Goal: Task Accomplishment & Management: Manage account settings

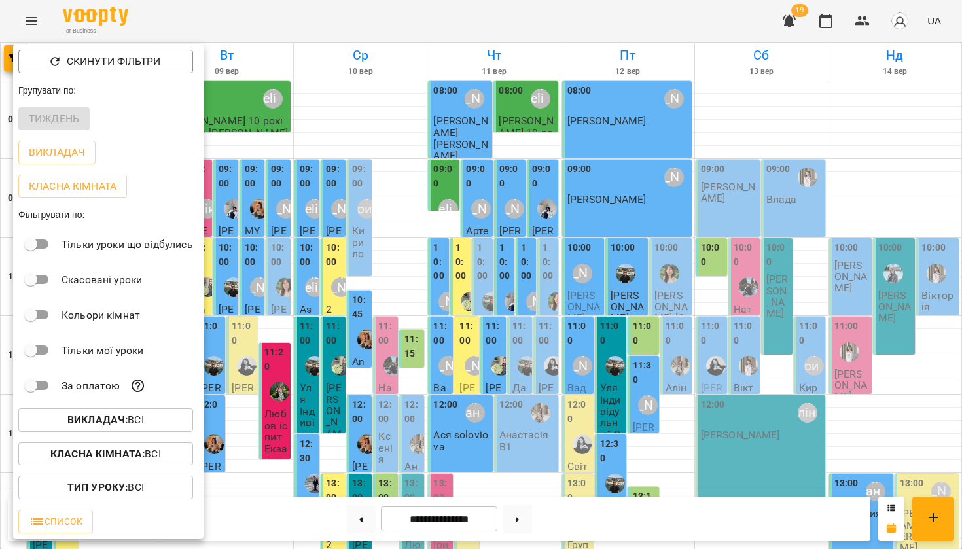
click at [97, 415] on b "Викладач :" at bounding box center [97, 420] width 60 height 12
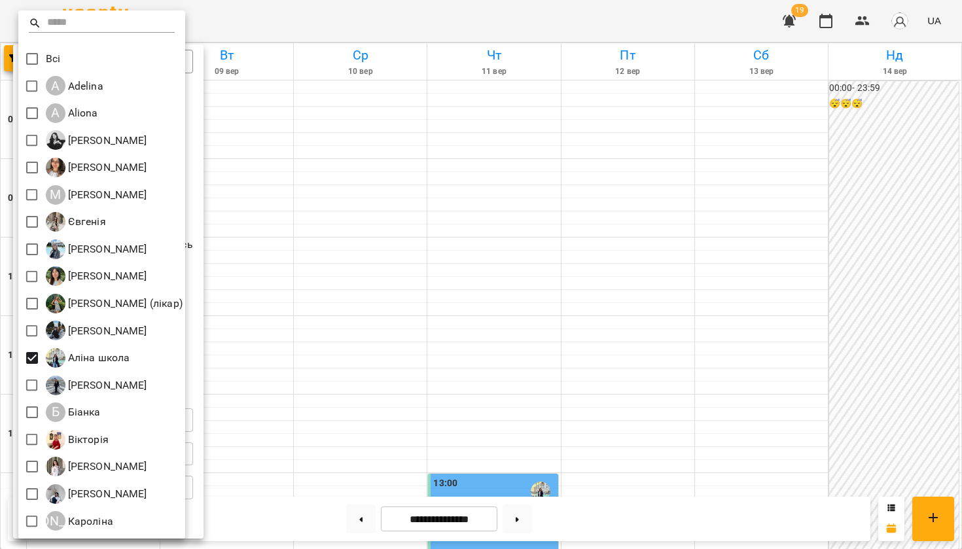
click at [503, 283] on div at bounding box center [481, 274] width 962 height 549
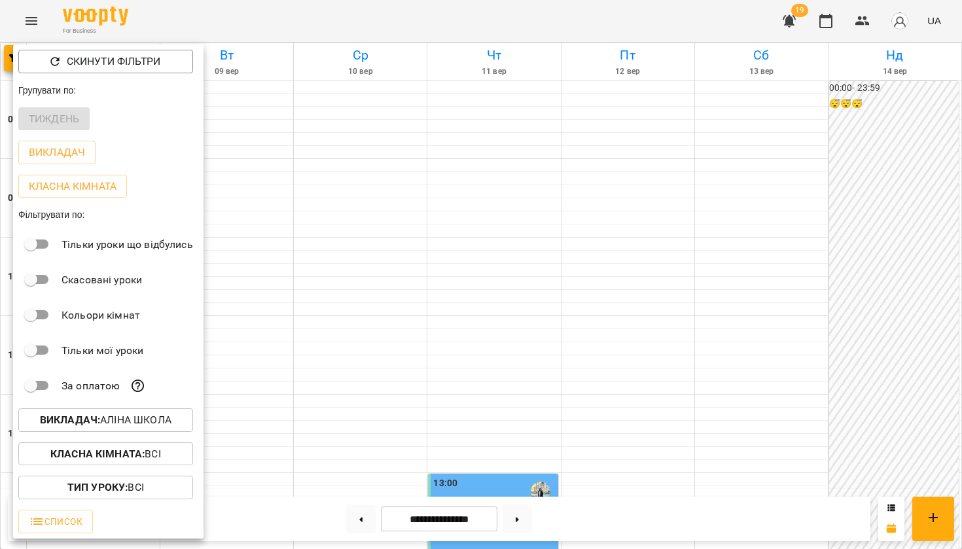
click at [503, 283] on div at bounding box center [481, 274] width 962 height 549
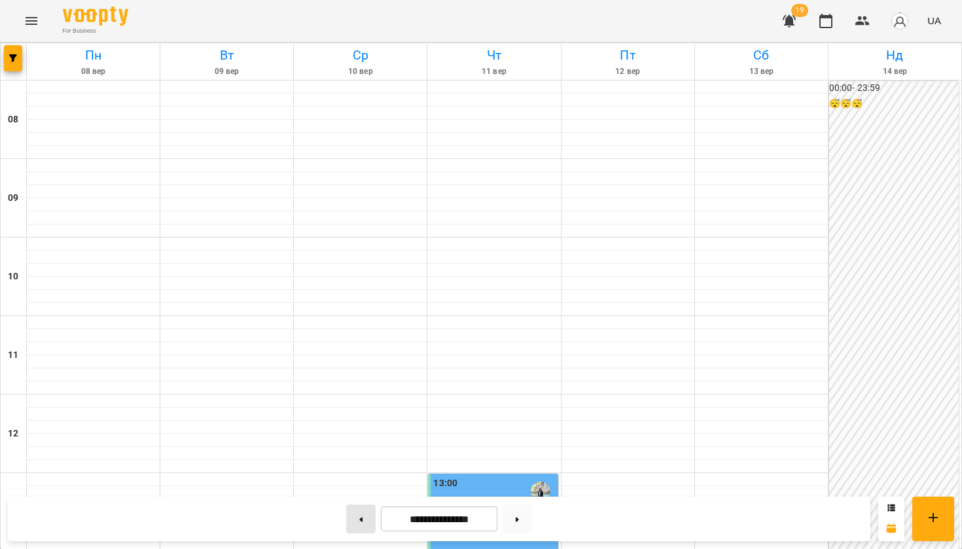
click at [354, 517] on button at bounding box center [360, 519] width 29 height 29
type input "**********"
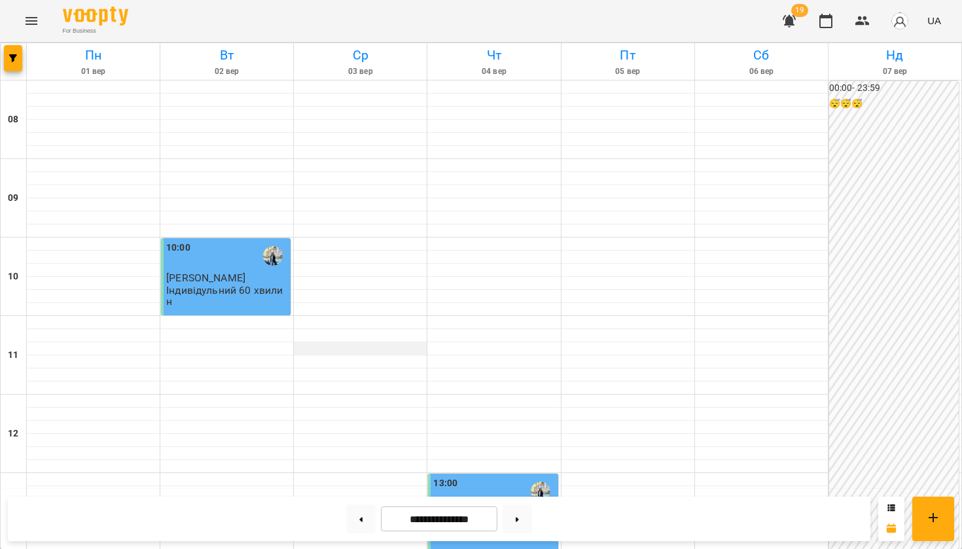
scroll to position [698, 0]
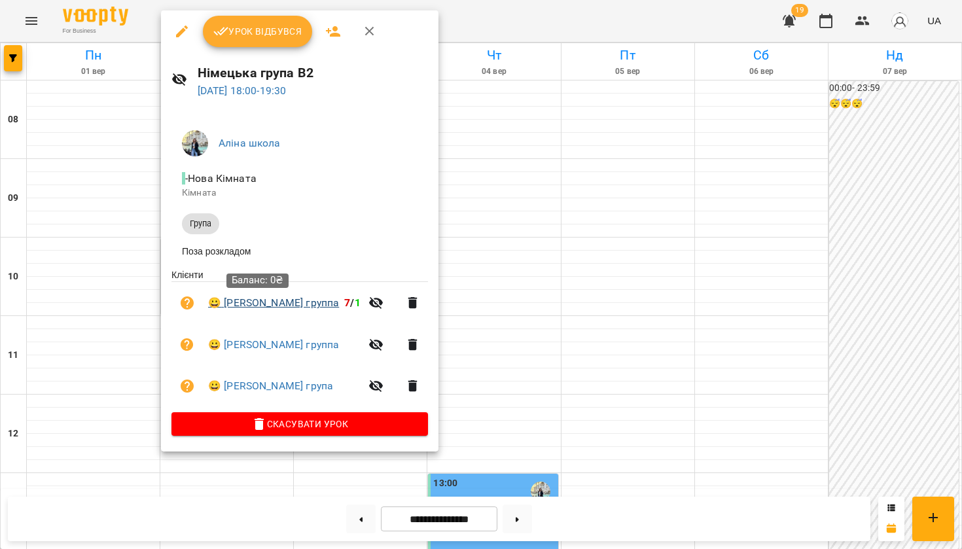
click at [274, 304] on link "😀 Виктория группа" at bounding box center [273, 303] width 131 height 16
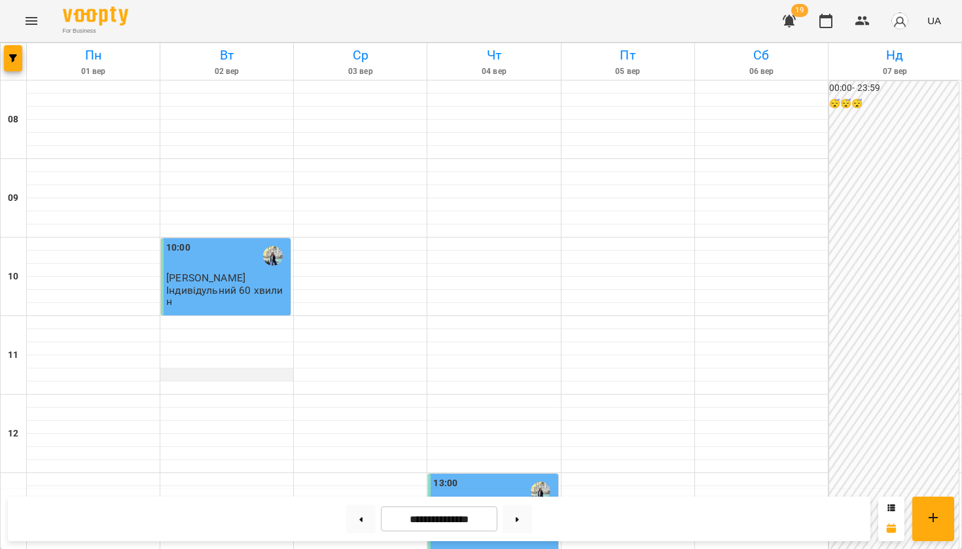
scroll to position [768, 0]
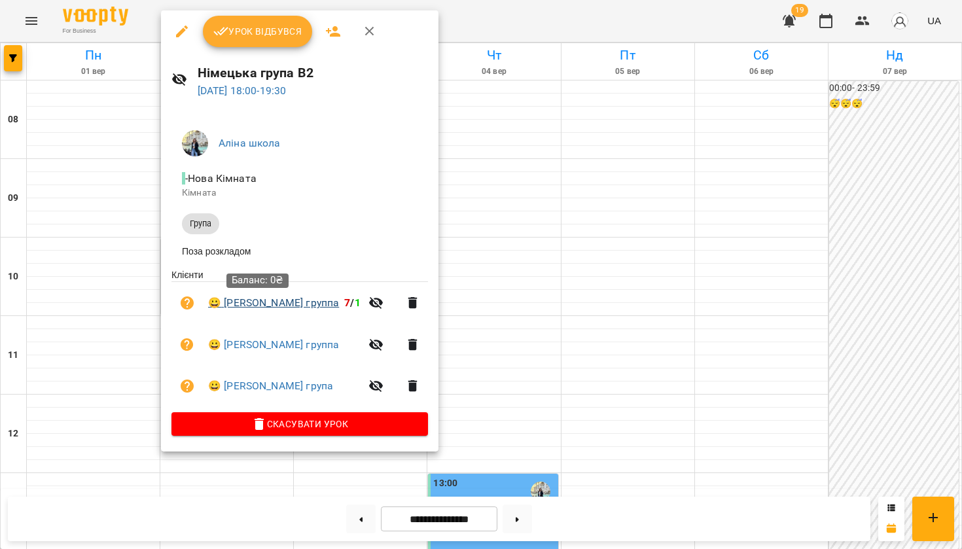
click at [268, 308] on link "😀 Виктория группа" at bounding box center [273, 303] width 131 height 16
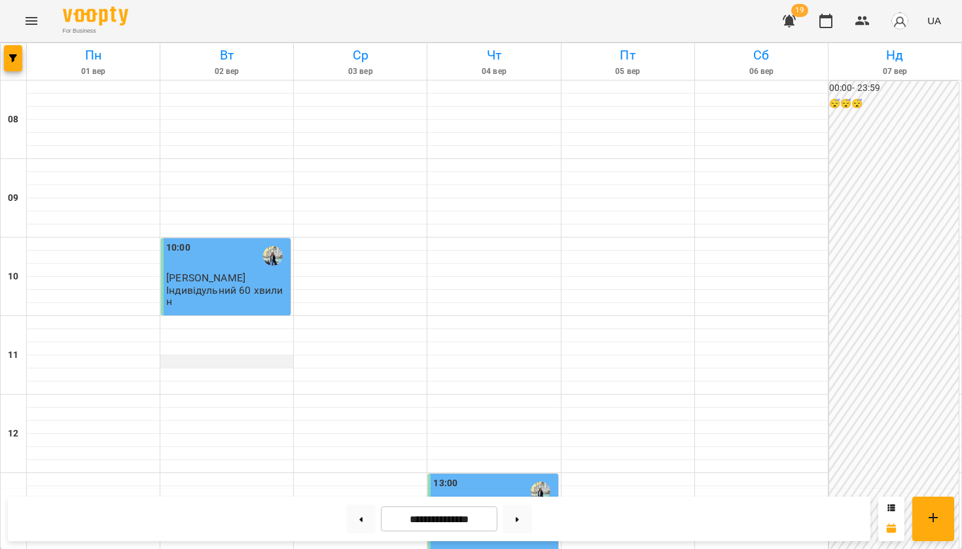
scroll to position [640, 0]
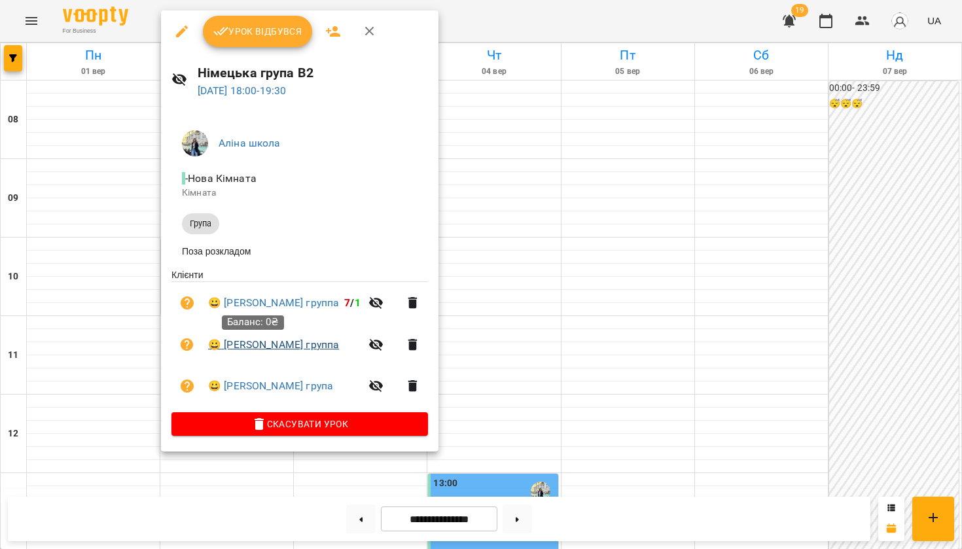
click at [230, 346] on link "😀 Андрей группа" at bounding box center [273, 345] width 131 height 16
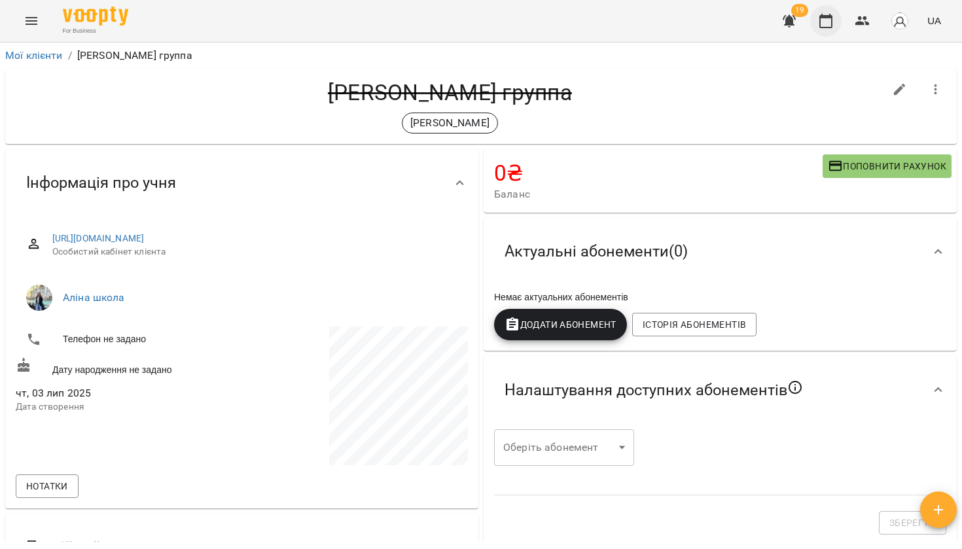
click at [828, 22] on icon "button" at bounding box center [826, 21] width 16 height 16
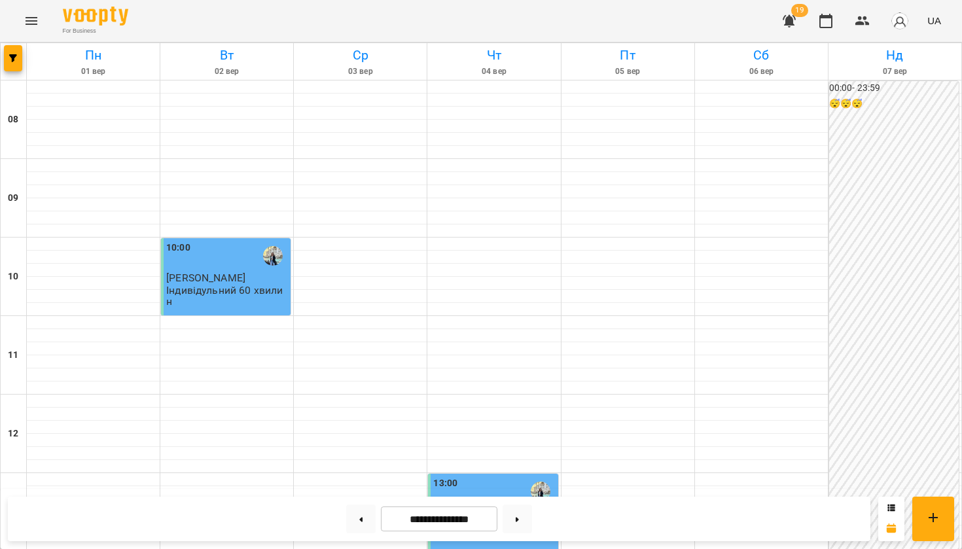
scroll to position [768, 0]
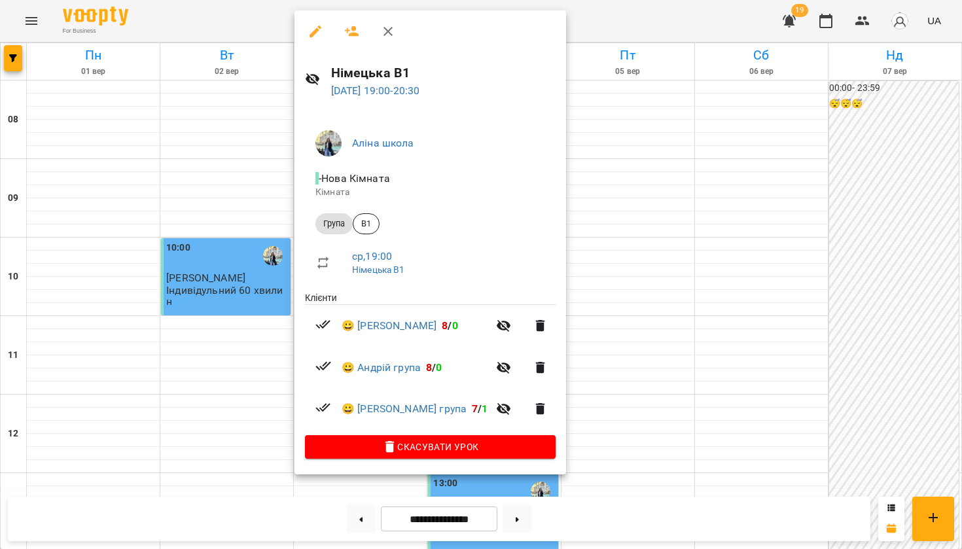
click at [602, 224] on div at bounding box center [481, 274] width 962 height 549
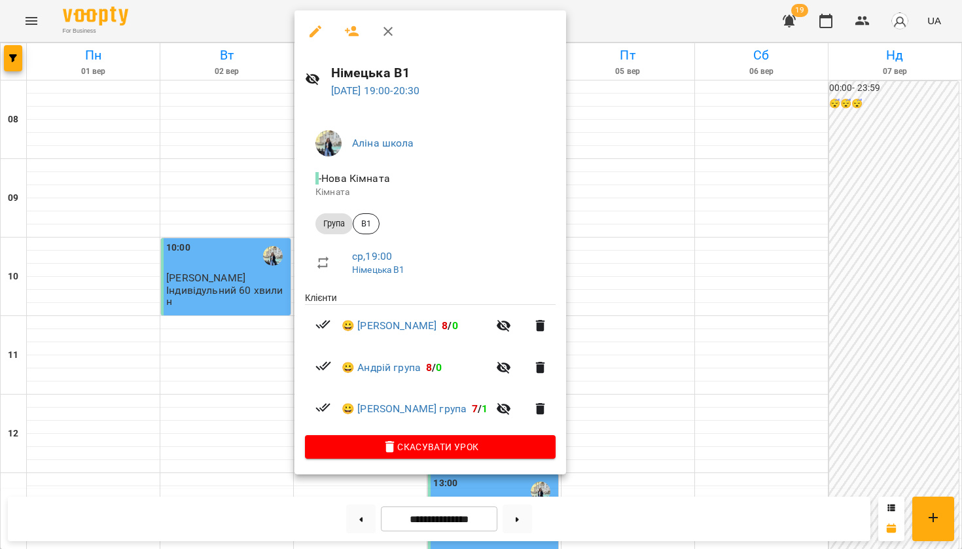
click at [682, 177] on div at bounding box center [481, 274] width 962 height 549
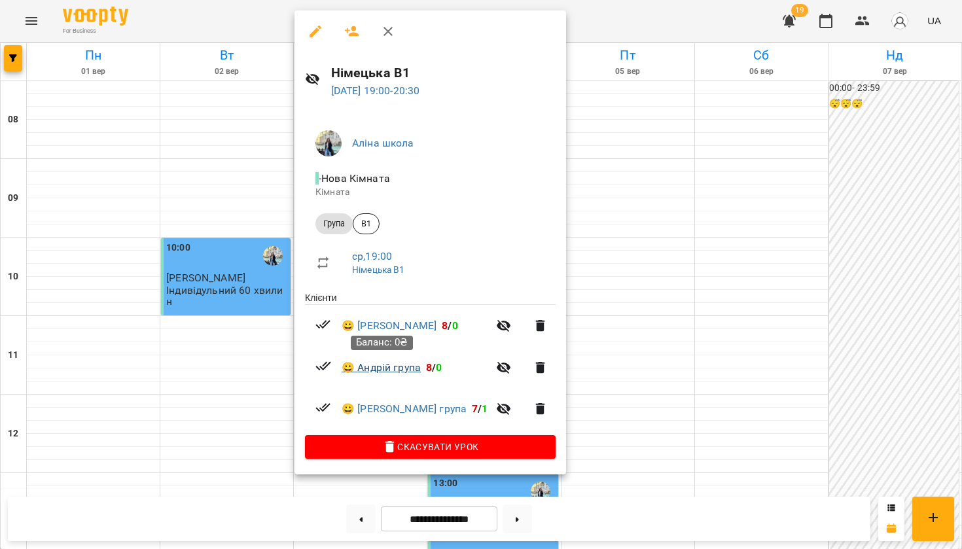
click at [383, 364] on link "😀 Андрій група" at bounding box center [381, 368] width 79 height 16
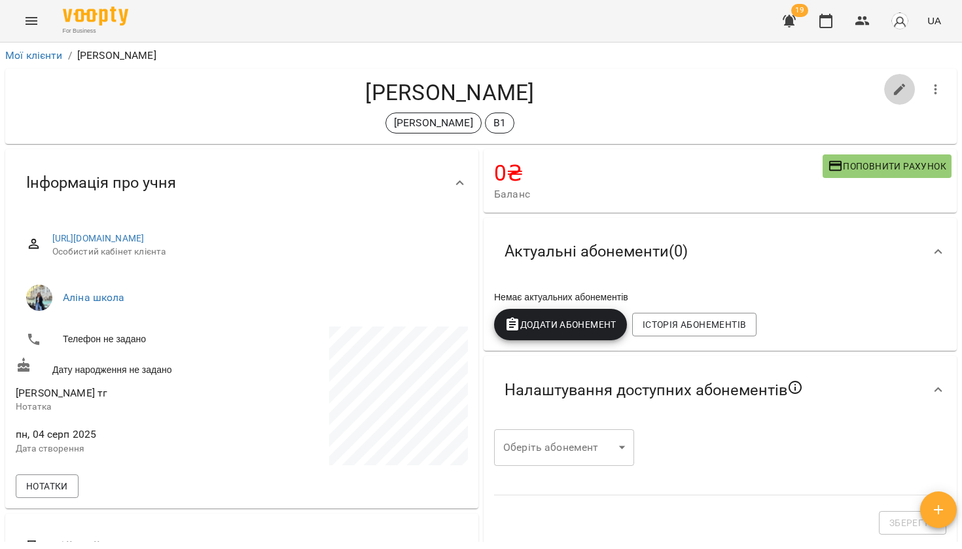
click at [903, 84] on icon "button" at bounding box center [900, 90] width 12 height 12
select select "**"
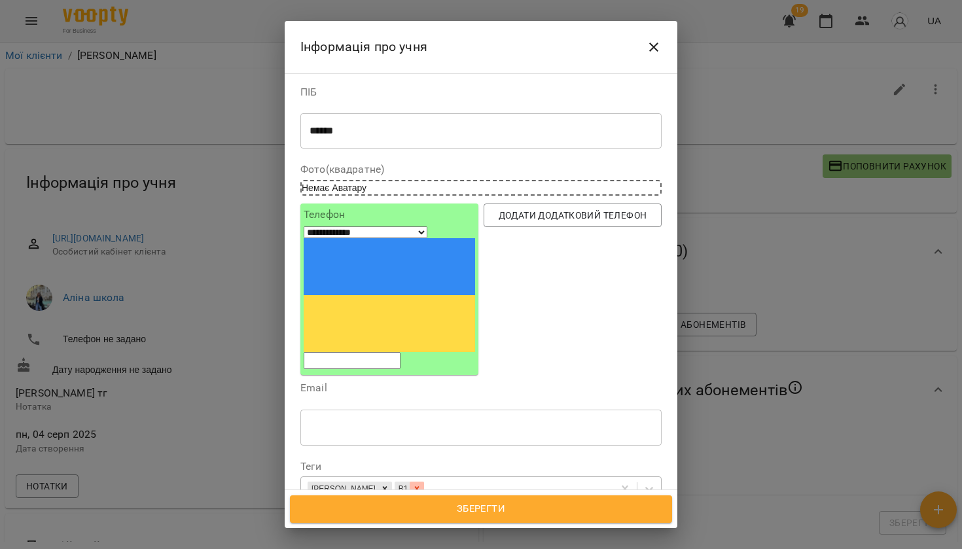
click at [412, 484] on icon at bounding box center [416, 488] width 9 height 9
click at [380, 479] on div "[PERSON_NAME]" at bounding box center [457, 490] width 312 height 22
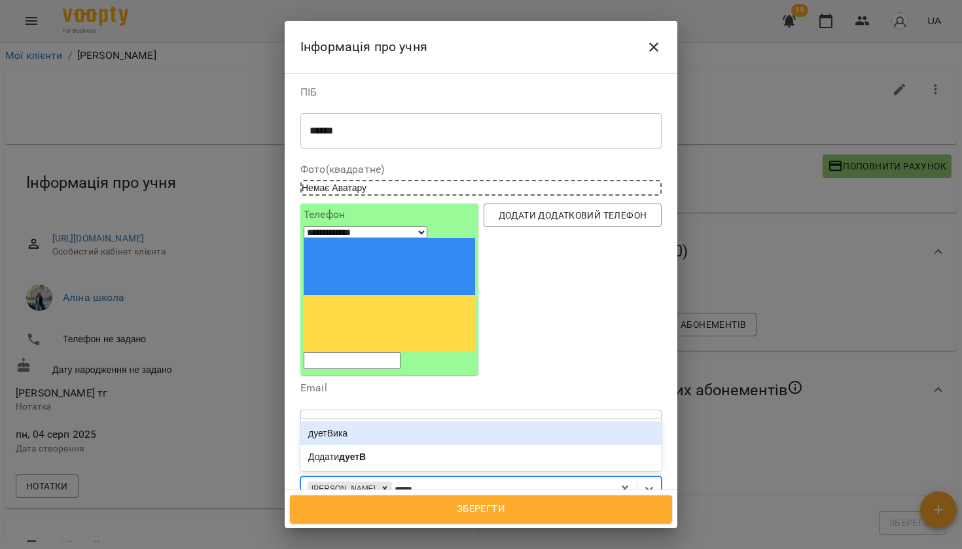
type input "******"
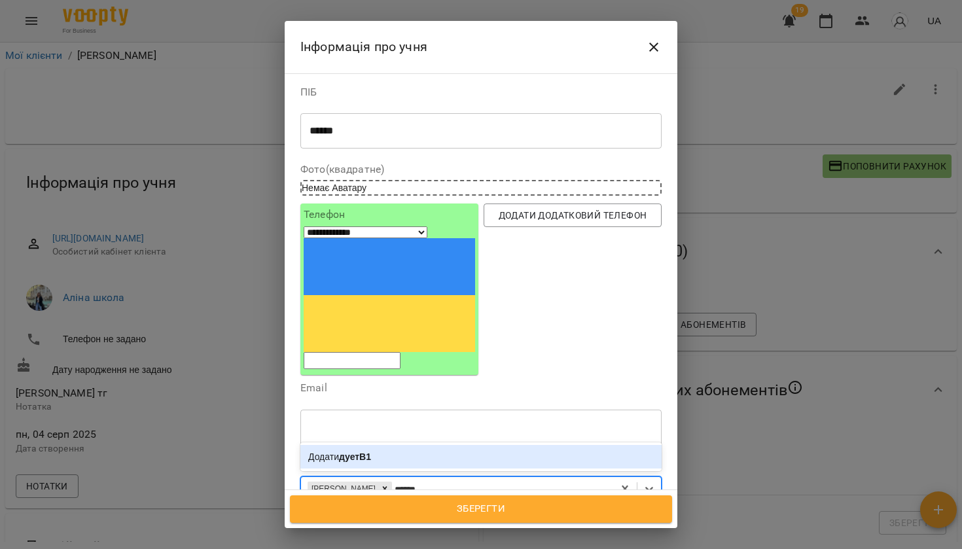
click at [363, 452] on b "дуетВ1" at bounding box center [355, 457] width 32 height 10
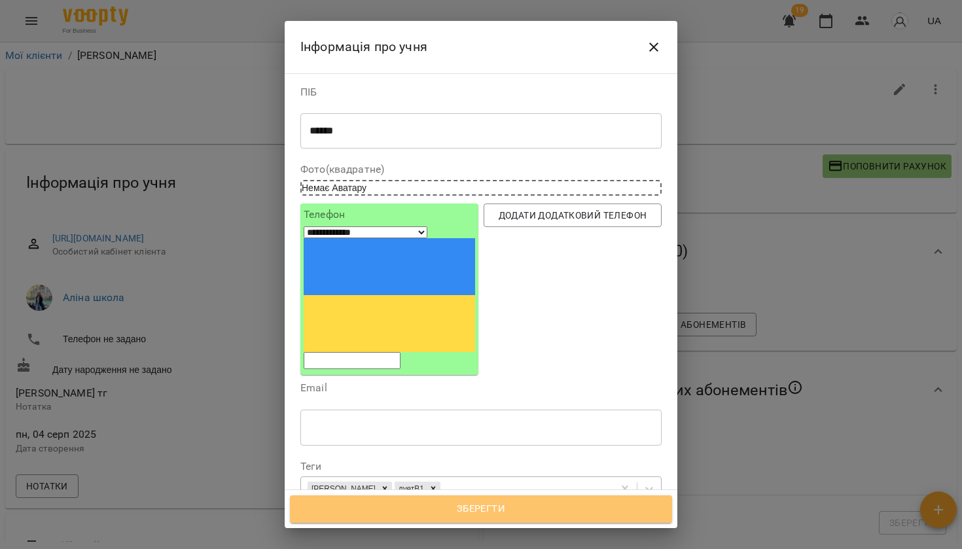
click at [414, 509] on span "Зберегти" at bounding box center [481, 509] width 354 height 17
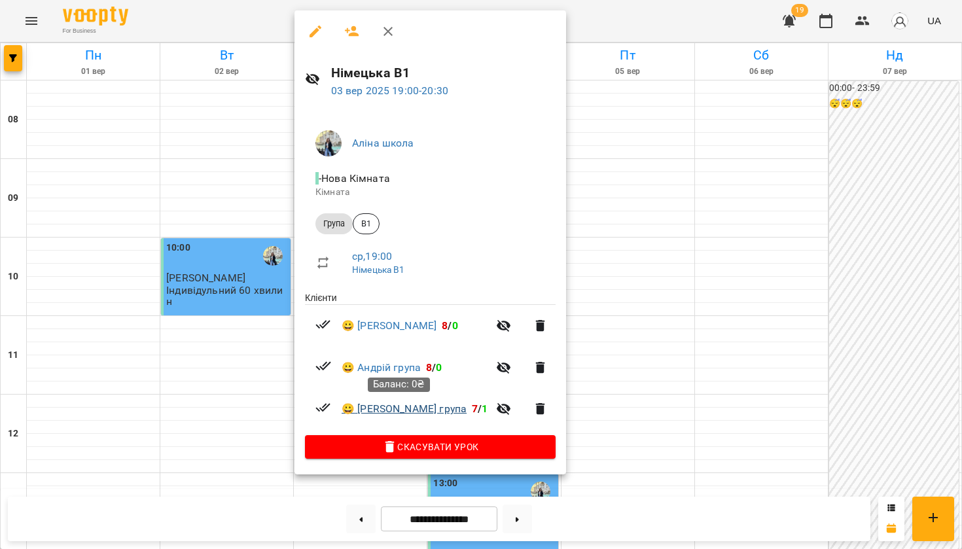
click at [388, 412] on link "😀 Наталія Борщ група" at bounding box center [404, 409] width 125 height 16
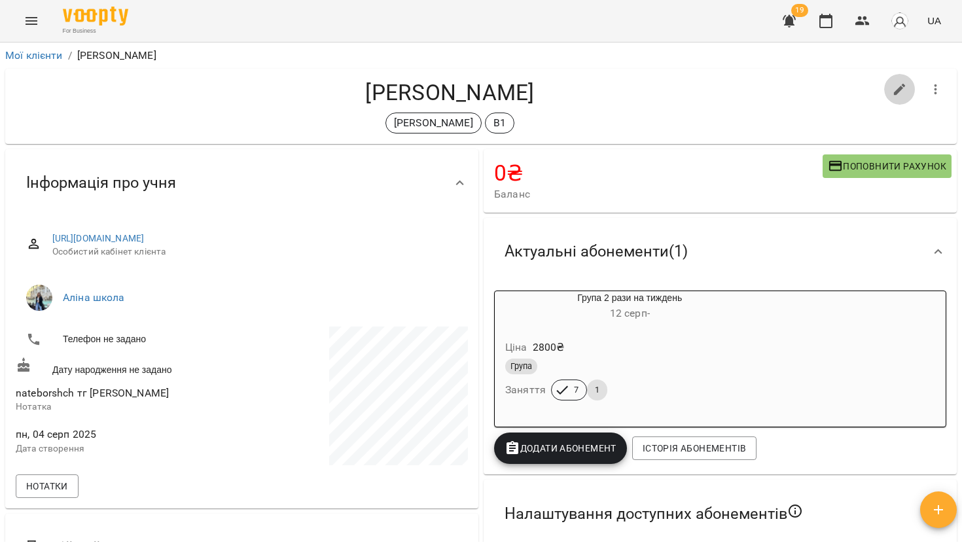
click at [900, 89] on icon "button" at bounding box center [900, 90] width 12 height 12
select select "**"
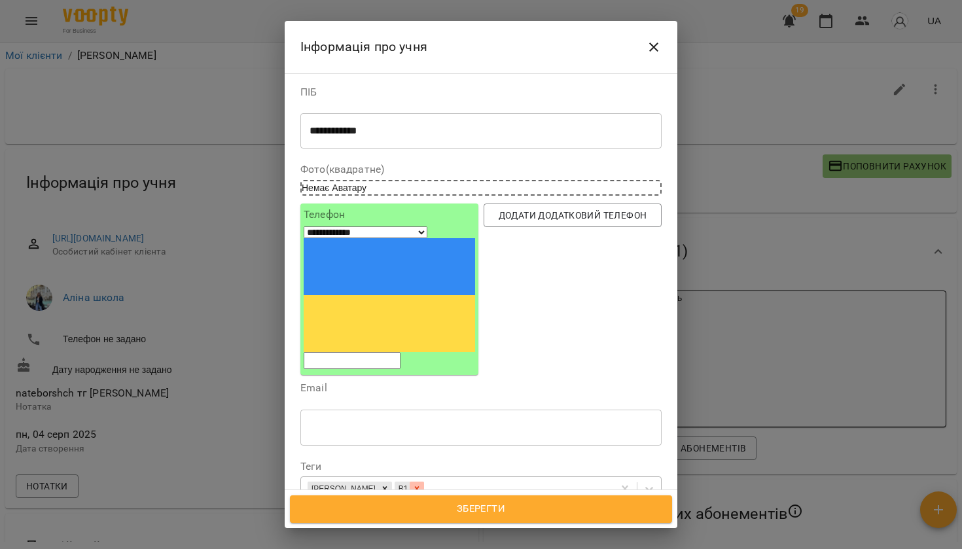
click at [412, 484] on icon at bounding box center [416, 488] width 9 height 9
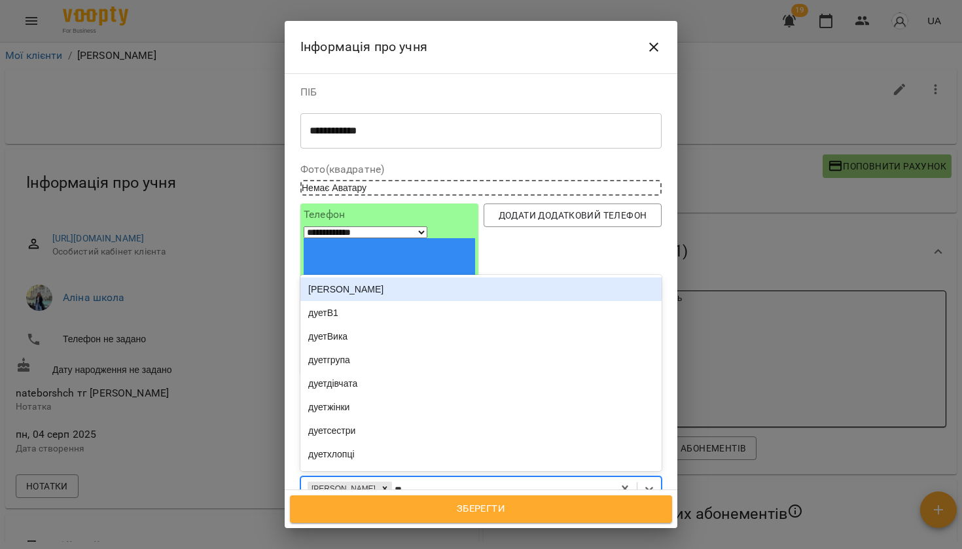
type input "***"
click at [331, 278] on div "дуетВ1" at bounding box center [481, 290] width 361 height 24
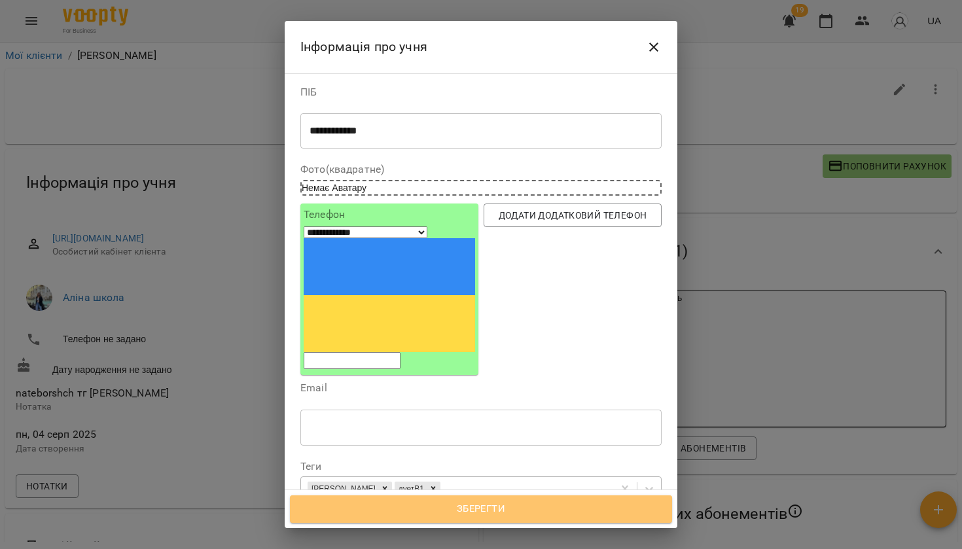
click at [359, 503] on span "Зберегти" at bounding box center [481, 509] width 354 height 17
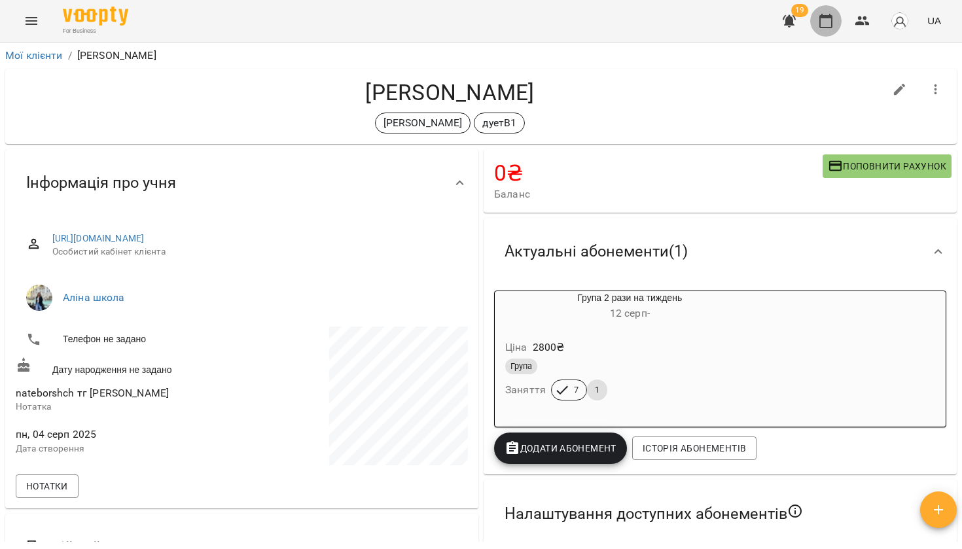
click at [828, 16] on icon "button" at bounding box center [826, 21] width 13 height 14
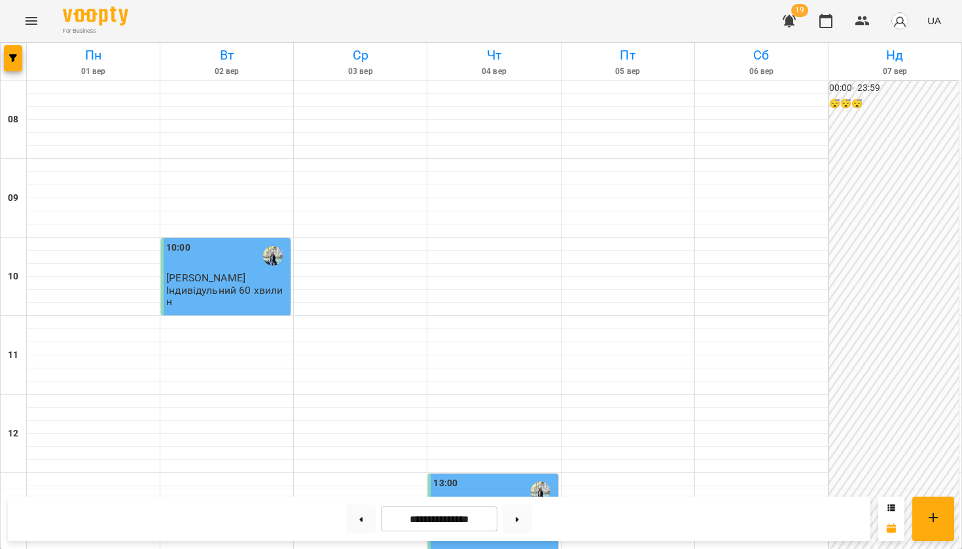
scroll to position [768, 0]
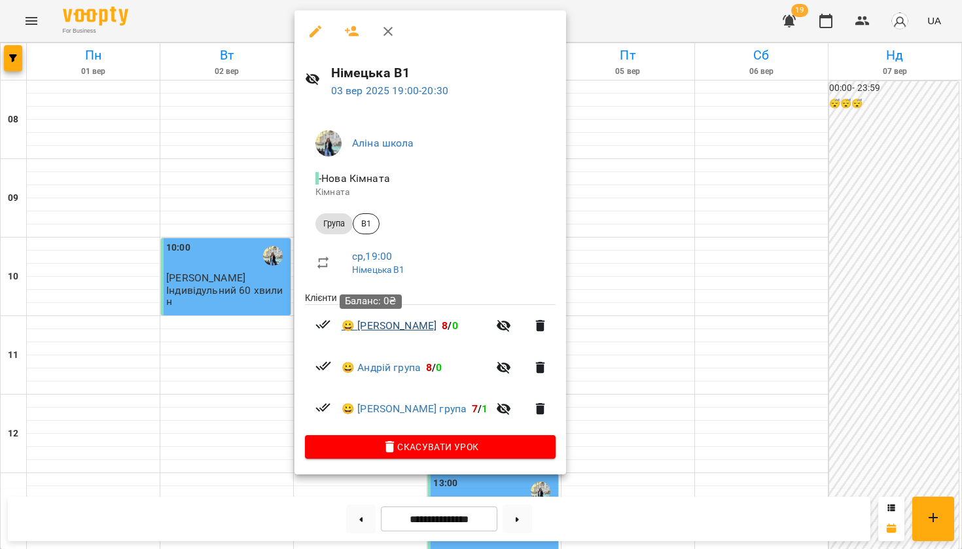
click at [365, 330] on link "😀 [PERSON_NAME]" at bounding box center [389, 326] width 95 height 16
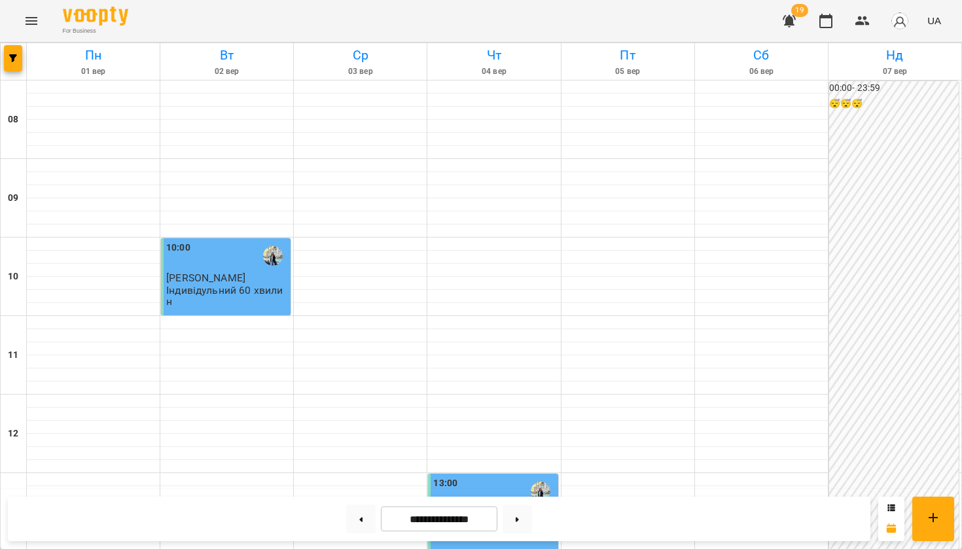
scroll to position [768, 0]
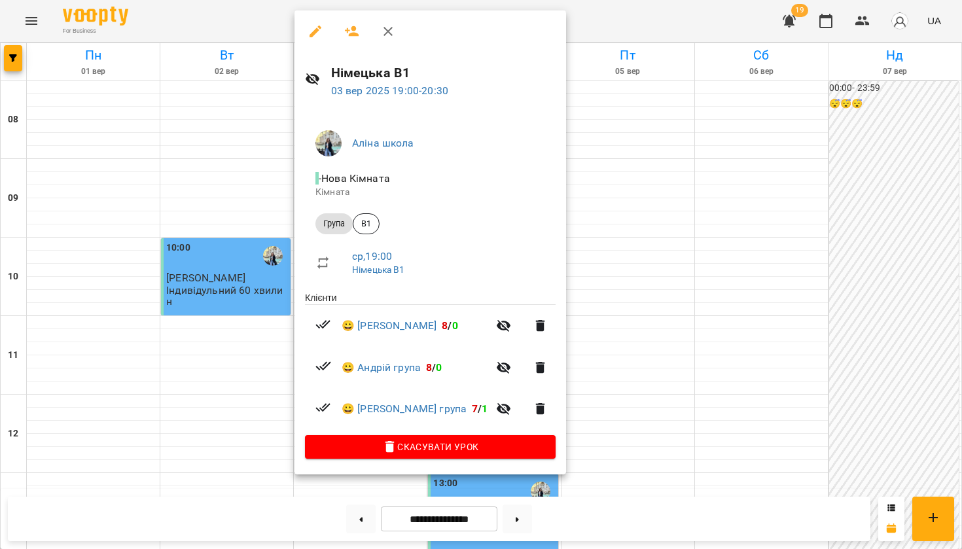
click at [115, 259] on div at bounding box center [481, 274] width 962 height 549
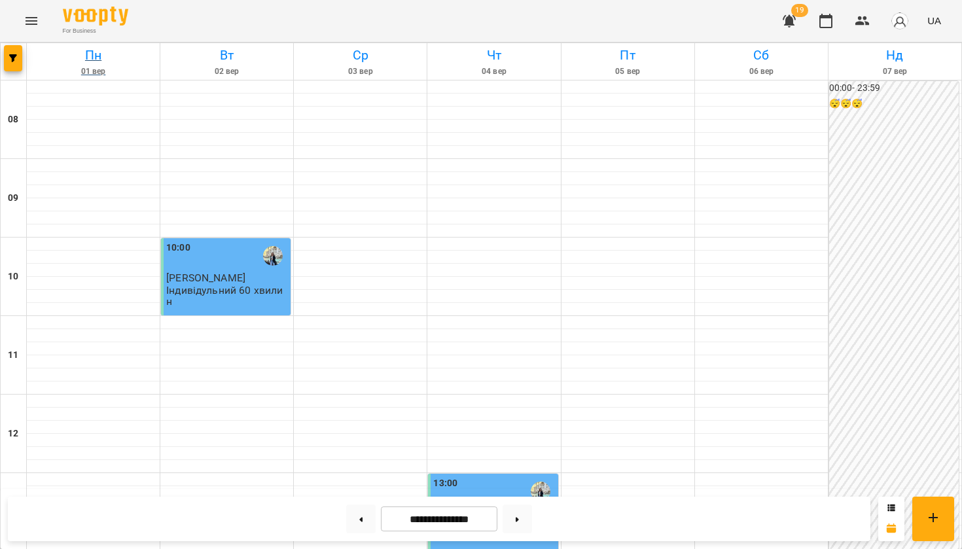
scroll to position [264, 0]
click at [41, 23] on button "Menu" at bounding box center [31, 20] width 31 height 31
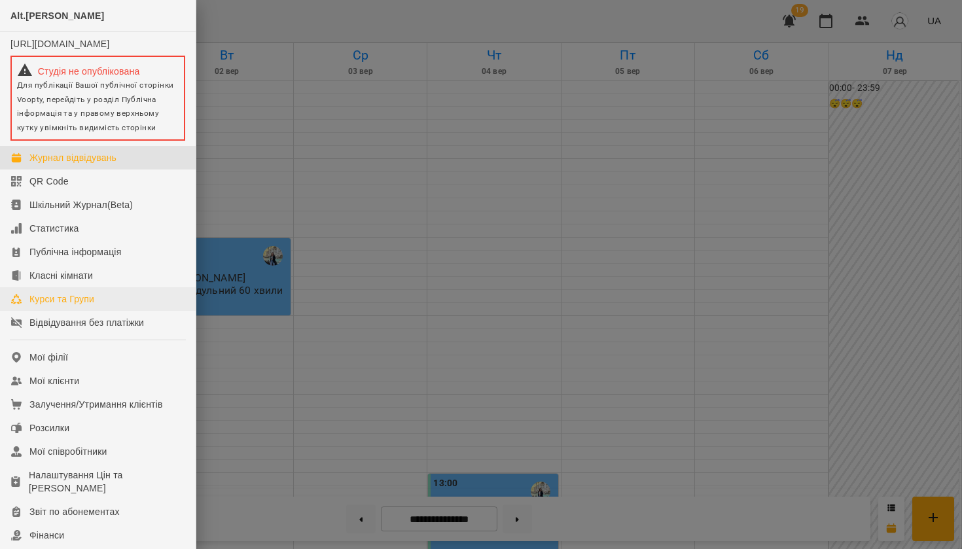
click at [43, 306] on div "Курси та Групи" at bounding box center [61, 299] width 65 height 13
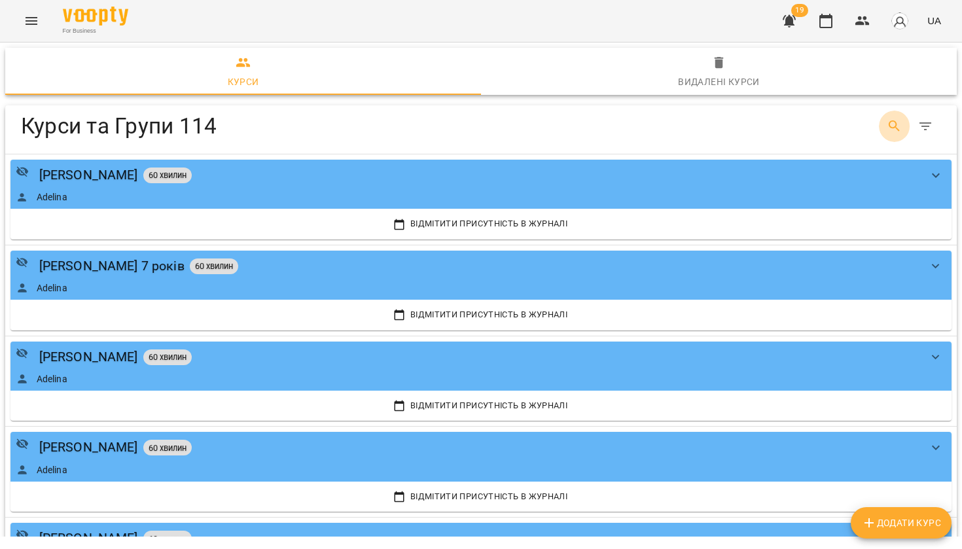
click at [896, 132] on icon "Search" at bounding box center [895, 127] width 16 height 16
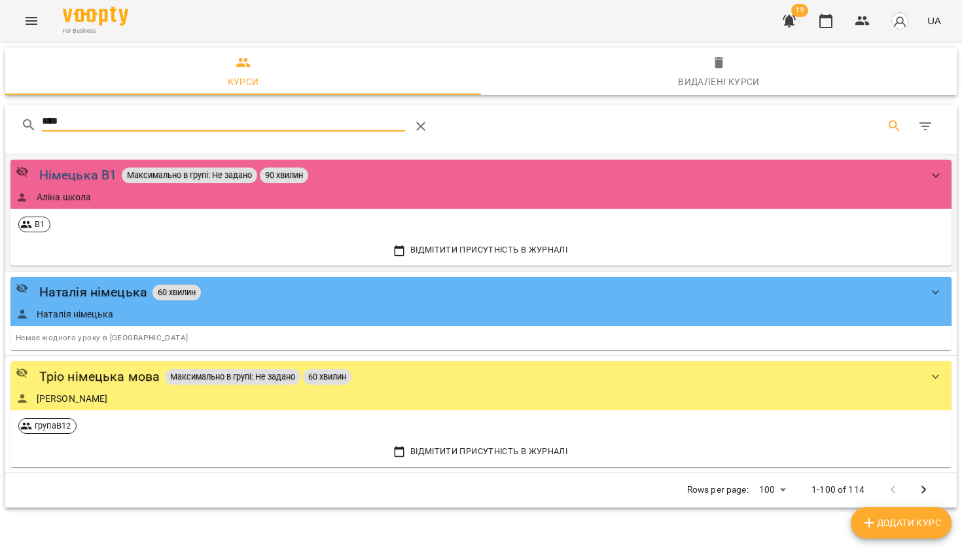
type input "****"
click at [68, 173] on div "Німецька В1" at bounding box center [78, 175] width 78 height 20
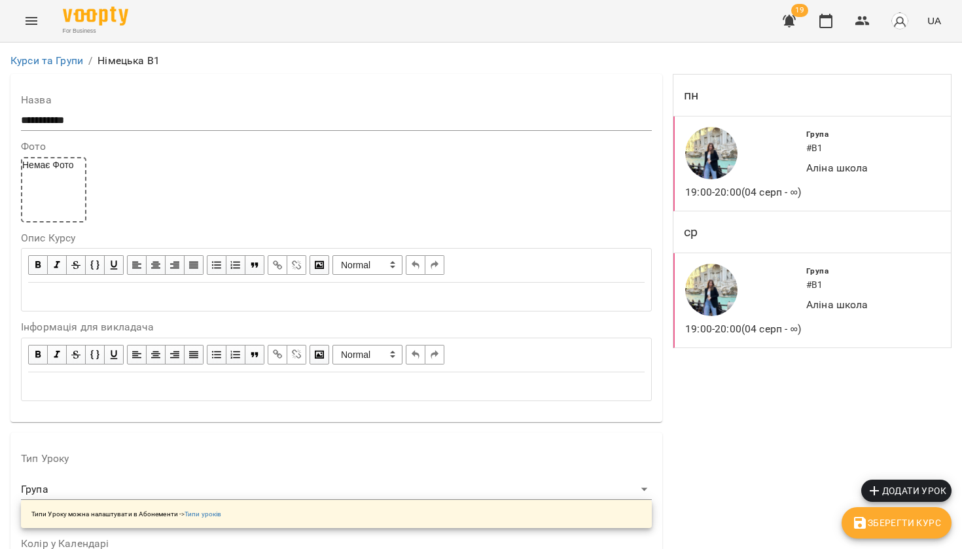
click at [841, 156] on div "Група # В1" at bounding box center [851, 140] width 95 height 33
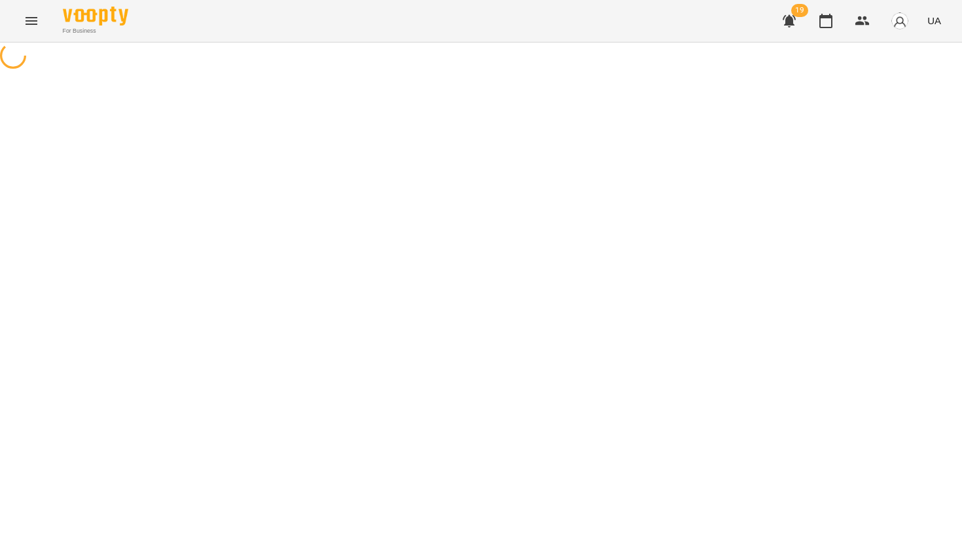
select select "*"
select select "*****"
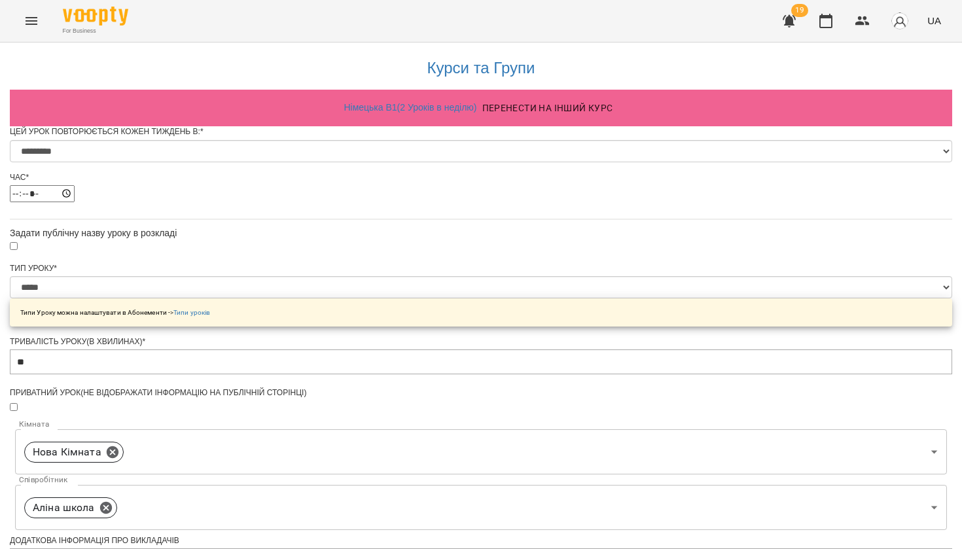
scroll to position [457, 0]
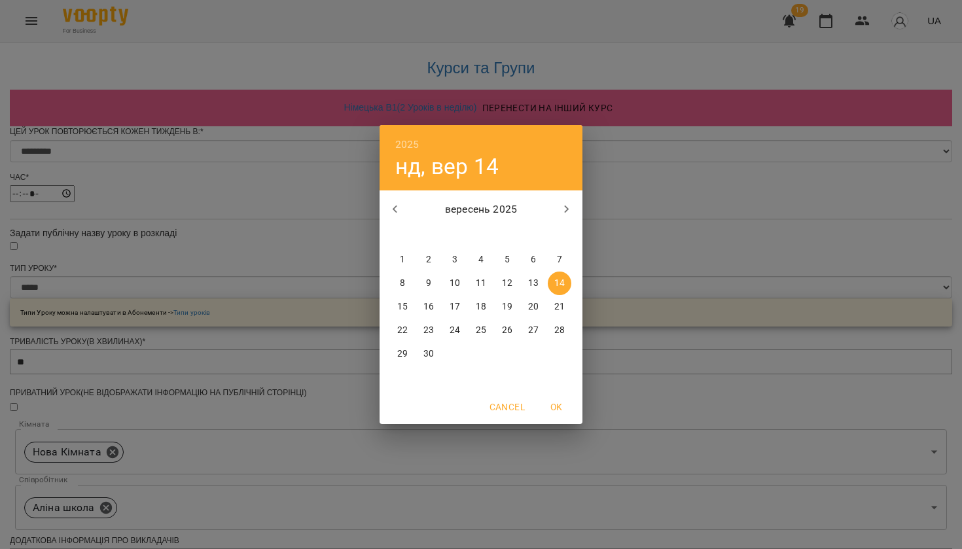
click at [657, 386] on div "2025 нд, вер 14 вересень 2025 пн вт ср чт пт сб нд 1 2 3 4 5 6 7 8 9 10 11 12 1…" at bounding box center [481, 274] width 962 height 549
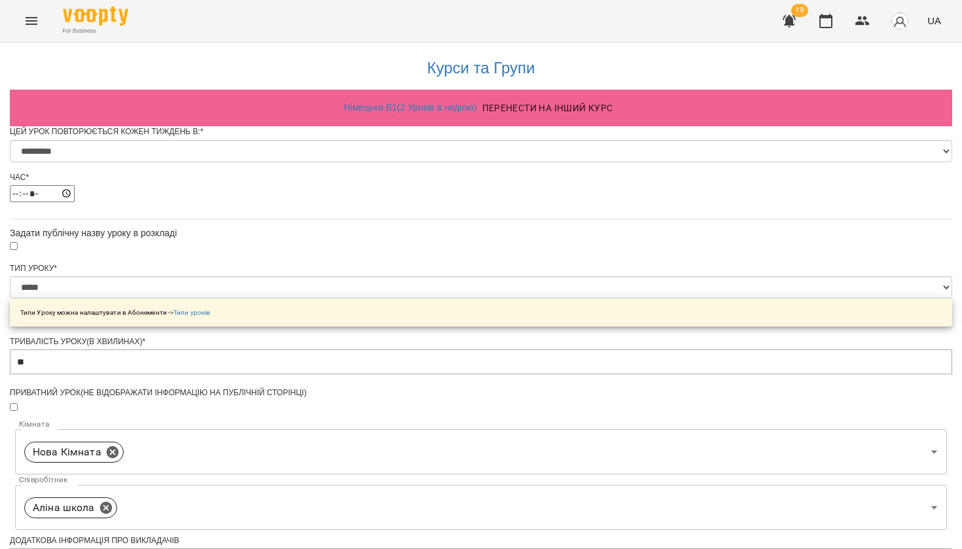
scroll to position [503, 0]
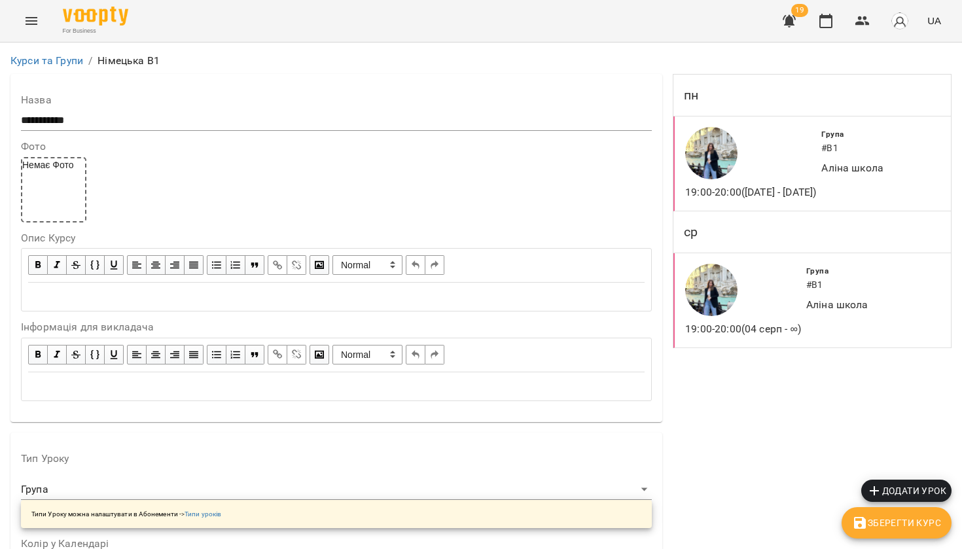
click at [787, 314] on div at bounding box center [743, 290] width 121 height 58
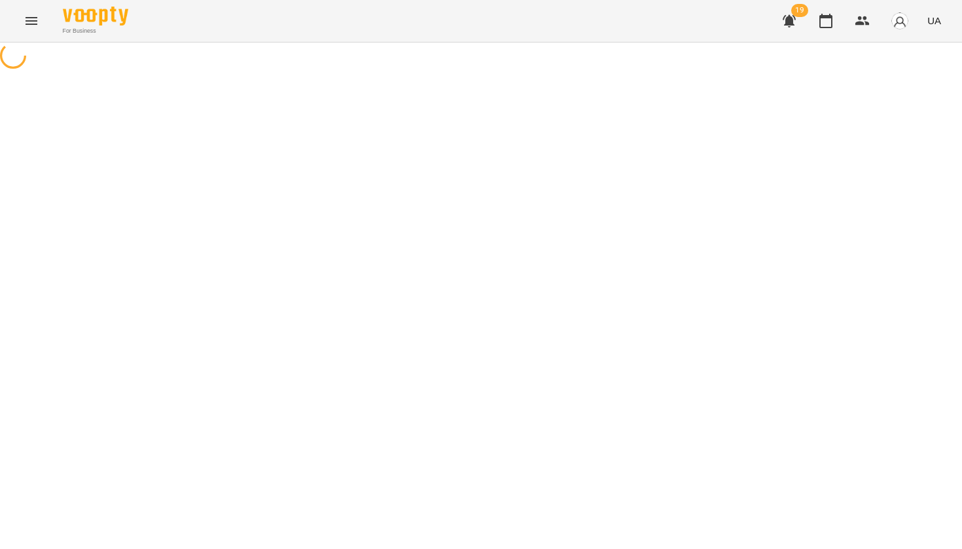
select select "*"
select select "*****"
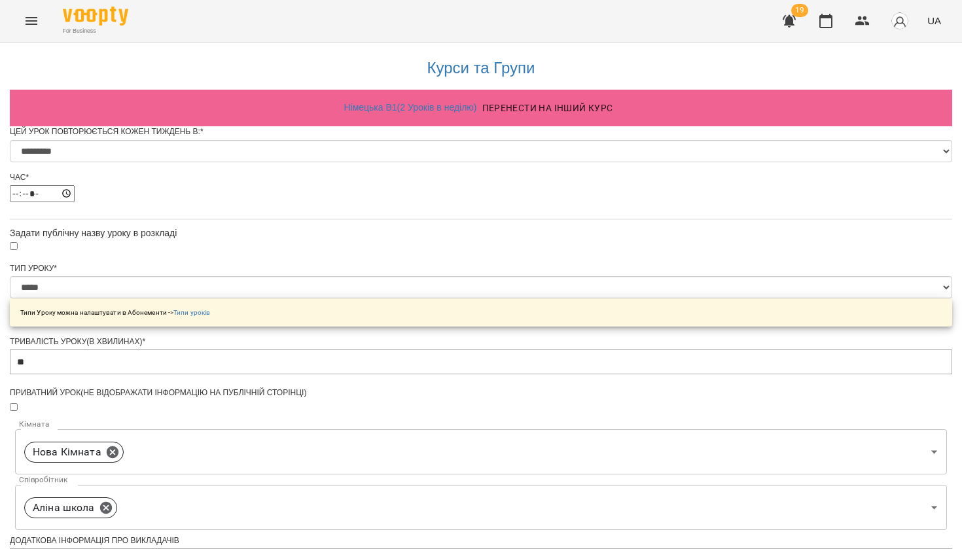
scroll to position [457, 0]
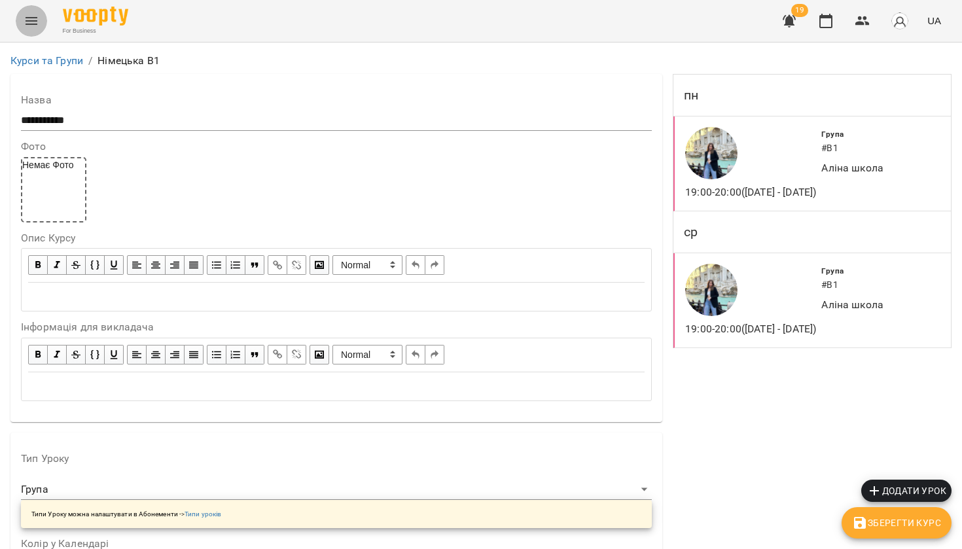
click at [31, 18] on icon "Menu" at bounding box center [32, 21] width 12 height 8
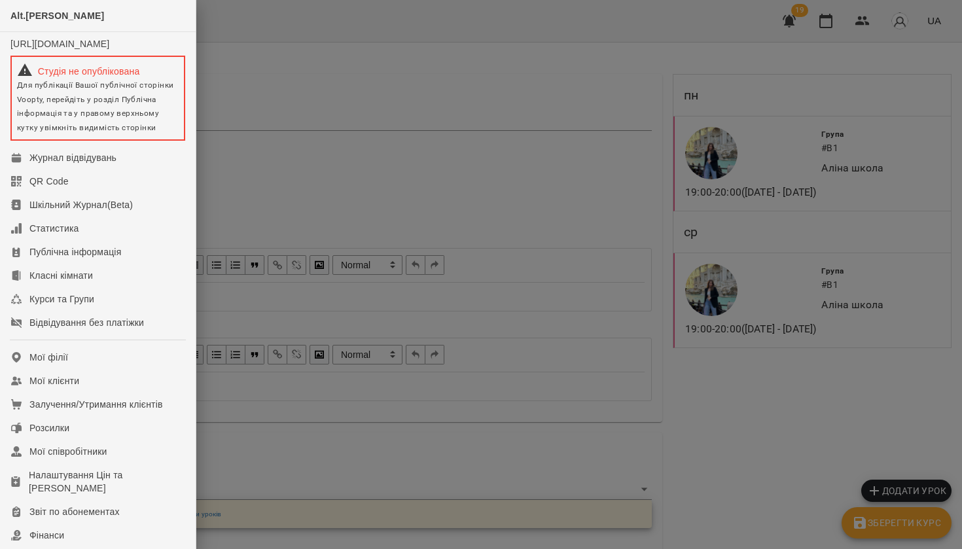
click at [397, 156] on div at bounding box center [481, 274] width 962 height 549
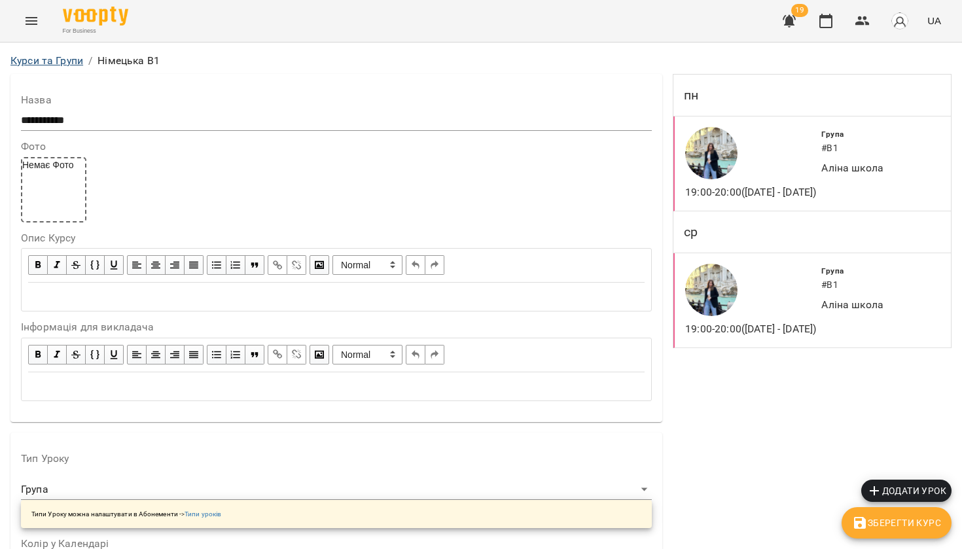
click at [33, 54] on link "Курси та Групи" at bounding box center [46, 60] width 73 height 12
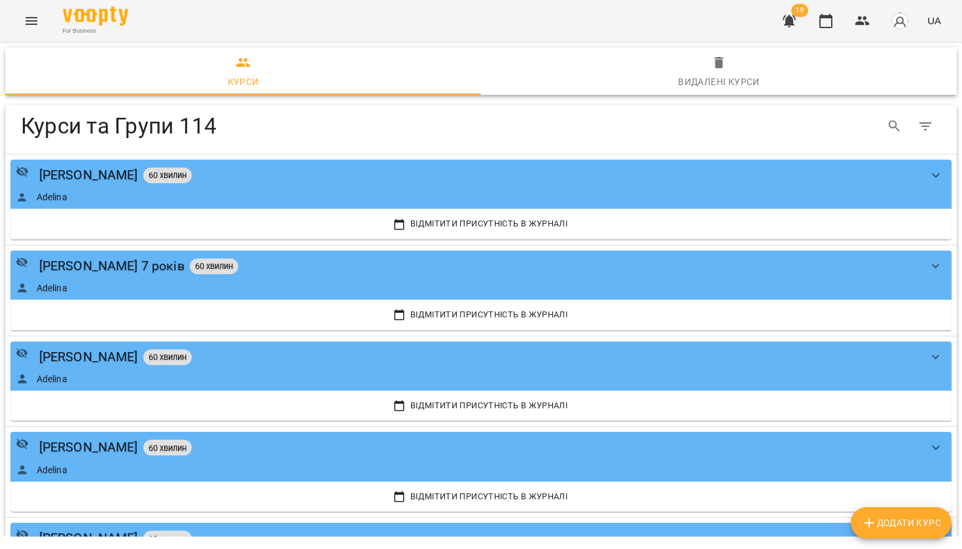
click at [907, 521] on span "Додати Курс" at bounding box center [902, 523] width 80 height 16
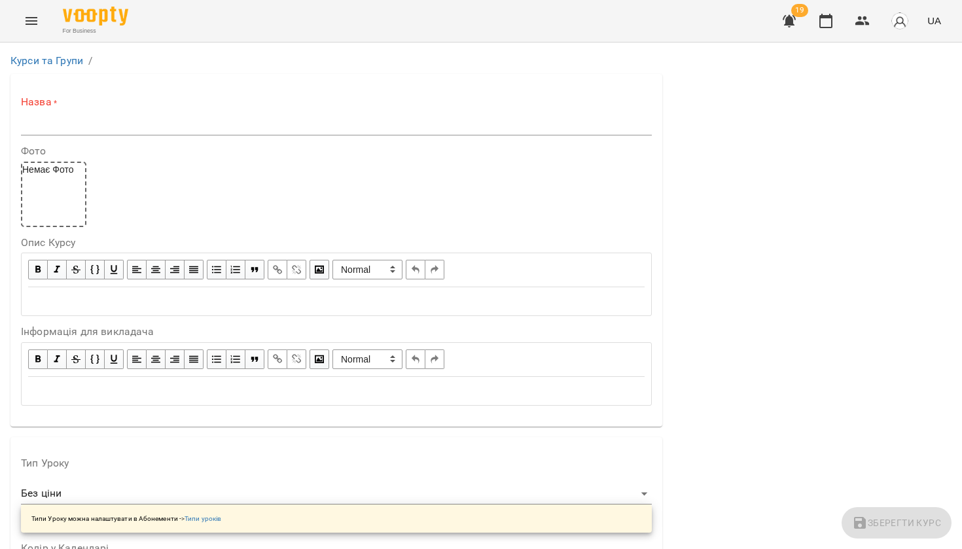
click at [73, 127] on input "text" at bounding box center [336, 125] width 631 height 21
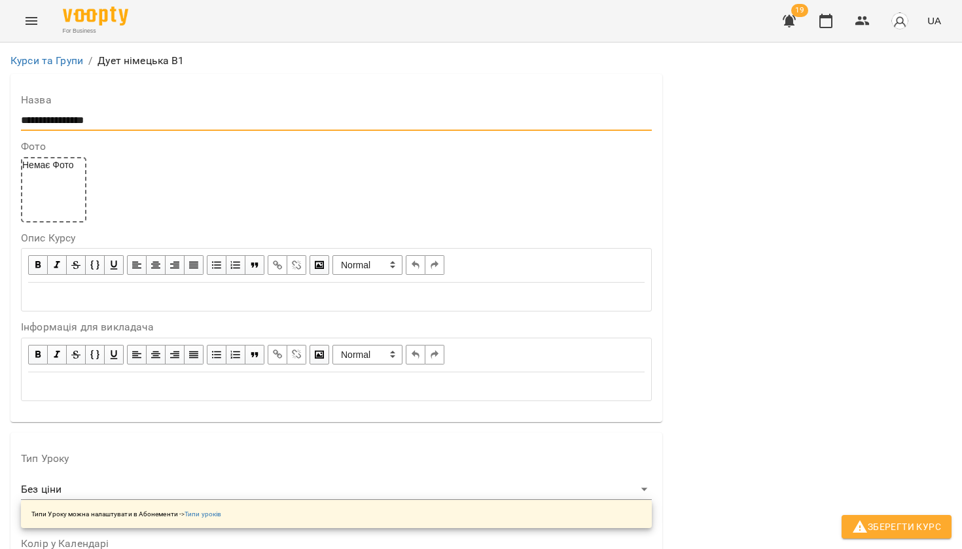
type input "**********"
click at [91, 307] on div "Edit text" at bounding box center [336, 296] width 629 height 27
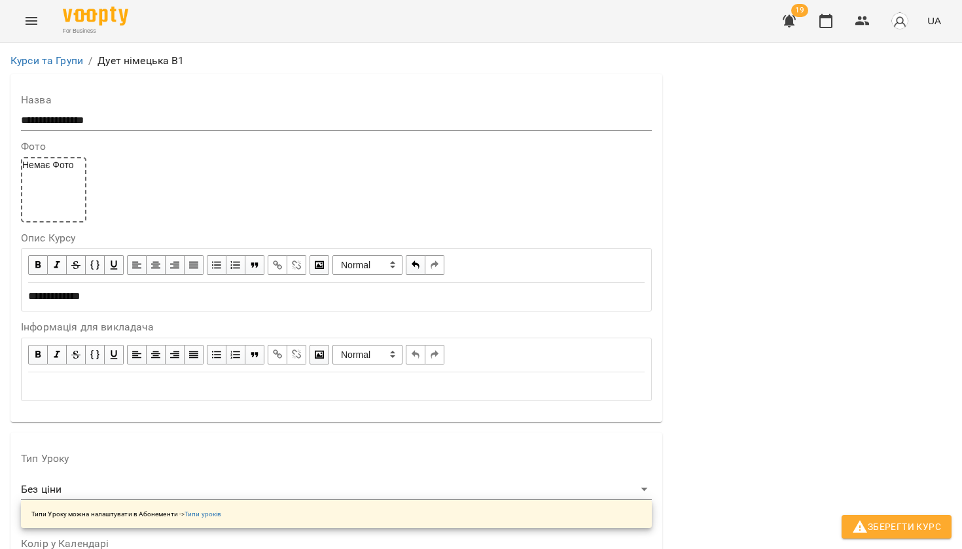
scroll to position [112, 0]
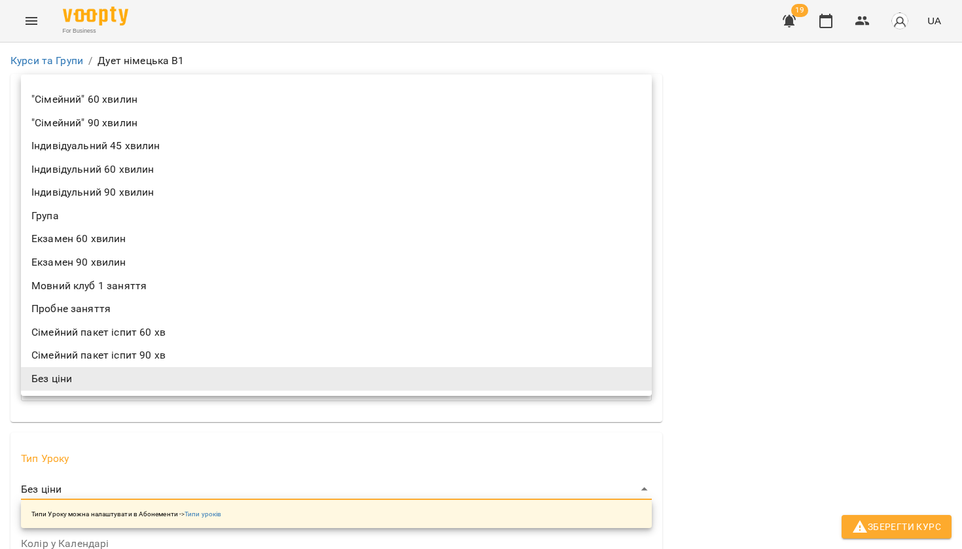
click at [109, 100] on li ""Сімейний" 60 хвилин" at bounding box center [336, 100] width 631 height 24
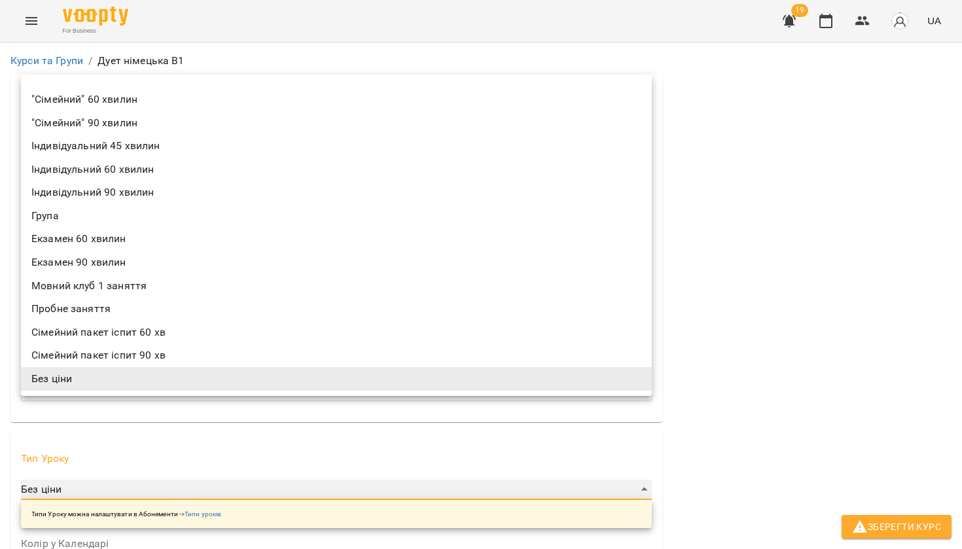
type input "**********"
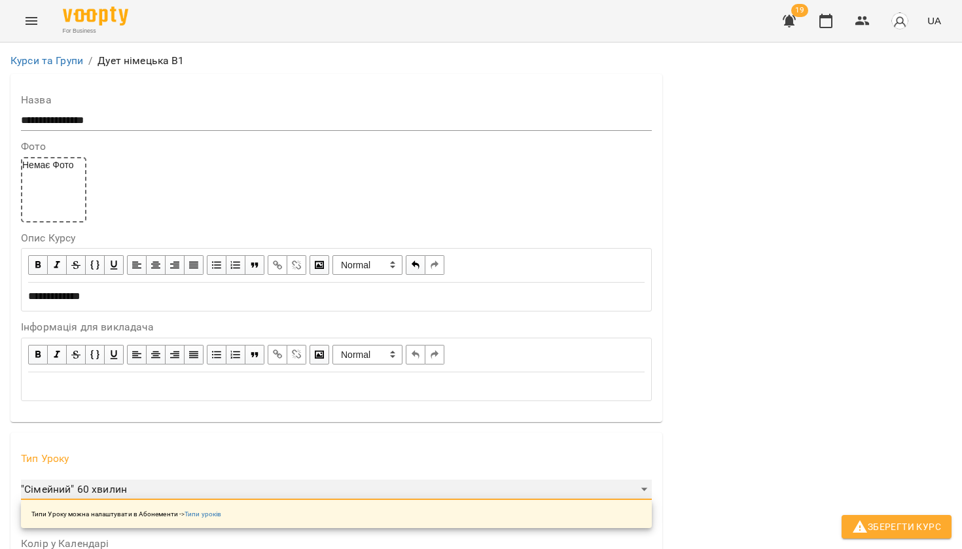
scroll to position [244, 0]
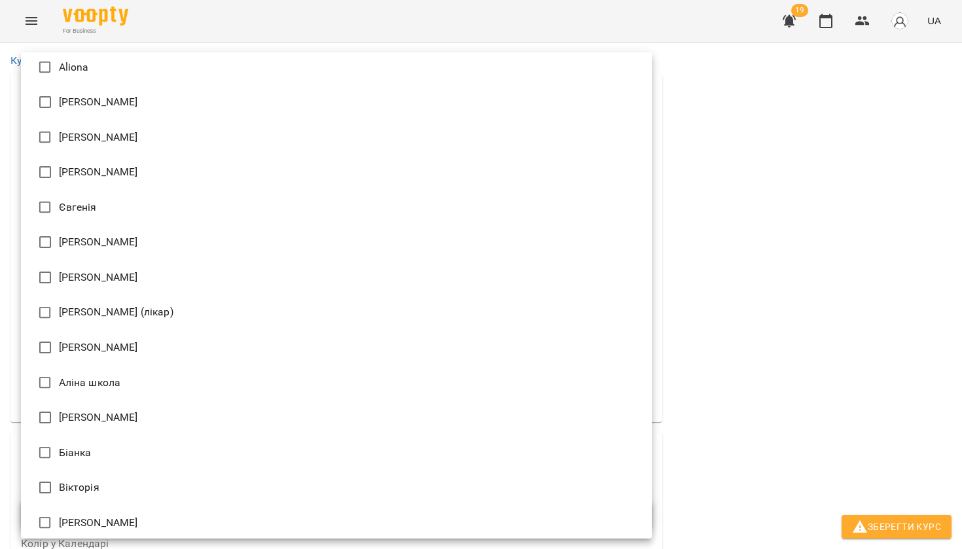
scroll to position [52, 0]
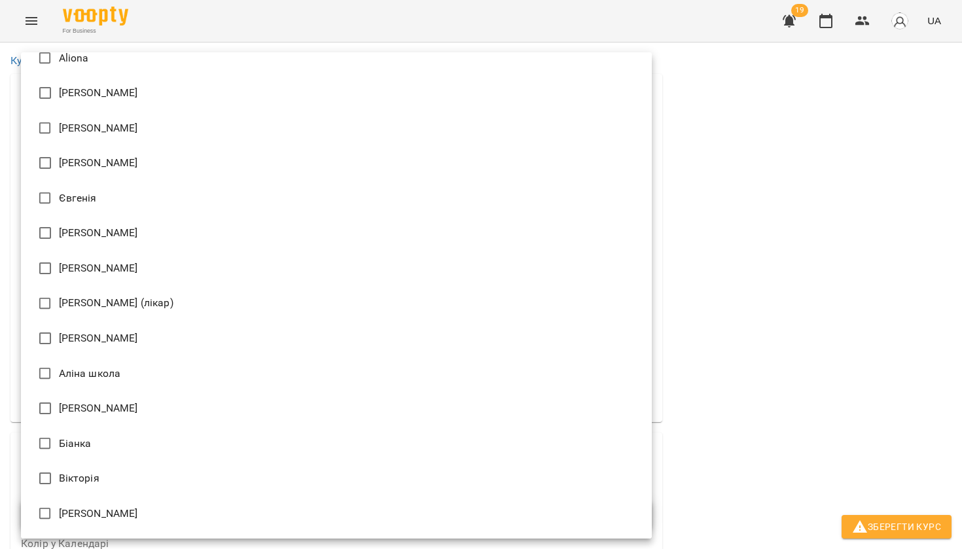
click at [92, 367] on li "Аліна школа" at bounding box center [336, 373] width 631 height 35
type input "**********"
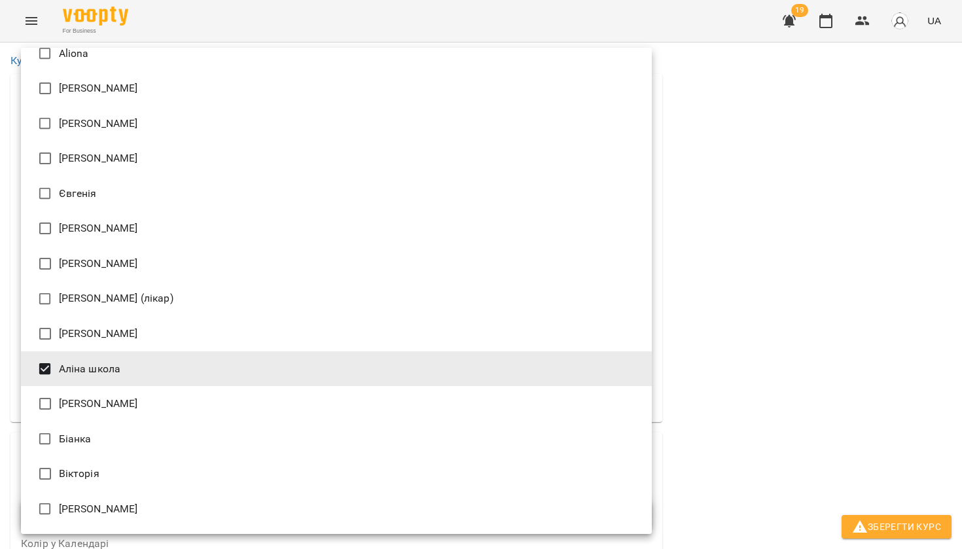
click at [688, 326] on div at bounding box center [481, 274] width 962 height 549
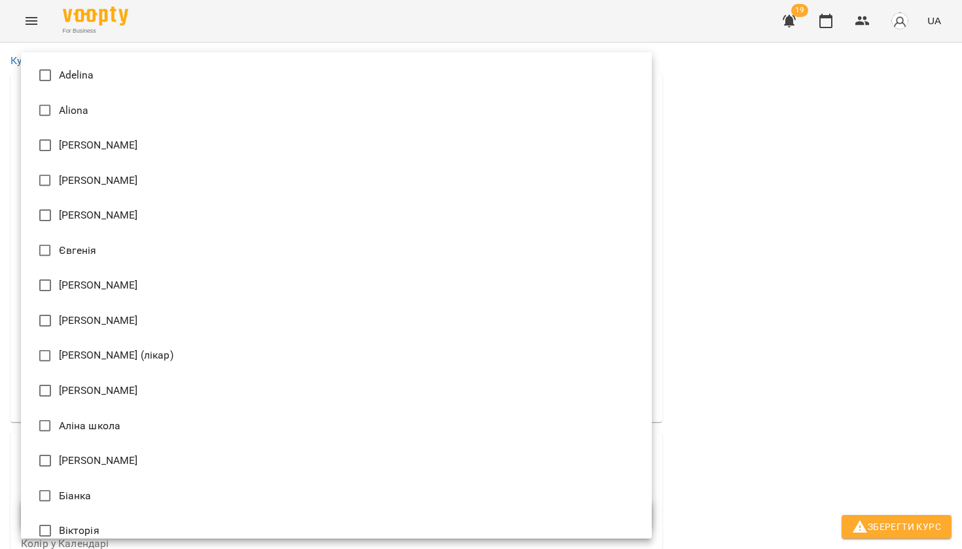
scroll to position [0, 0]
type input "**********"
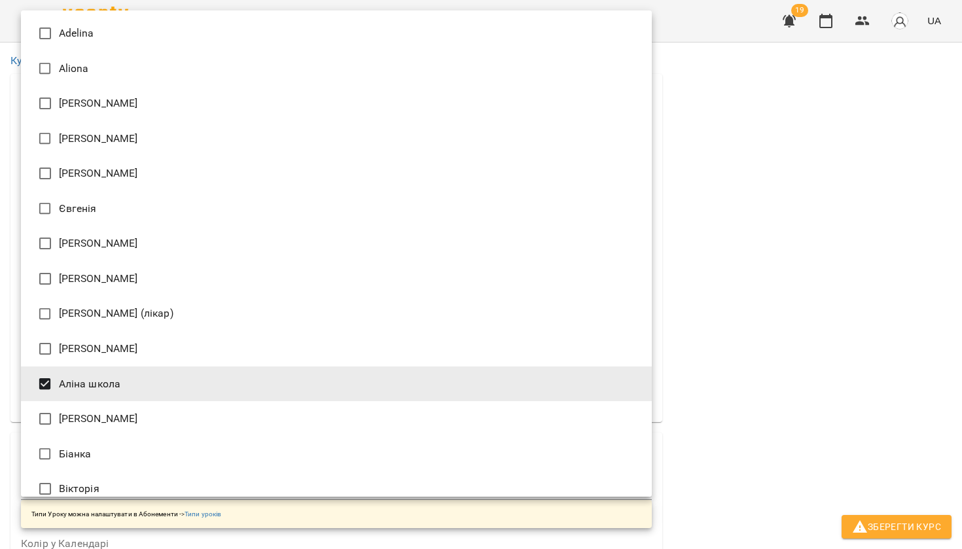
click at [767, 401] on div at bounding box center [481, 274] width 962 height 549
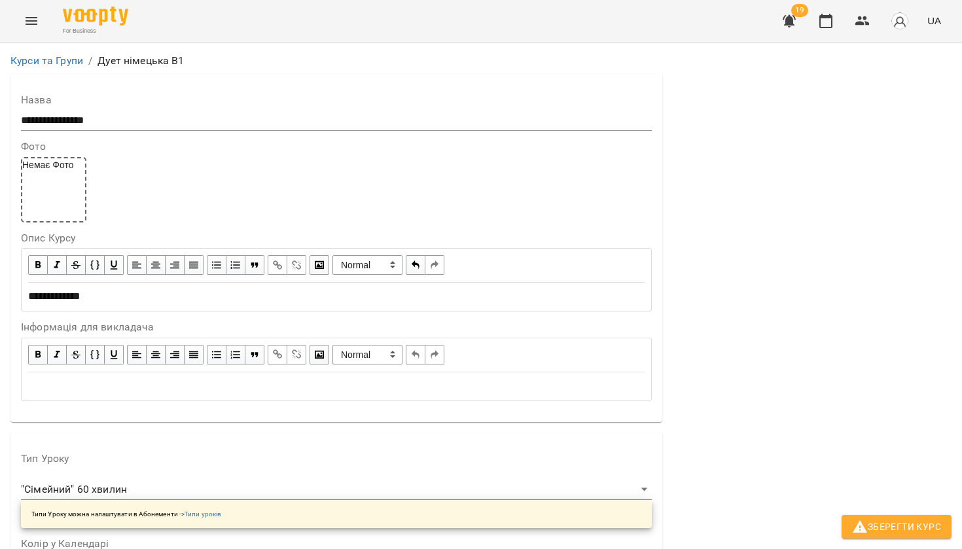
scroll to position [680, 0]
type input "*"
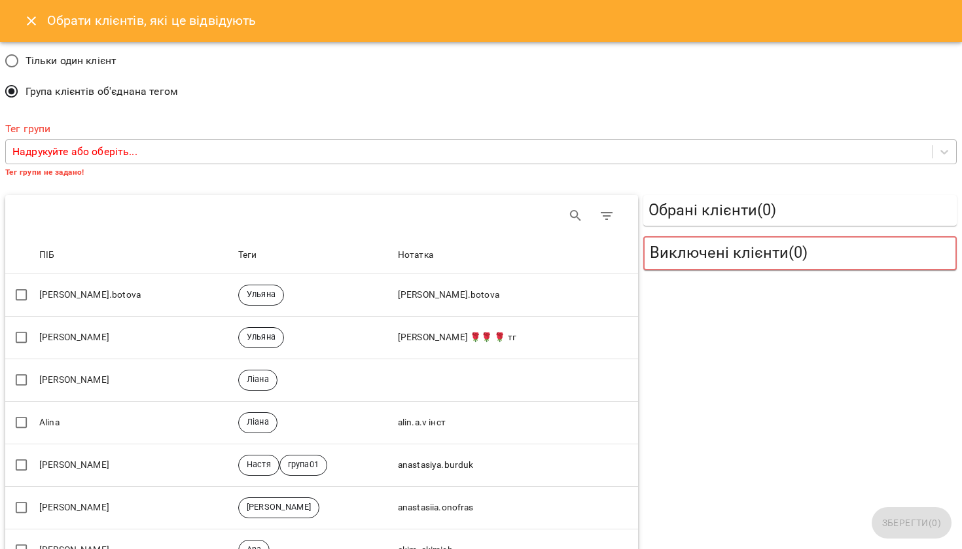
click at [109, 147] on p "Надрукуйте або оберіть..." at bounding box center [74, 152] width 125 height 16
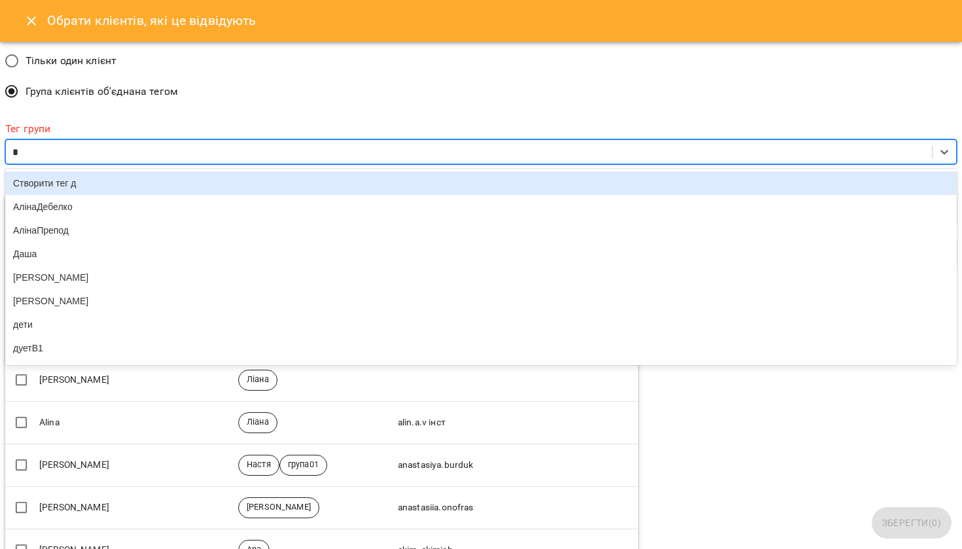
type input "**"
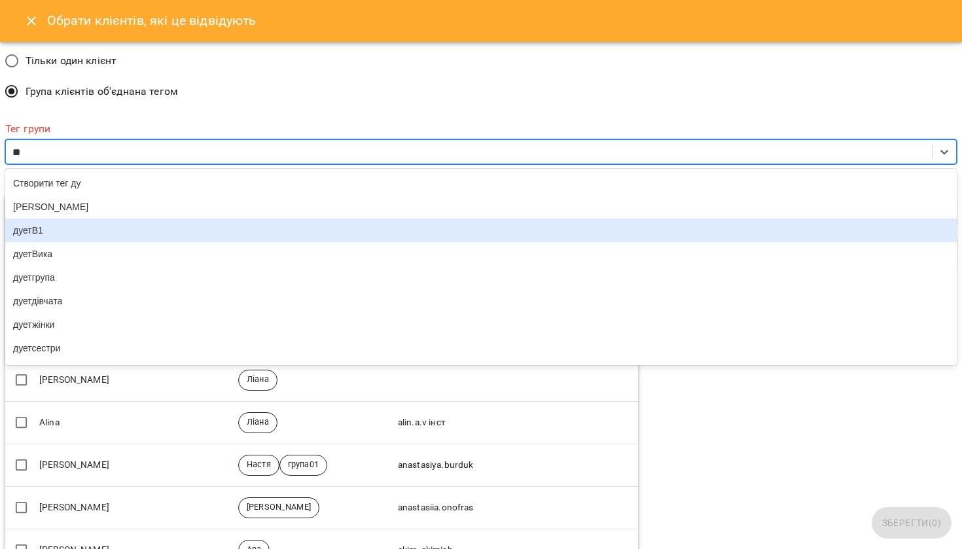
click at [81, 233] on div "дуетВ1" at bounding box center [481, 231] width 952 height 24
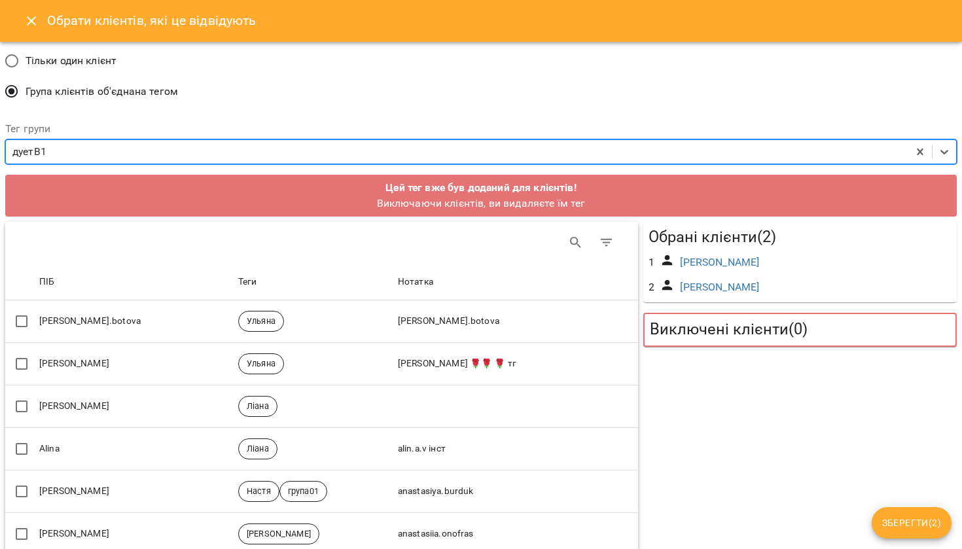
click at [908, 523] on span "Зберегти ( 2 )" at bounding box center [912, 523] width 59 height 16
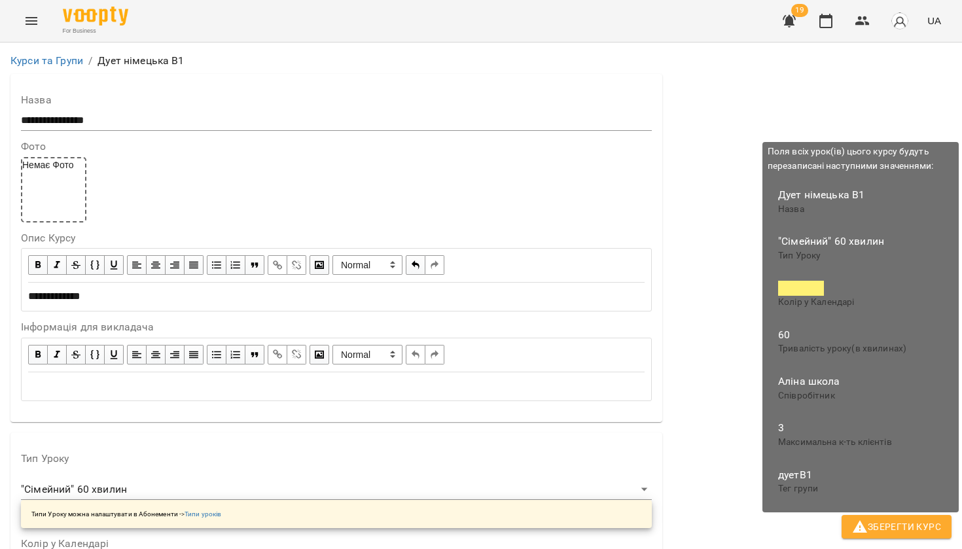
click at [878, 527] on span "Зберегти Курс" at bounding box center [896, 527] width 89 height 16
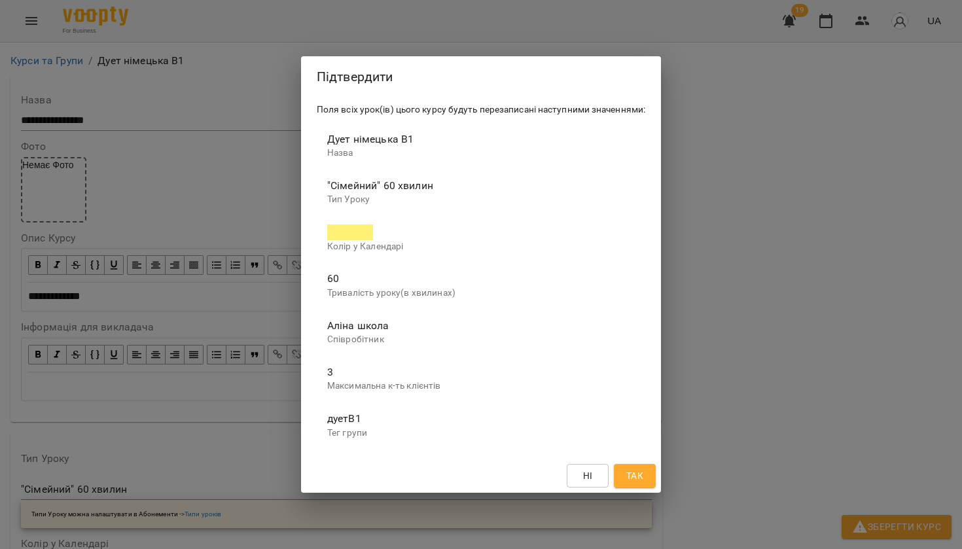
click at [634, 468] on span "Так" at bounding box center [635, 476] width 17 height 16
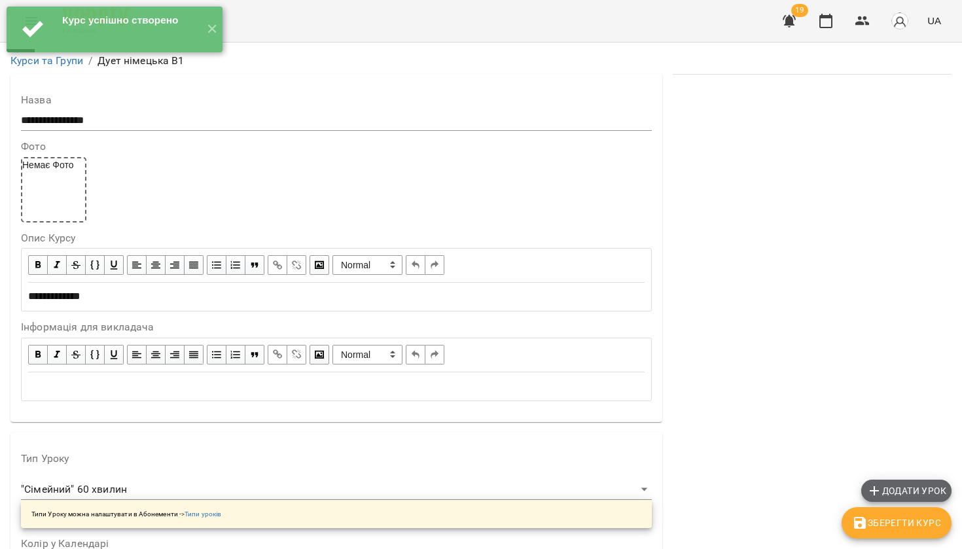
click at [896, 493] on span "Додати урок" at bounding box center [907, 491] width 80 height 16
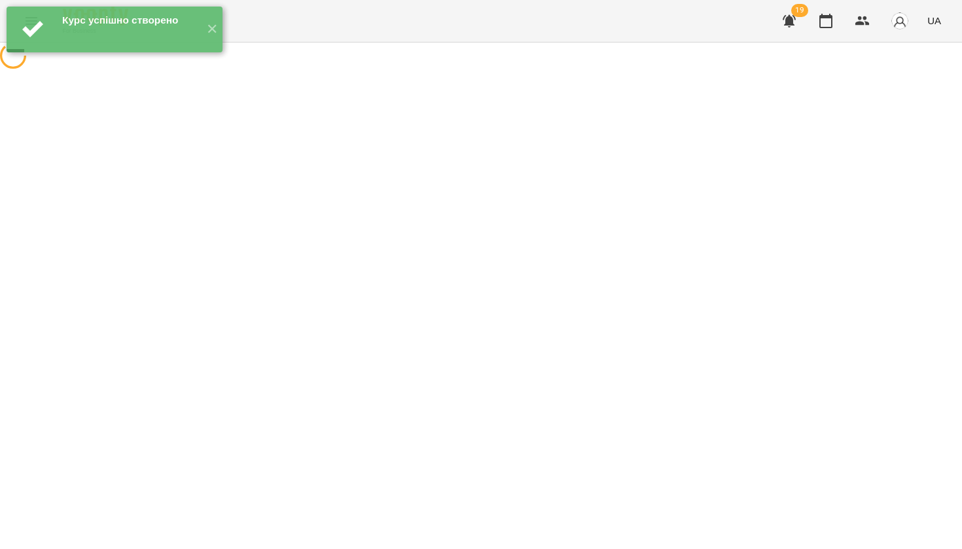
select select "**********"
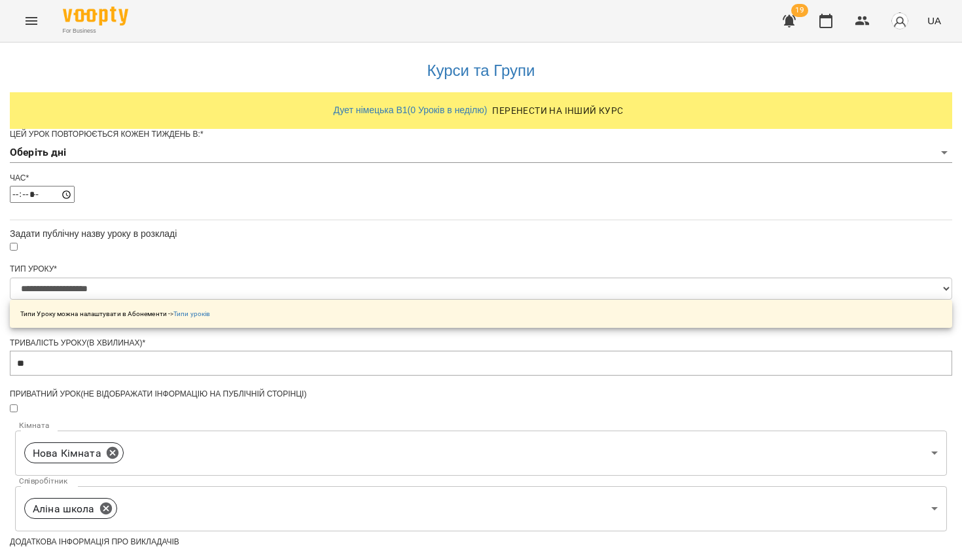
click at [538, 177] on body "**********" at bounding box center [481, 431] width 962 height 863
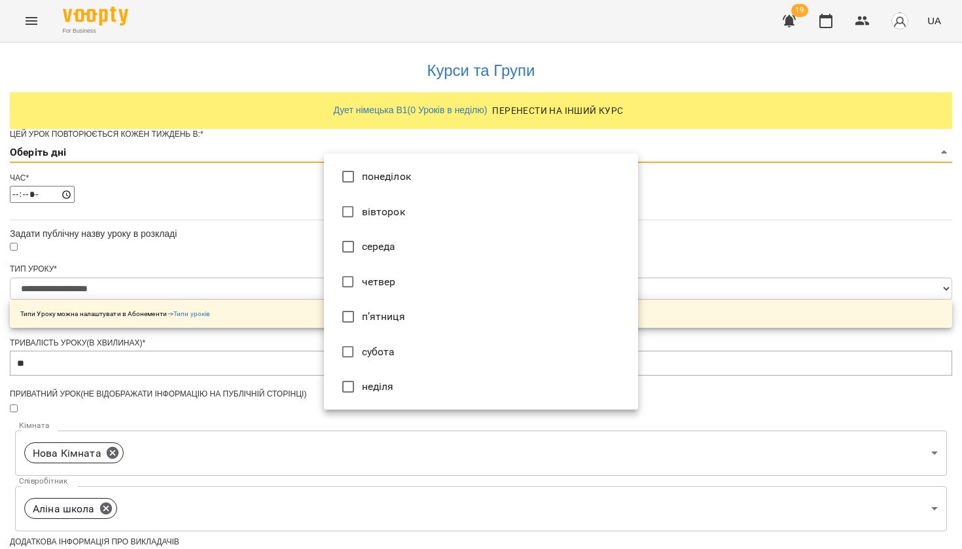
click at [432, 175] on li "понеділок" at bounding box center [481, 176] width 314 height 35
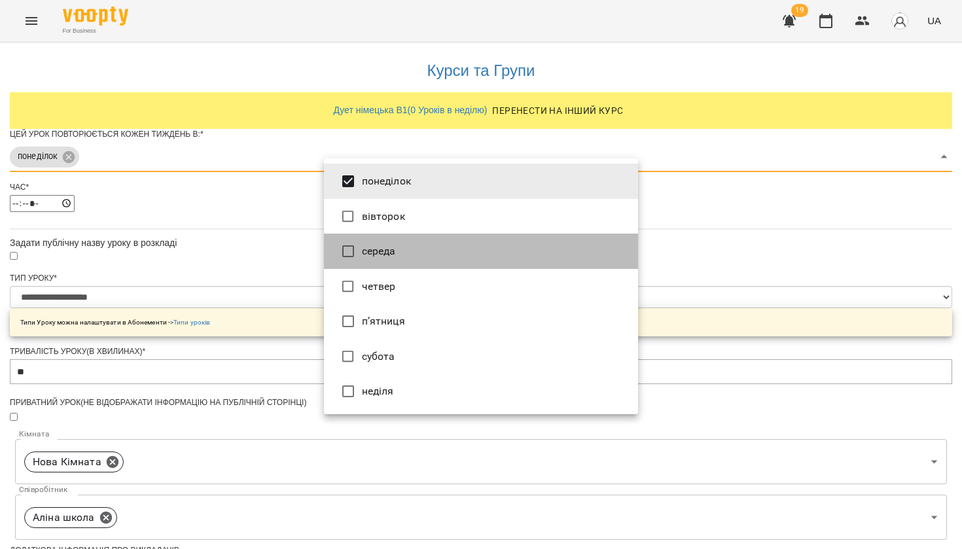
click at [376, 256] on li "середа" at bounding box center [481, 251] width 314 height 35
type input "***"
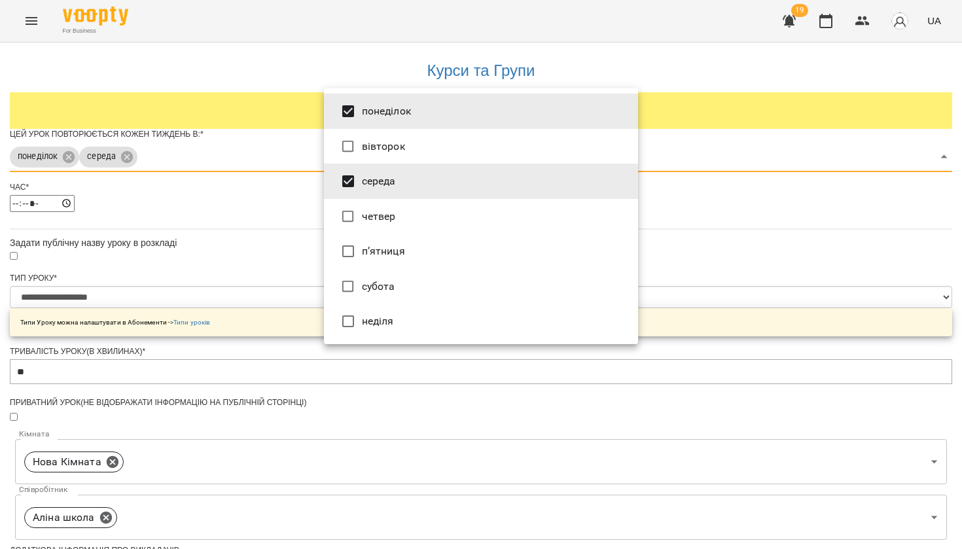
click at [727, 287] on div at bounding box center [481, 274] width 962 height 549
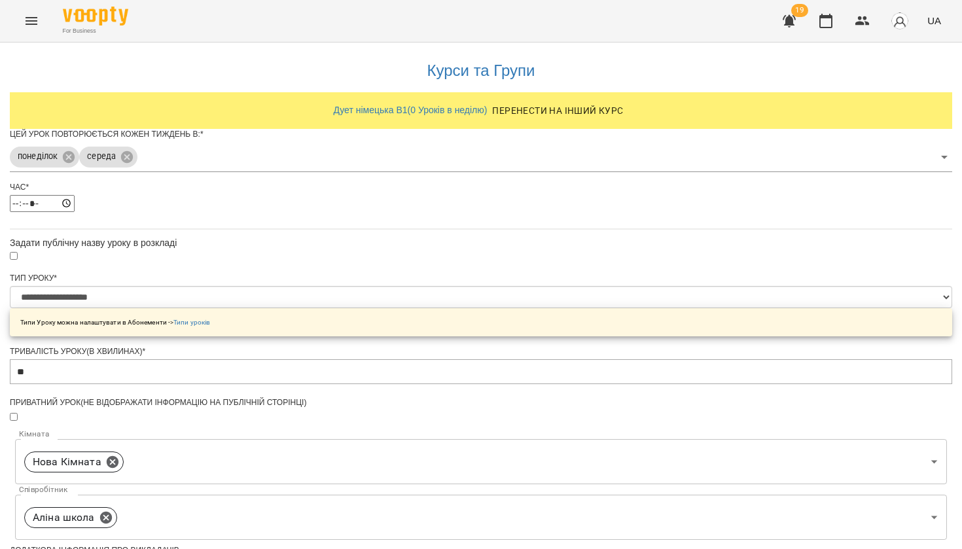
click at [333, 263] on div at bounding box center [481, 256] width 943 height 14
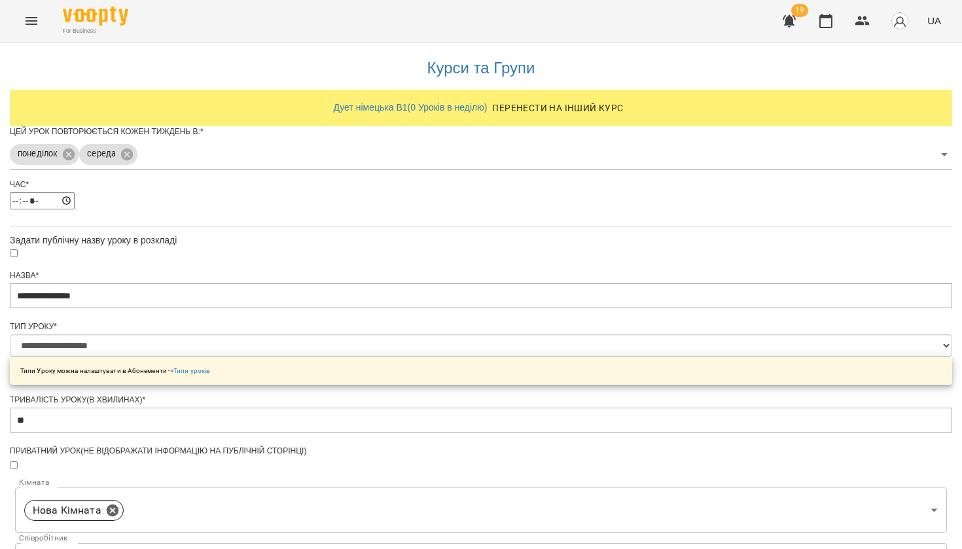
scroll to position [431, 0]
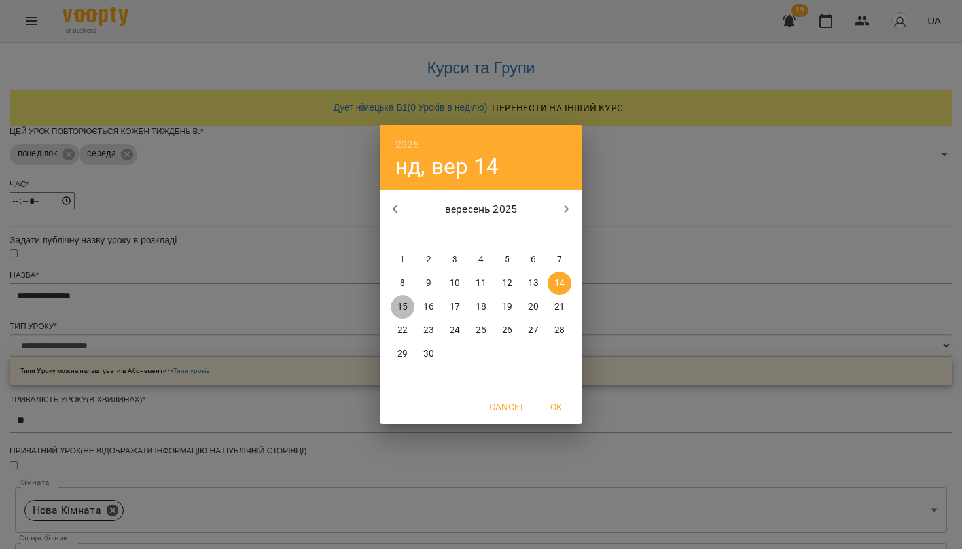
click at [402, 302] on p "15" at bounding box center [402, 307] width 10 height 13
type input "**********"
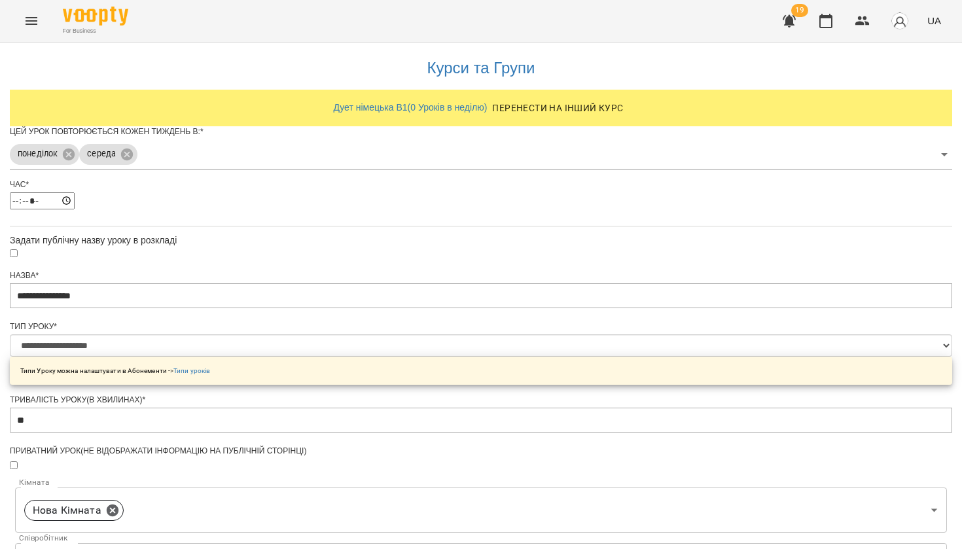
scroll to position [467, 0]
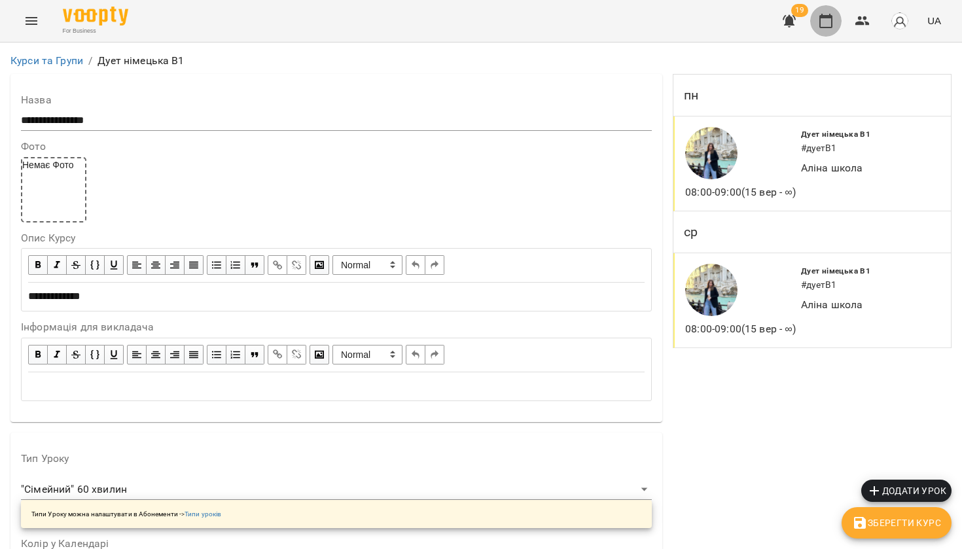
click at [825, 22] on icon "button" at bounding box center [826, 21] width 16 height 16
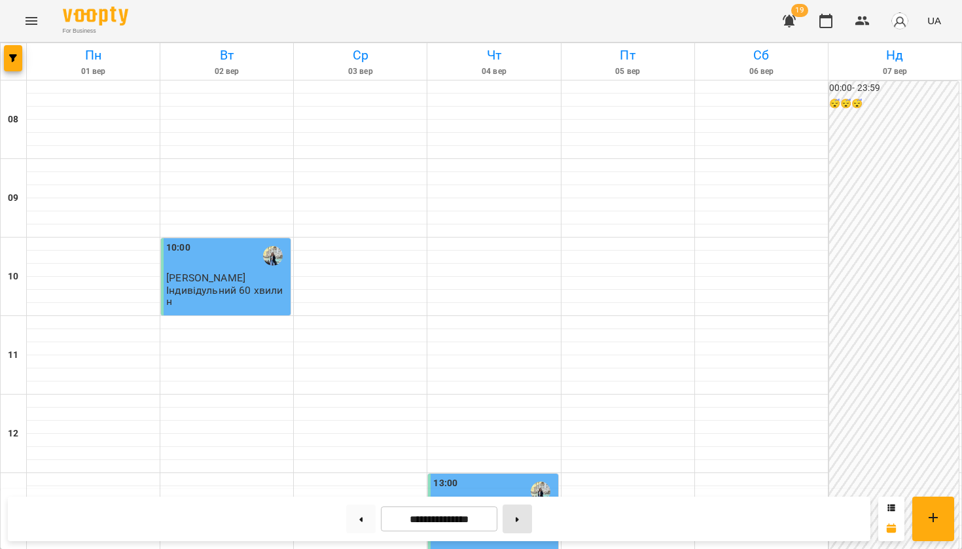
click at [532, 515] on button at bounding box center [517, 519] width 29 height 29
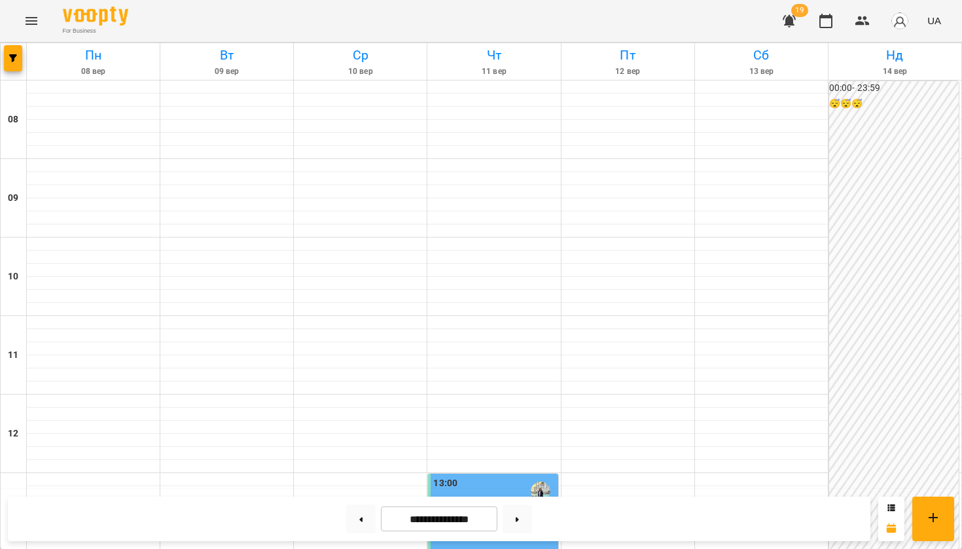
scroll to position [768, 0]
click at [526, 517] on button at bounding box center [517, 519] width 29 height 29
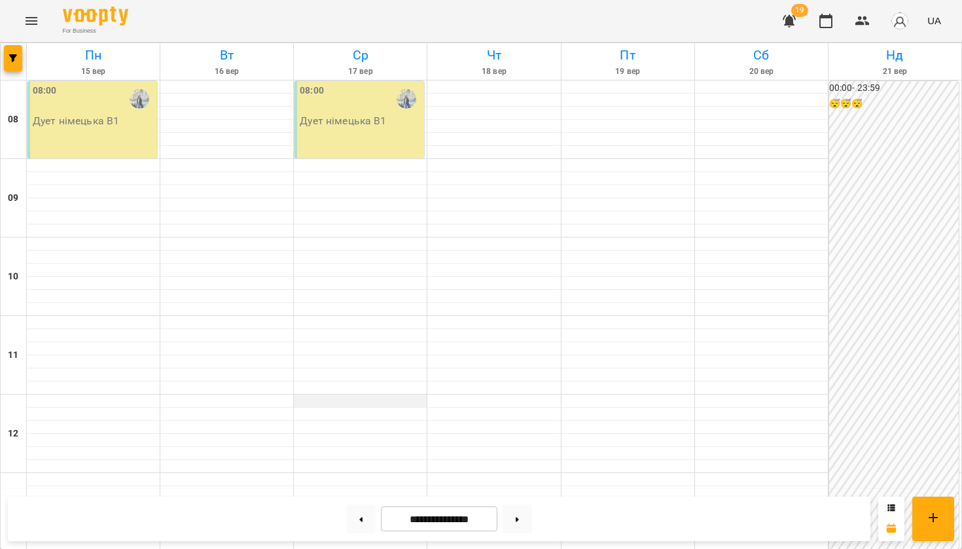
scroll to position [4, 0]
click at [365, 516] on button at bounding box center [360, 519] width 29 height 29
type input "**********"
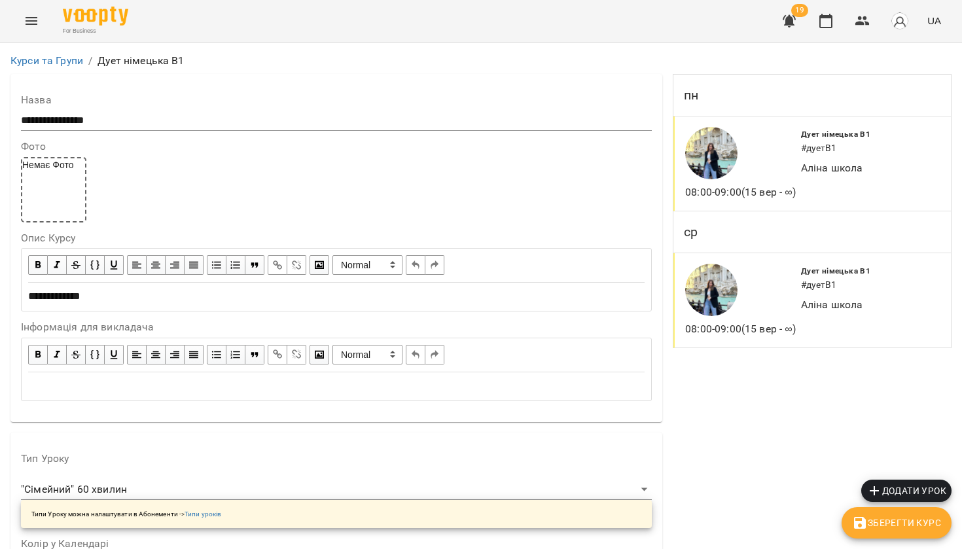
click at [812, 176] on p "Аліна школа" at bounding box center [869, 168] width 137 height 16
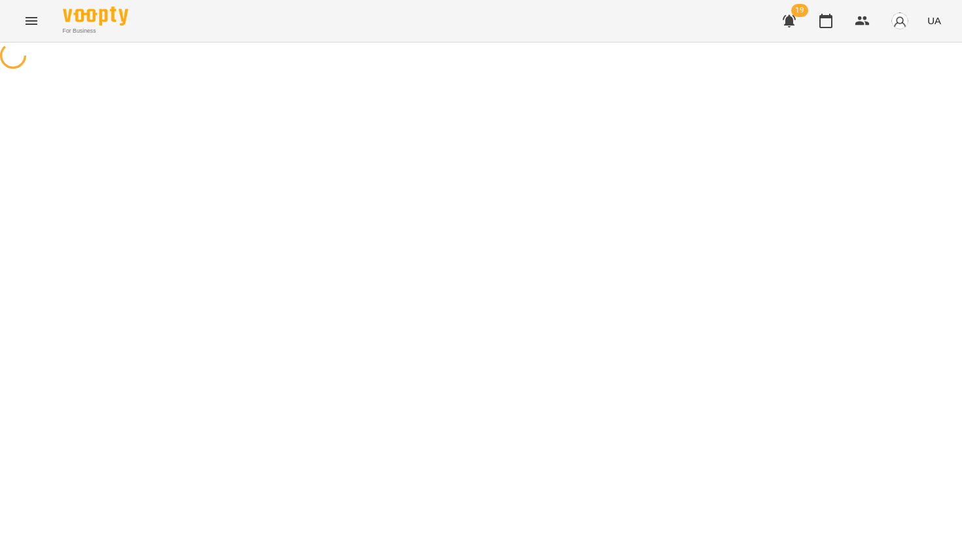
select select "*"
select select "**********"
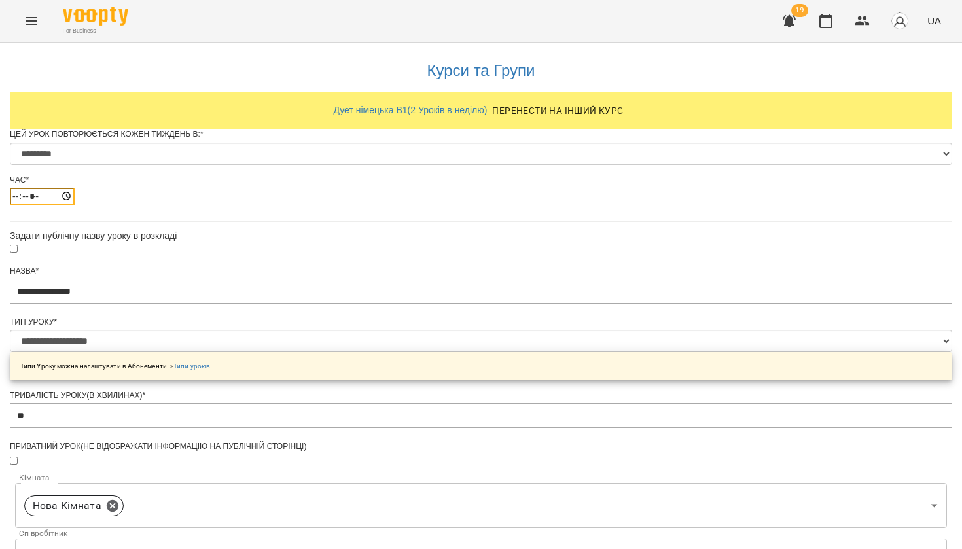
click at [75, 205] on input "*****" at bounding box center [42, 196] width 65 height 17
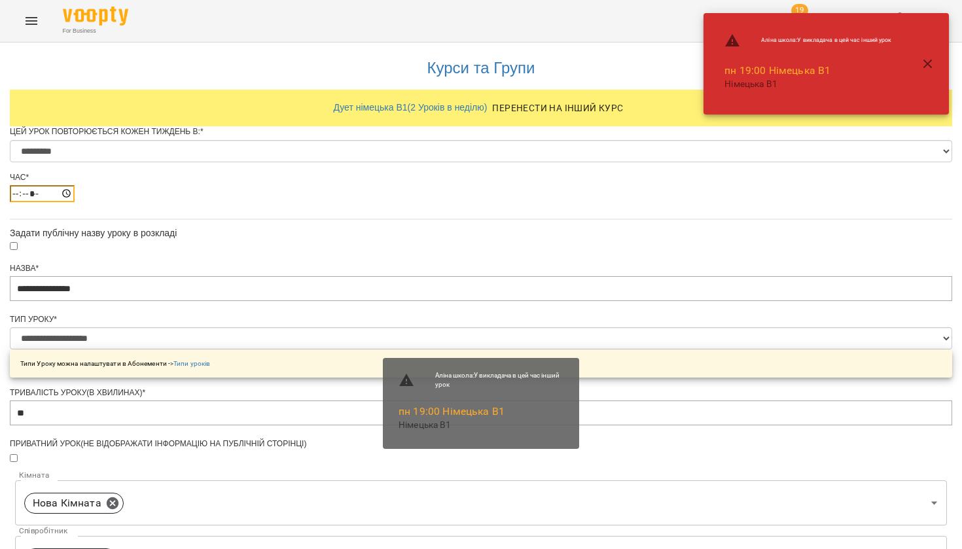
scroll to position [539, 0]
type input "*****"
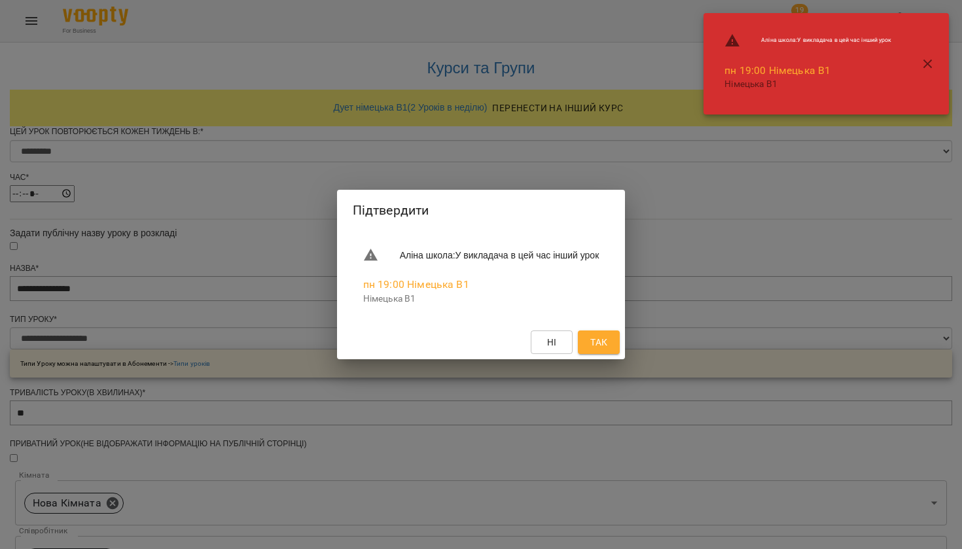
click at [608, 337] on span "Так" at bounding box center [599, 343] width 17 height 16
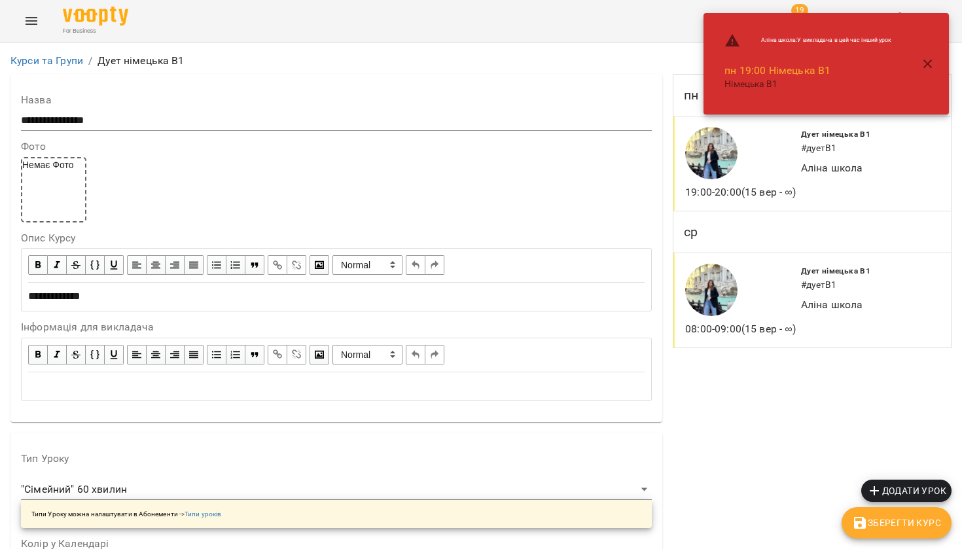
click at [764, 319] on div at bounding box center [741, 290] width 116 height 58
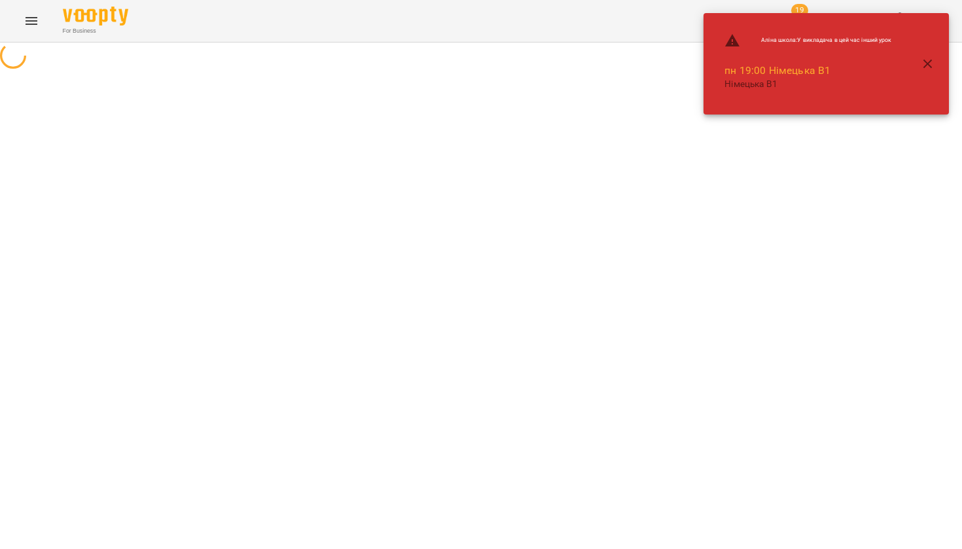
select select "*"
select select "**********"
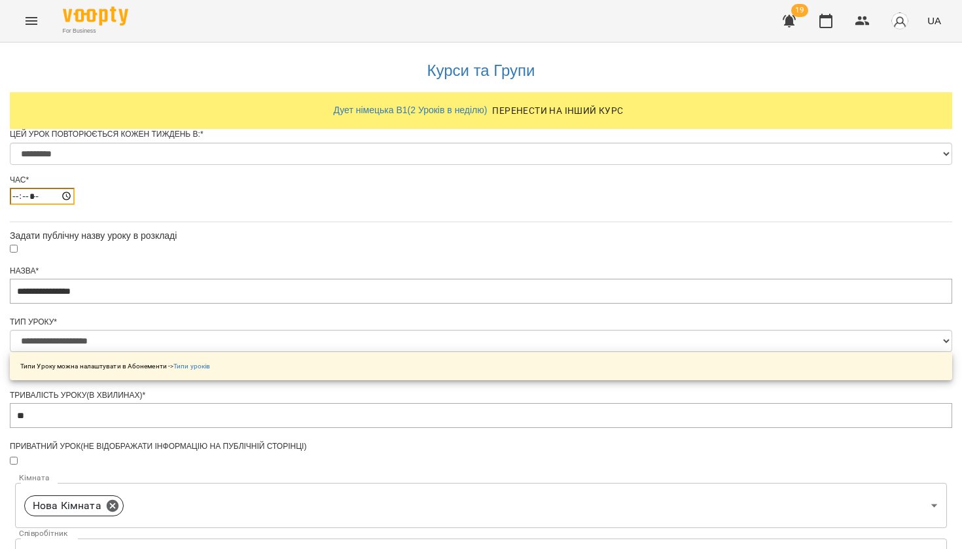
click at [75, 205] on input "*****" at bounding box center [42, 196] width 65 height 17
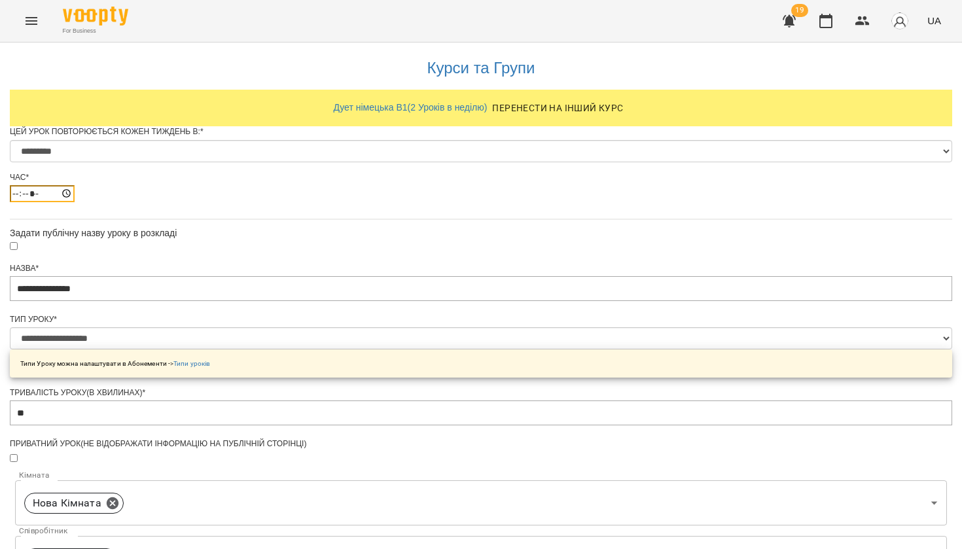
scroll to position [539, 0]
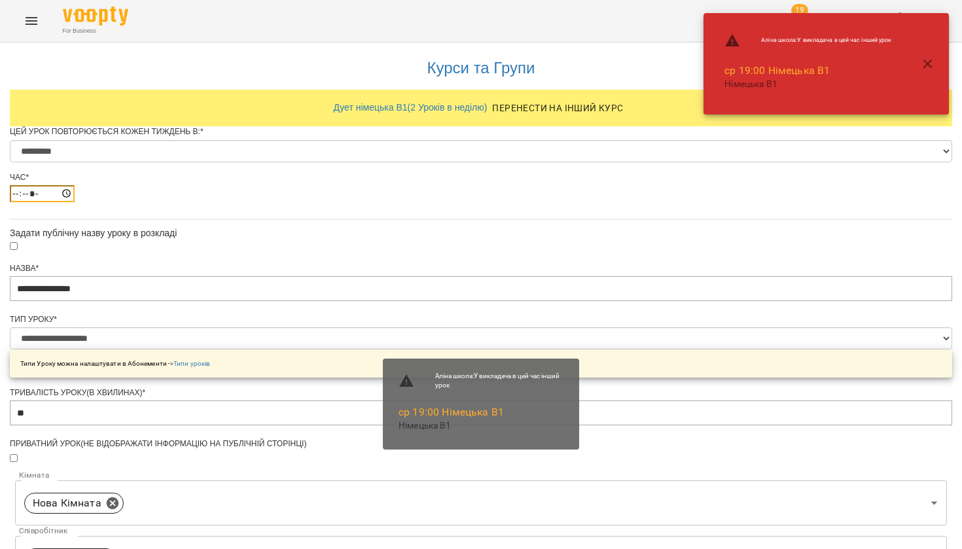
type input "*****"
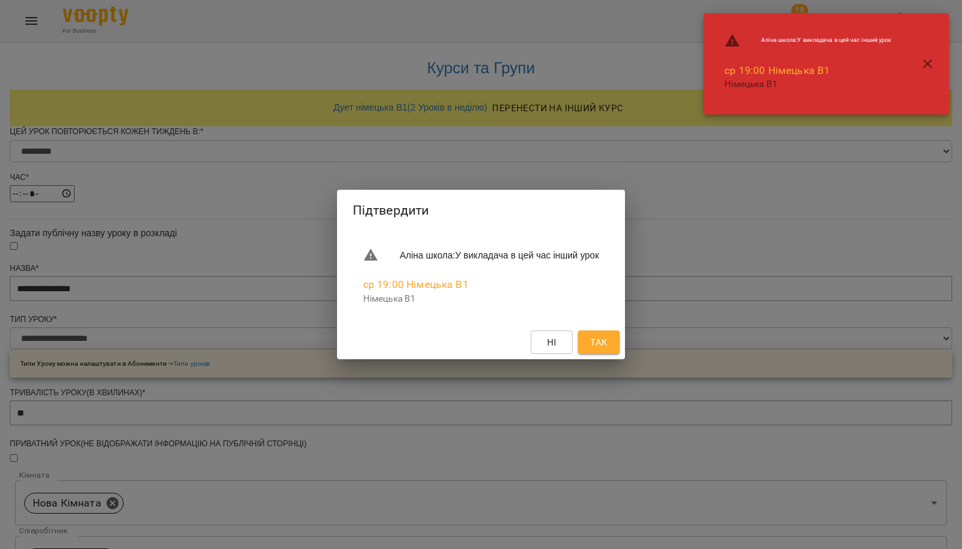
click at [617, 331] on button "Так" at bounding box center [599, 343] width 42 height 24
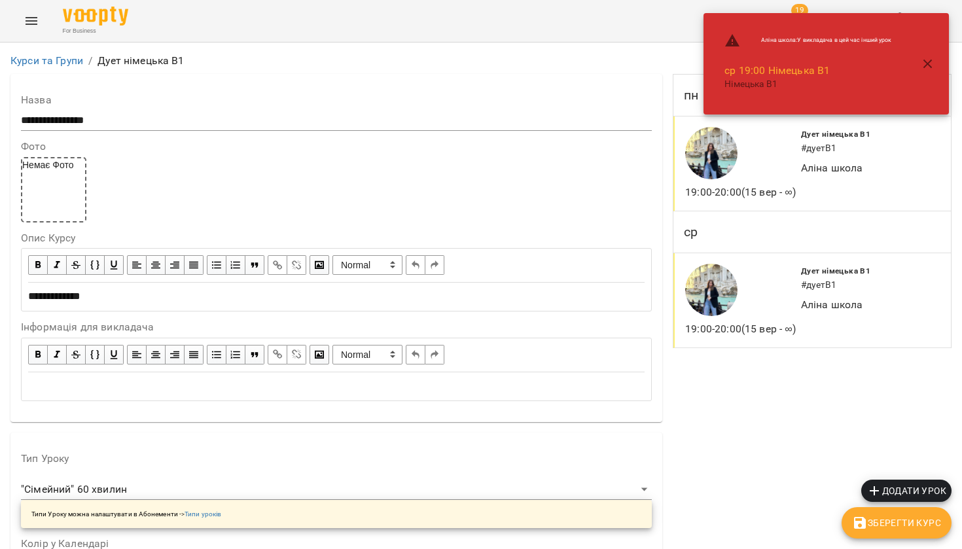
click at [922, 64] on icon "button" at bounding box center [929, 64] width 16 height 16
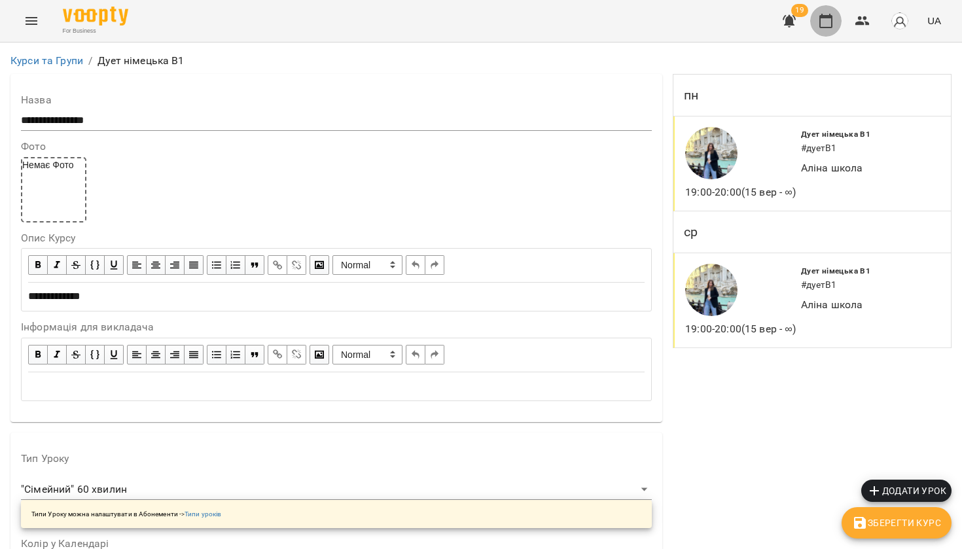
click at [825, 21] on icon "button" at bounding box center [826, 21] width 16 height 16
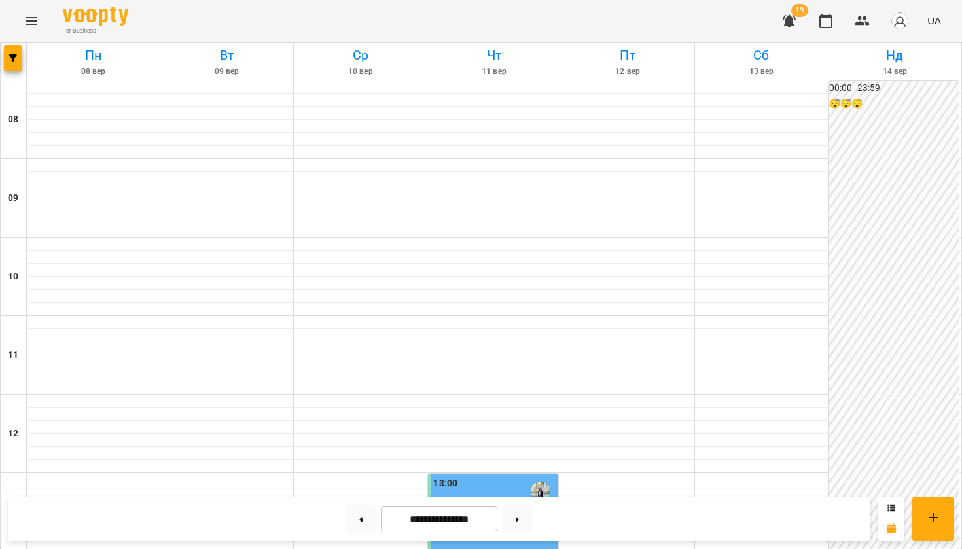
scroll to position [768, 0]
click at [521, 520] on button at bounding box center [517, 519] width 29 height 29
click at [359, 516] on button at bounding box center [360, 519] width 29 height 29
type input "**********"
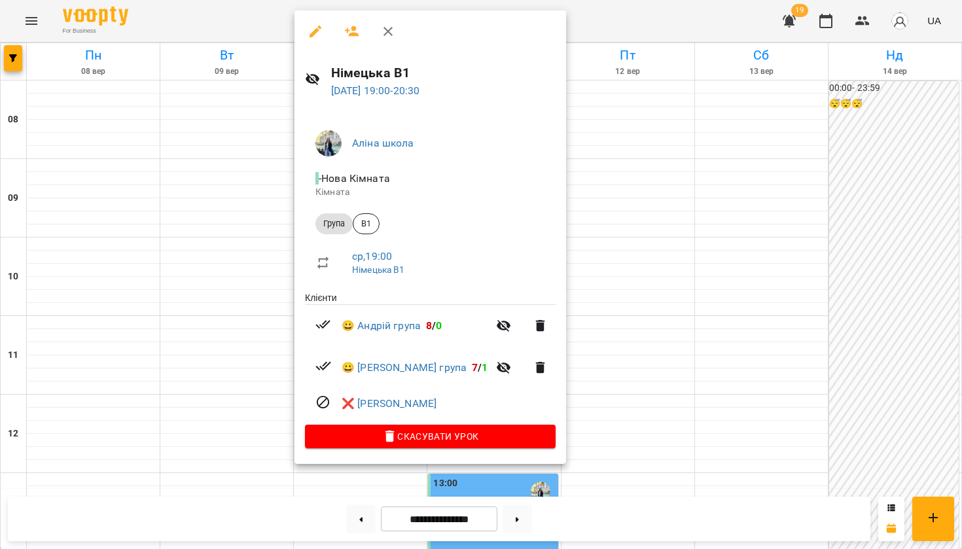
click at [182, 166] on div at bounding box center [481, 274] width 962 height 549
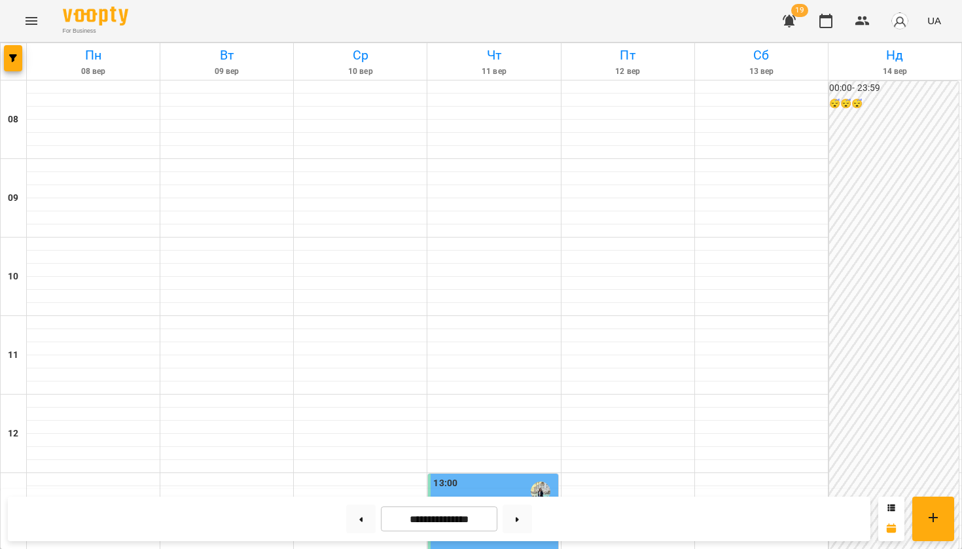
click at [32, 16] on icon "Menu" at bounding box center [32, 21] width 16 height 16
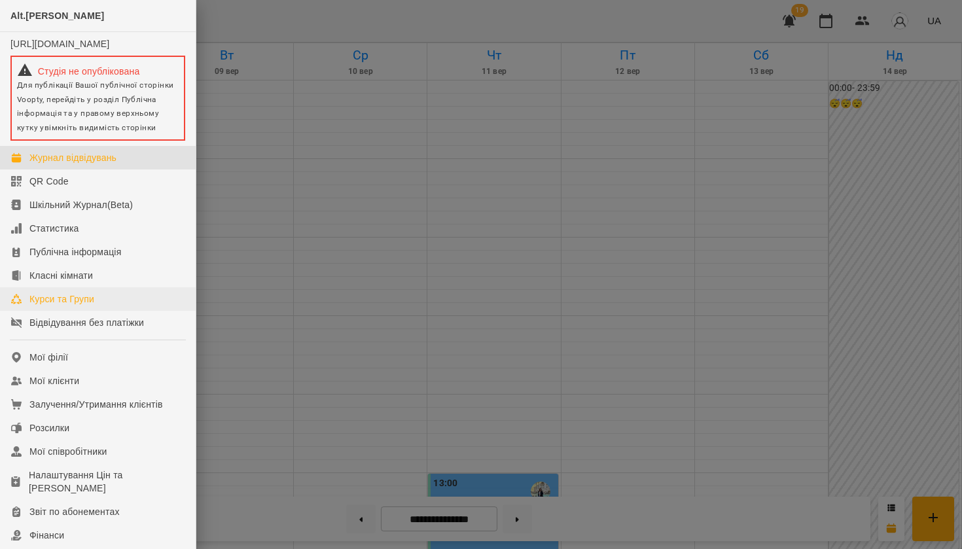
click at [56, 306] on div "Курси та Групи" at bounding box center [61, 299] width 65 height 13
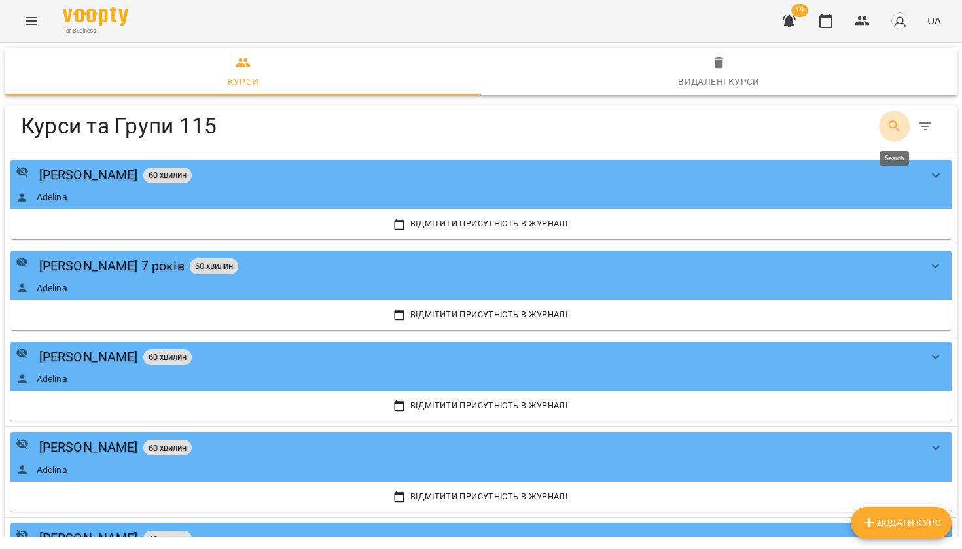
click at [892, 125] on icon "Search" at bounding box center [895, 127] width 16 height 16
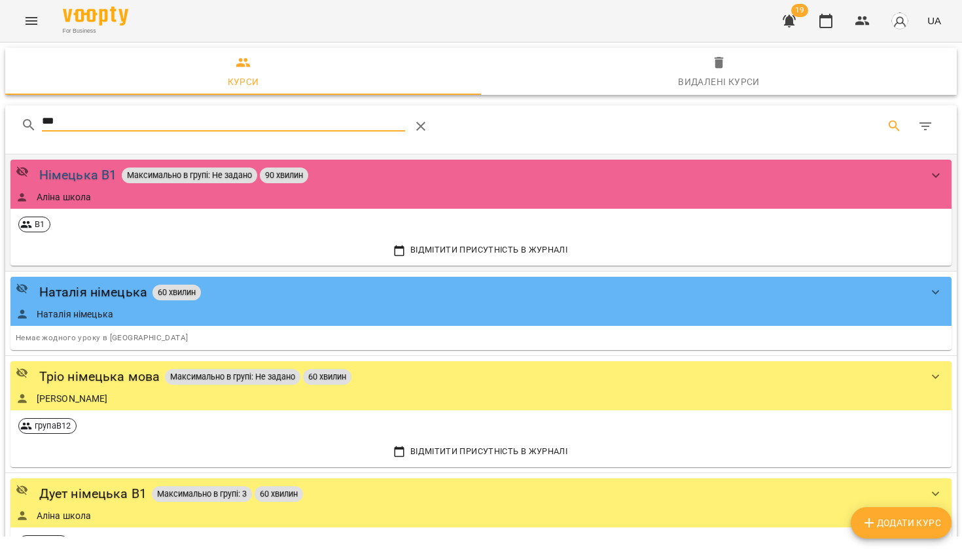
type input "***"
click at [46, 172] on div "Німецька В1" at bounding box center [78, 175] width 78 height 20
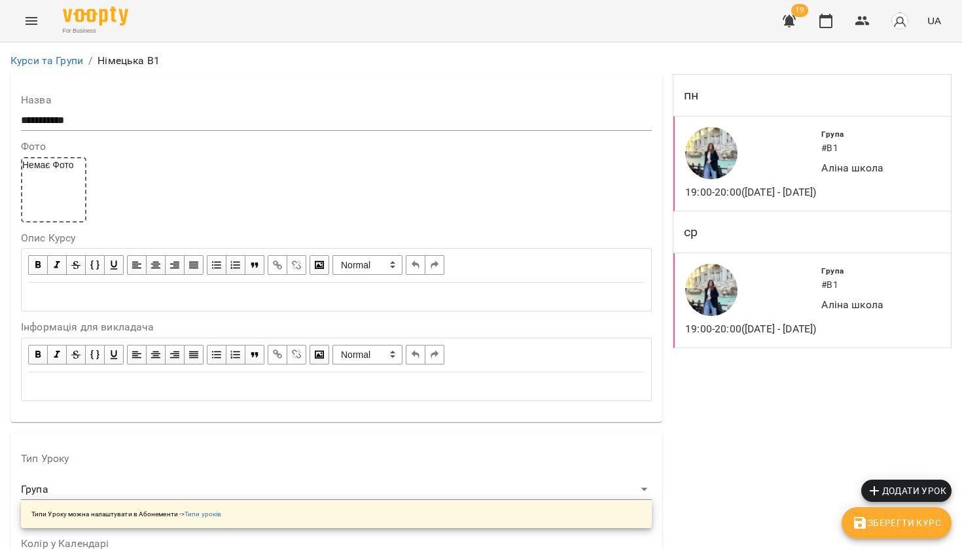
click at [776, 151] on div at bounding box center [751, 153] width 136 height 58
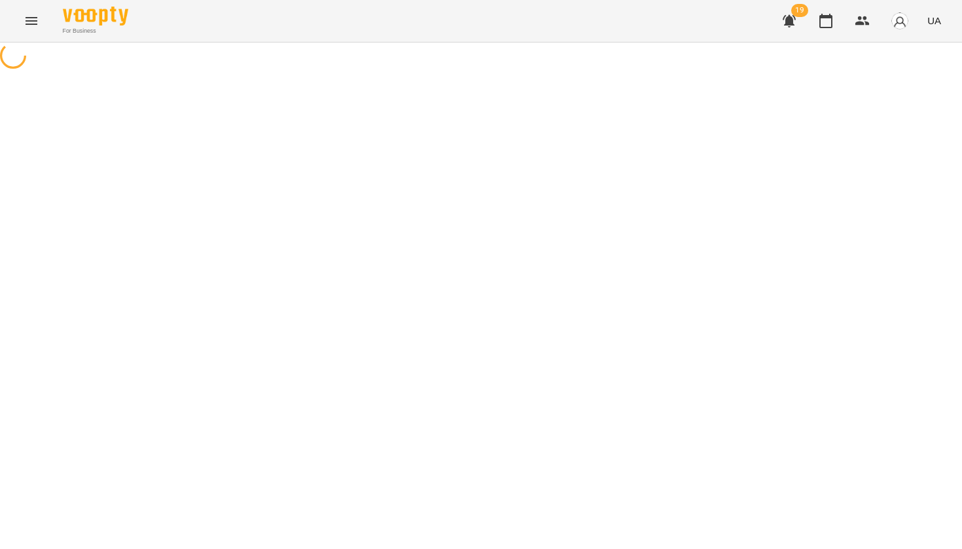
select select "*"
select select "*****"
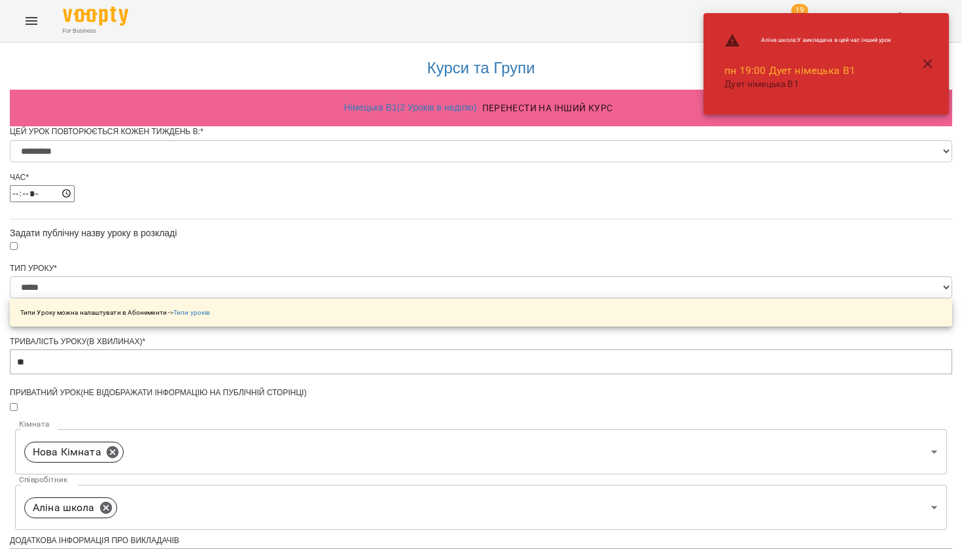
scroll to position [503, 0]
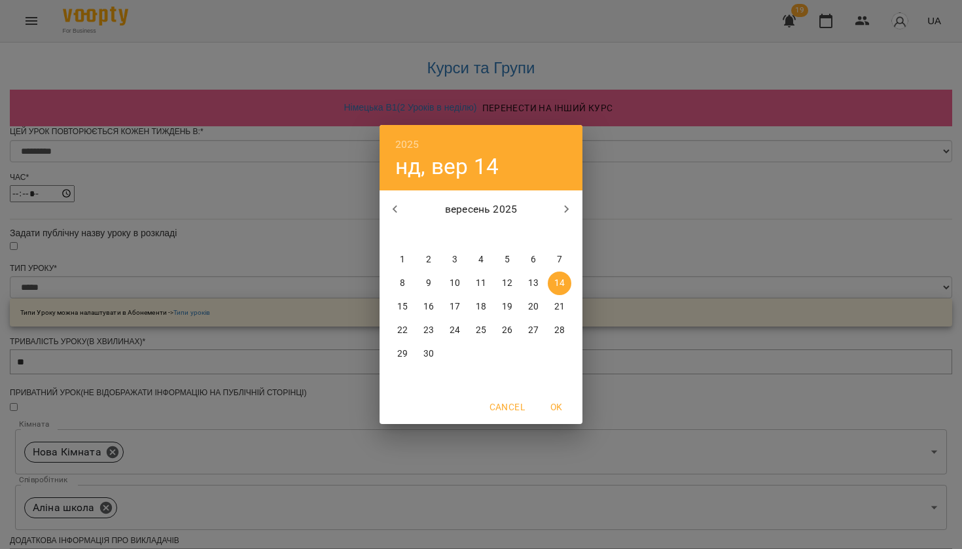
click at [644, 287] on div "2025 нд, вер 14 вересень 2025 пн вт ср чт пт сб нд 1 2 3 4 5 6 7 8 9 10 11 12 1…" at bounding box center [481, 274] width 962 height 549
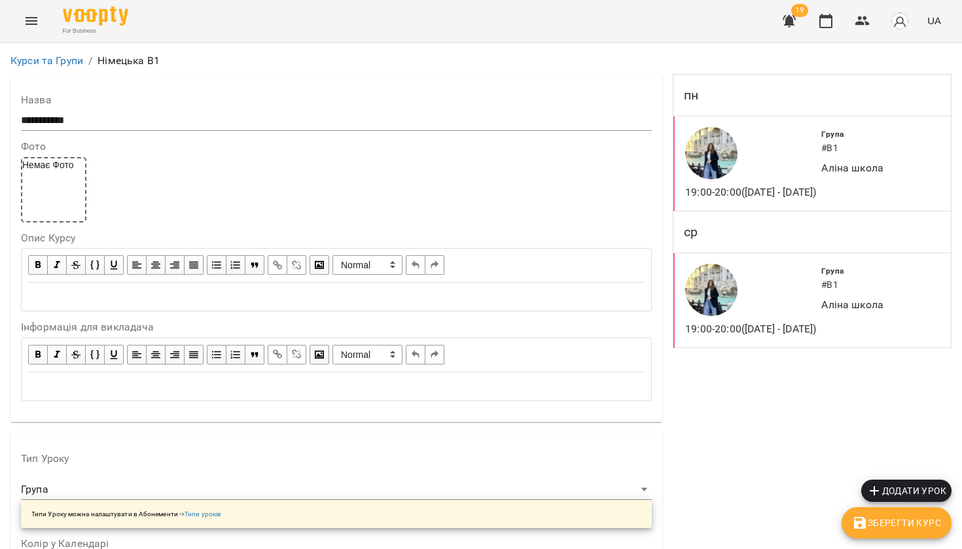
click at [37, 67] on li "Курси та Групи" at bounding box center [46, 61] width 73 height 16
click at [37, 61] on link "Курси та Групи" at bounding box center [46, 60] width 73 height 12
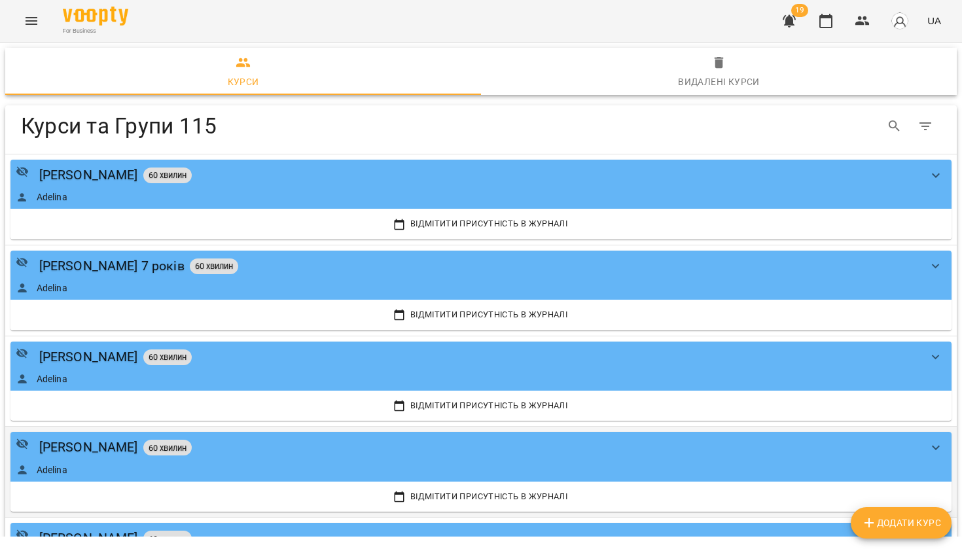
click at [932, 503] on button "Відмітити присутність в Журналі" at bounding box center [481, 497] width 931 height 20
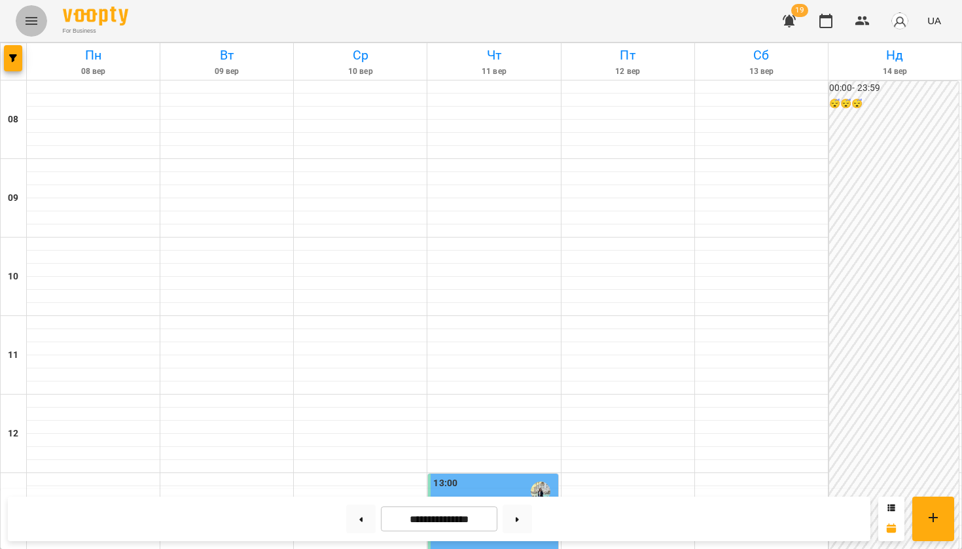
click at [27, 26] on icon "Menu" at bounding box center [32, 21] width 16 height 16
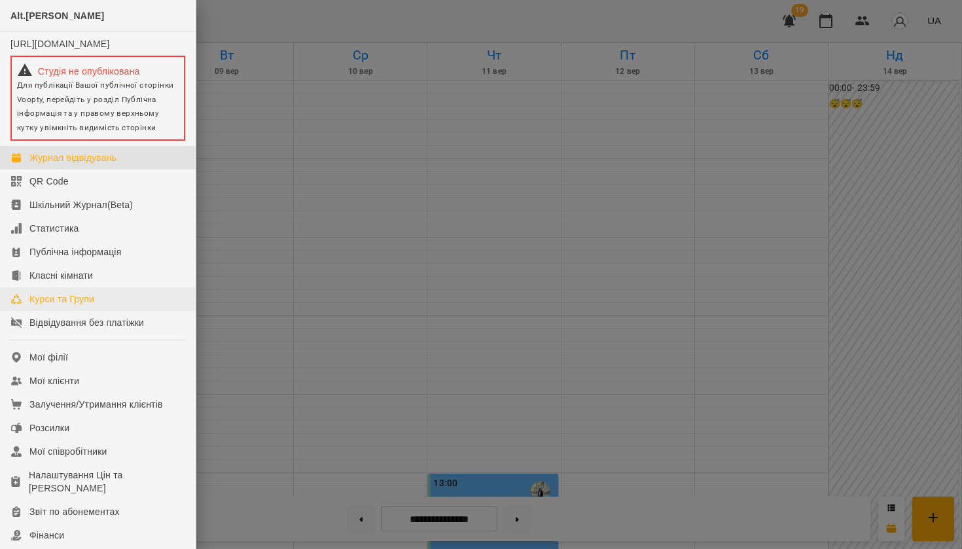
click at [66, 305] on div "Курси та Групи" at bounding box center [61, 299] width 65 height 13
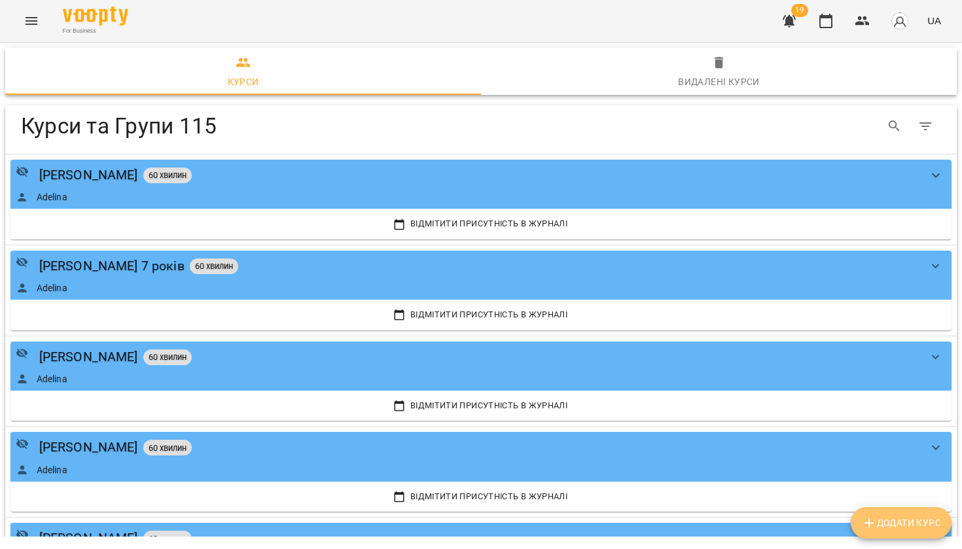
click at [883, 534] on button "Додати Курс" at bounding box center [901, 522] width 101 height 31
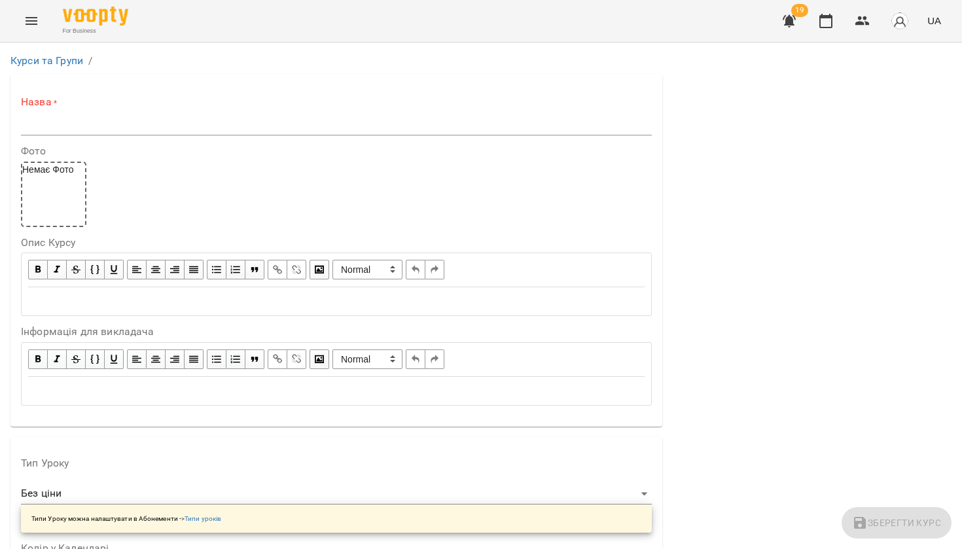
scroll to position [205, 0]
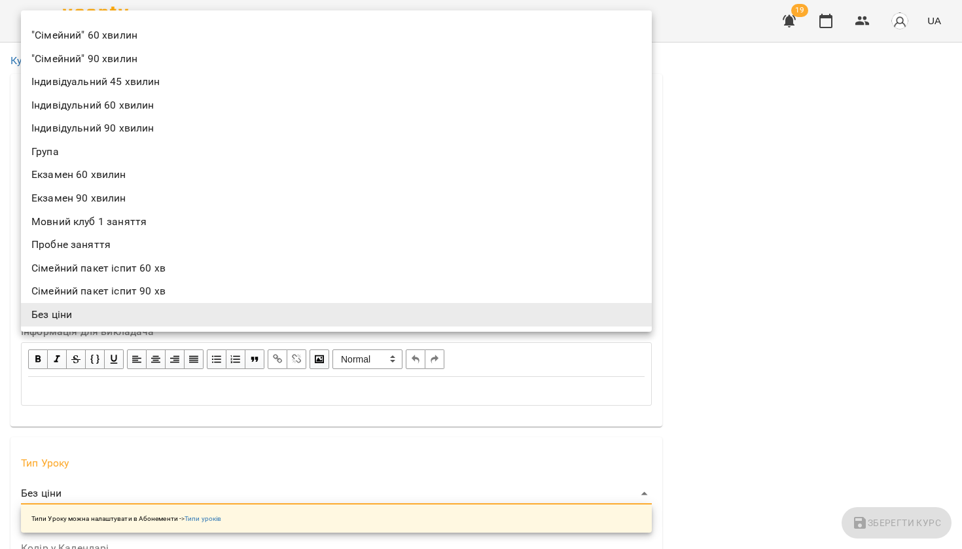
click at [213, 375] on div at bounding box center [481, 274] width 962 height 549
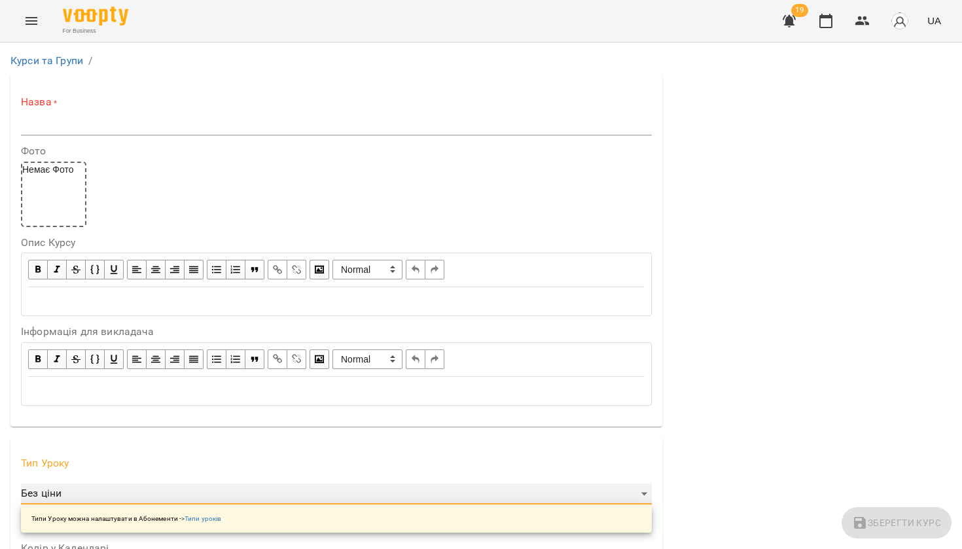
scroll to position [881, 0]
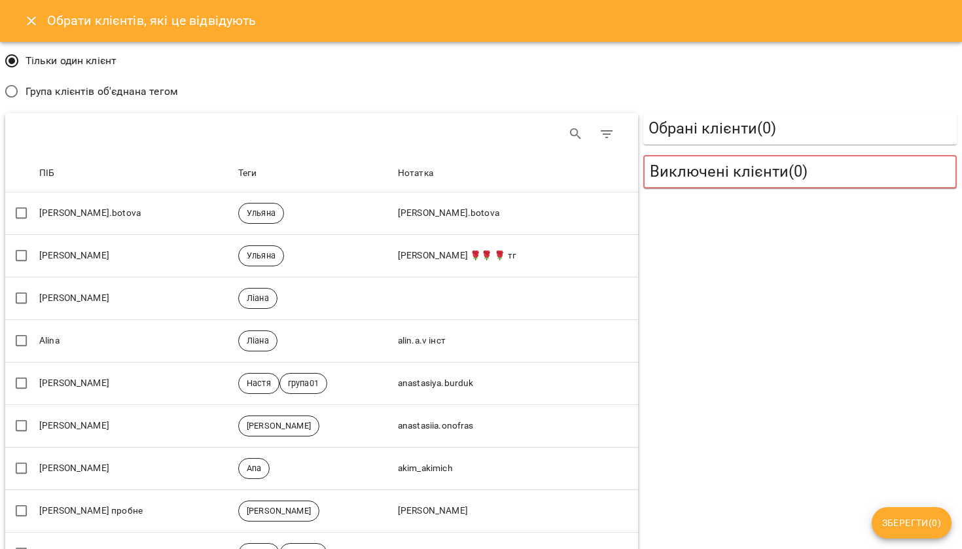
click at [37, 84] on span "Група клієнтів об'єднана тегом" at bounding box center [102, 92] width 153 height 16
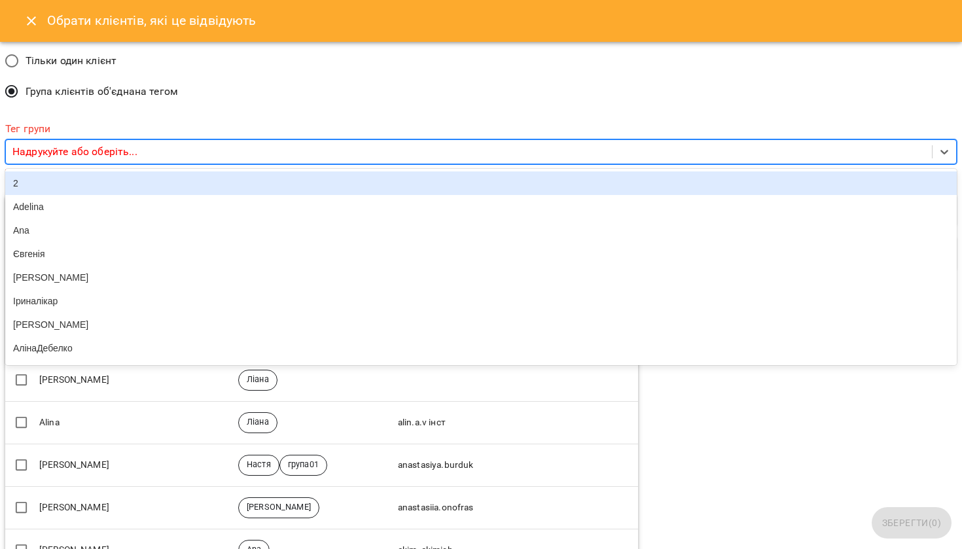
click at [87, 151] on p "Надрукуйте або оберіть..." at bounding box center [74, 152] width 125 height 16
type input "***"
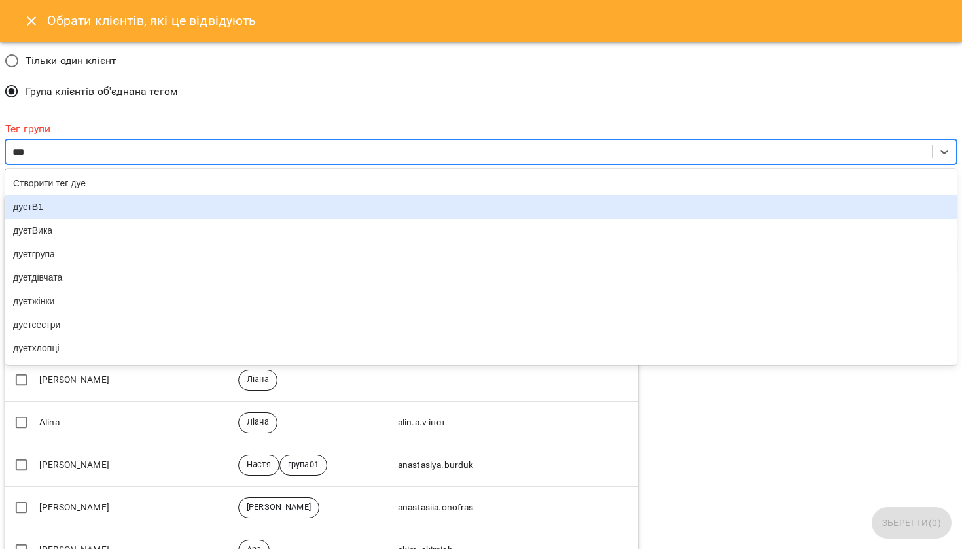
click at [20, 198] on div "дуетВ1" at bounding box center [481, 207] width 952 height 24
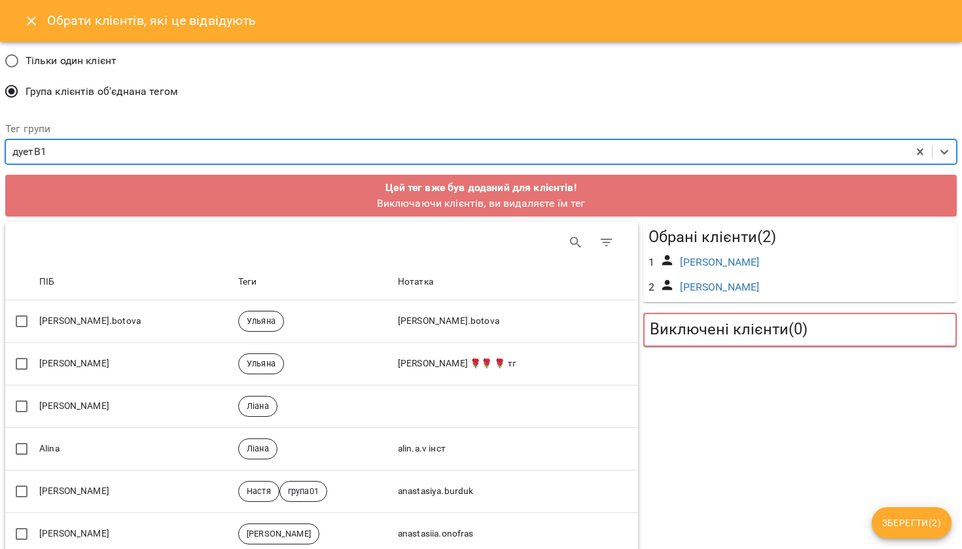
click at [35, 18] on icon "Close" at bounding box center [31, 20] width 9 height 9
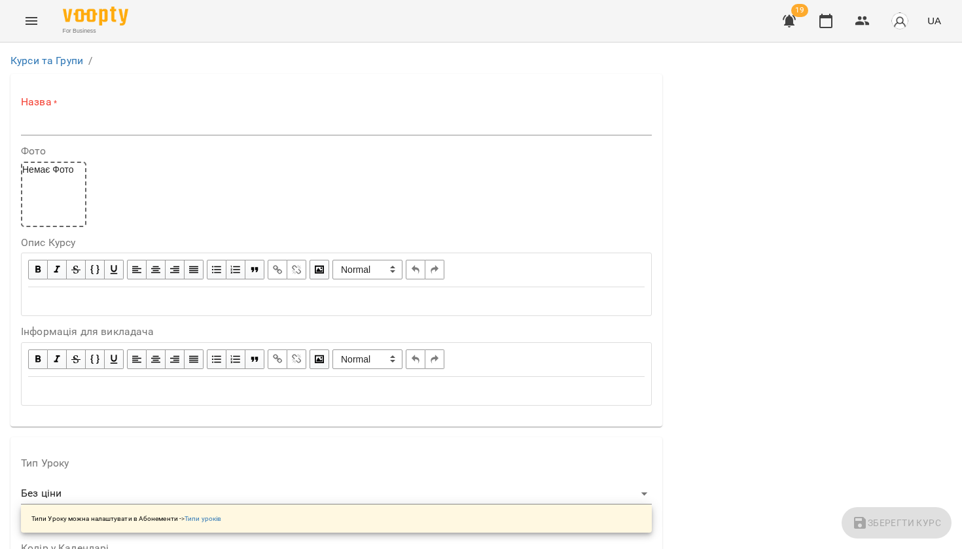
scroll to position [0, 0]
click at [72, 50] on div "Курси та Групи /" at bounding box center [481, 60] width 947 height 21
click at [72, 56] on link "Курси та Групи" at bounding box center [46, 60] width 73 height 12
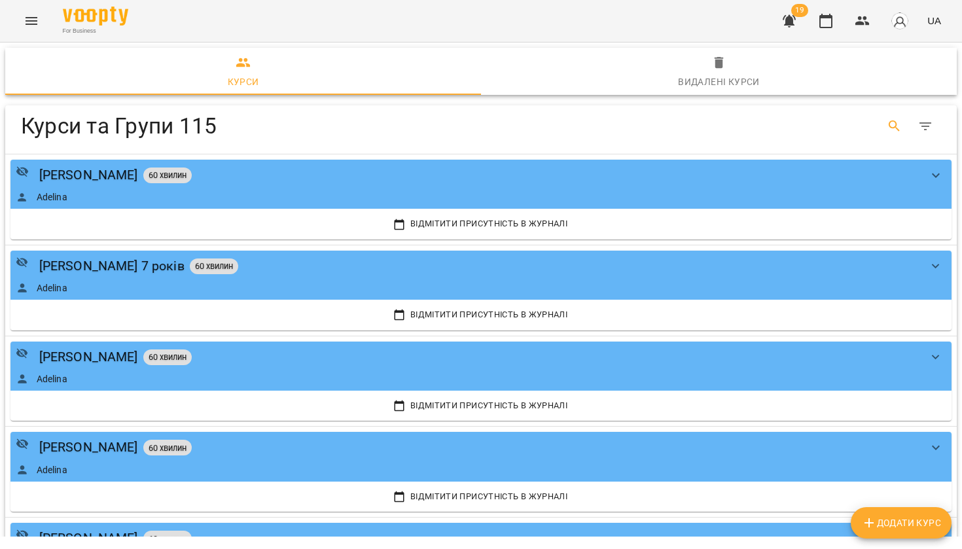
click at [891, 132] on icon "Search" at bounding box center [895, 127] width 16 height 16
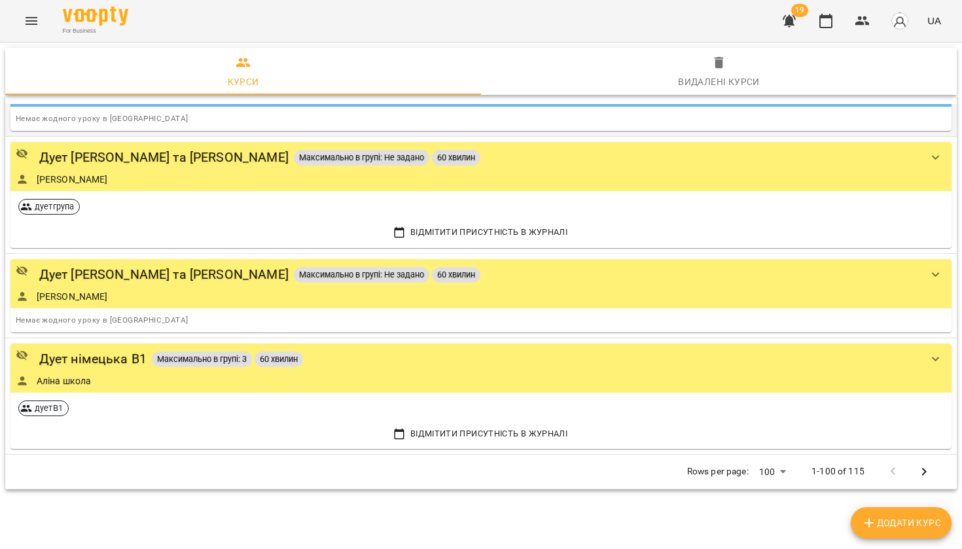
scroll to position [217, 0]
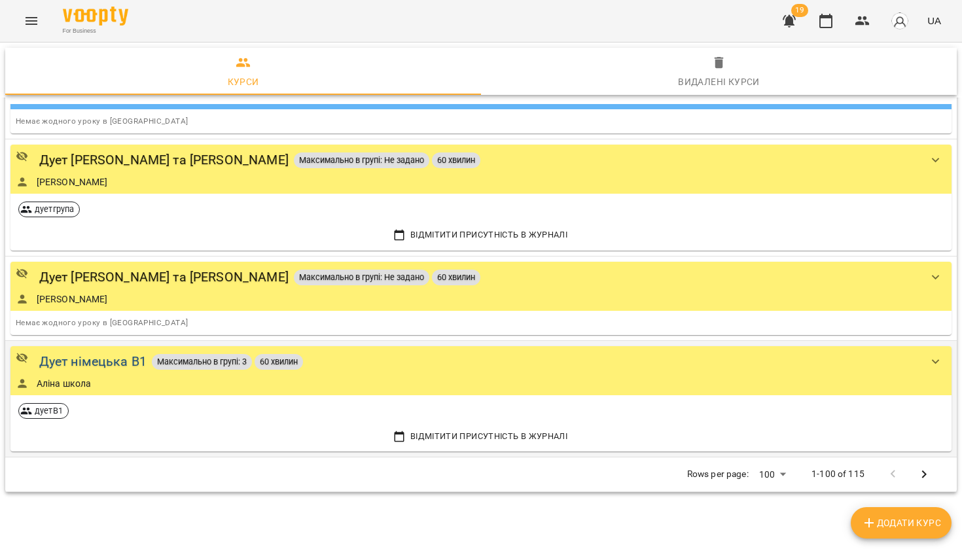
type input "**"
click at [107, 359] on div "Дует німецька В1" at bounding box center [92, 362] width 107 height 20
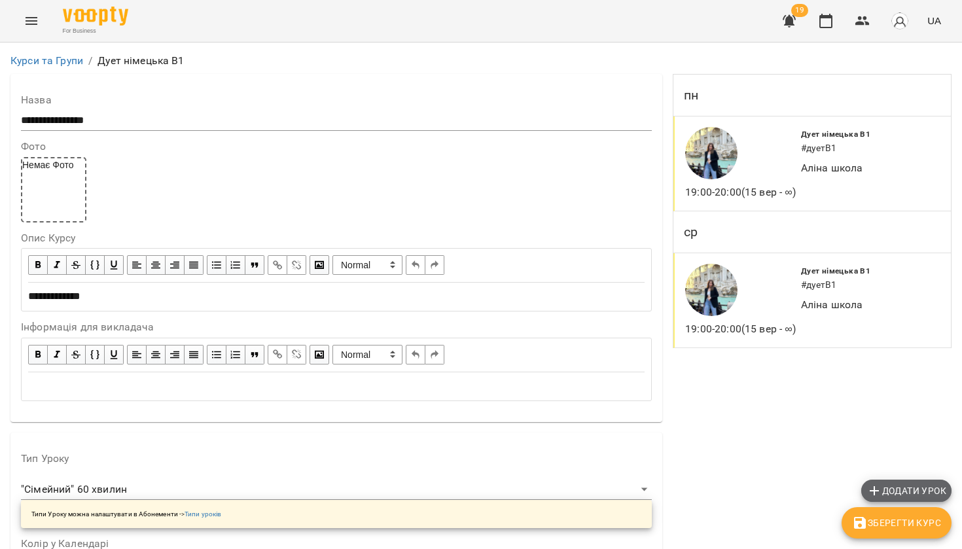
click at [900, 486] on span "Додати урок" at bounding box center [907, 491] width 80 height 16
select select "**********"
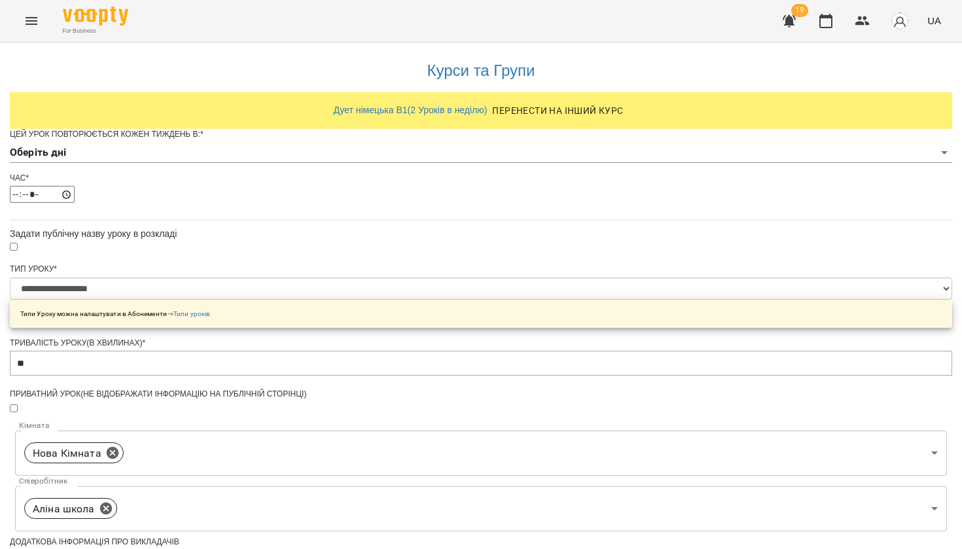
click at [445, 172] on body "**********" at bounding box center [481, 431] width 962 height 863
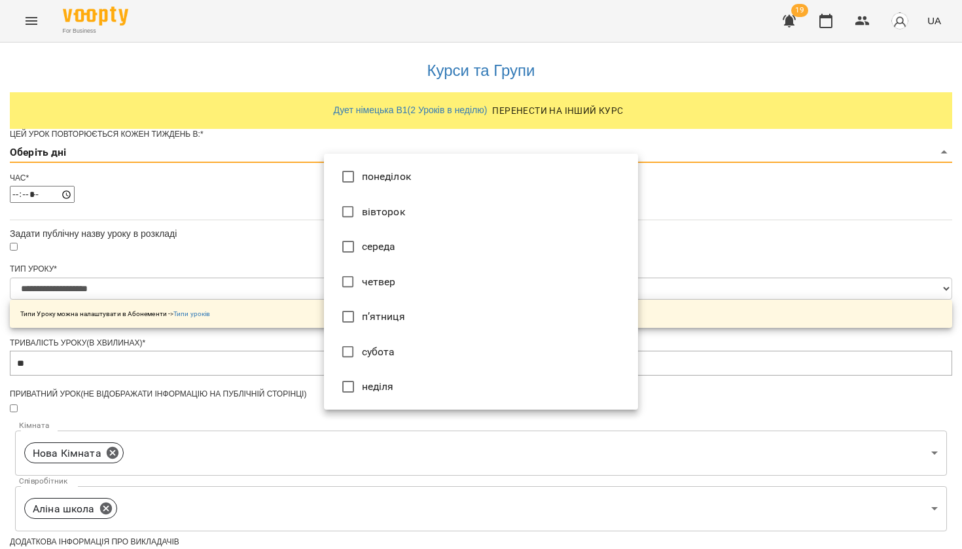
click at [665, 283] on div at bounding box center [481, 274] width 962 height 549
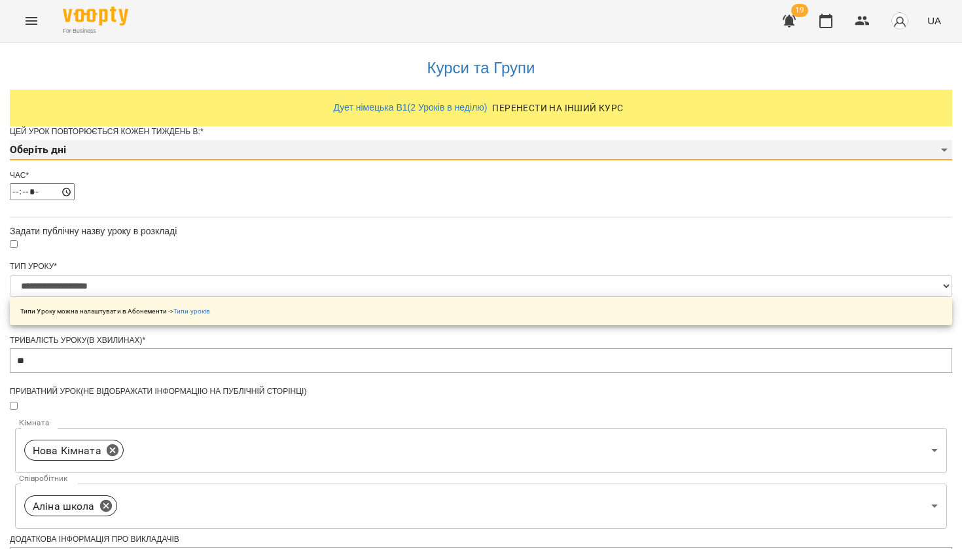
scroll to position [370, 0]
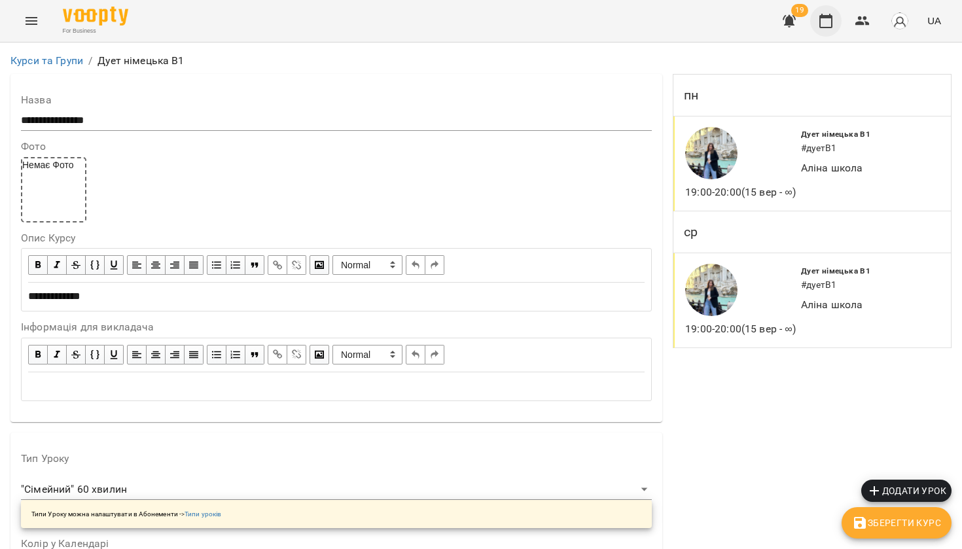
click at [827, 27] on icon "button" at bounding box center [826, 21] width 13 height 14
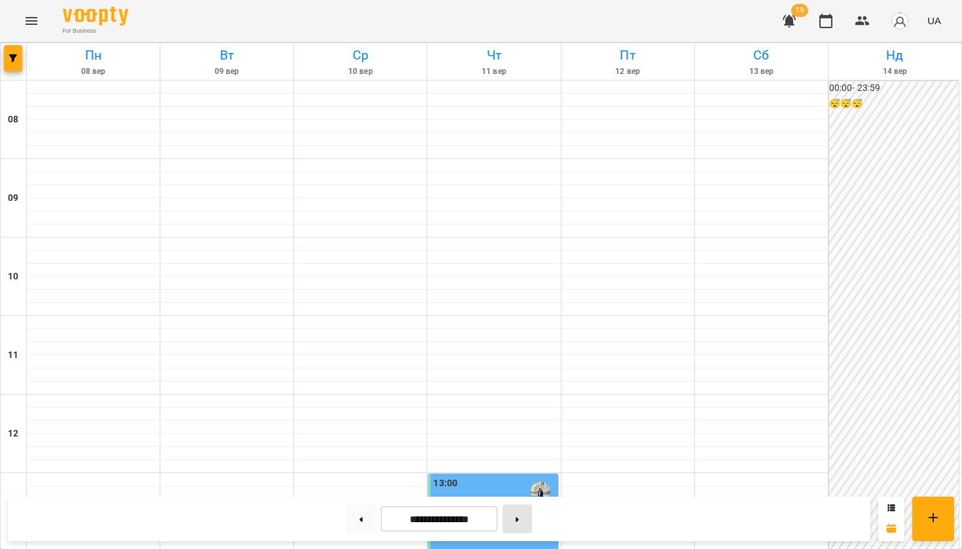
click at [520, 524] on button at bounding box center [517, 519] width 29 height 29
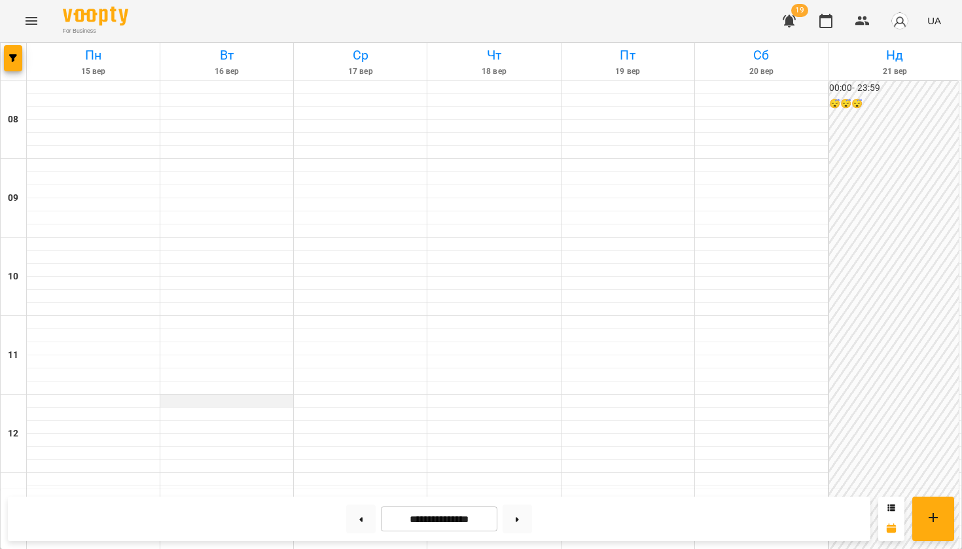
scroll to position [670, 0]
click at [15, 62] on icon "button" at bounding box center [13, 58] width 8 height 8
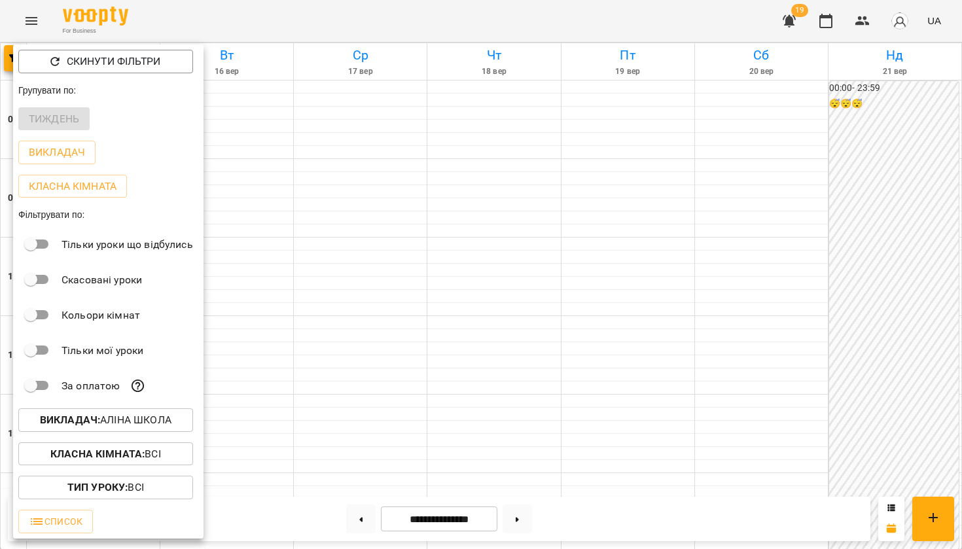
click at [79, 428] on p "Викладач : Аліна школа" at bounding box center [106, 420] width 132 height 16
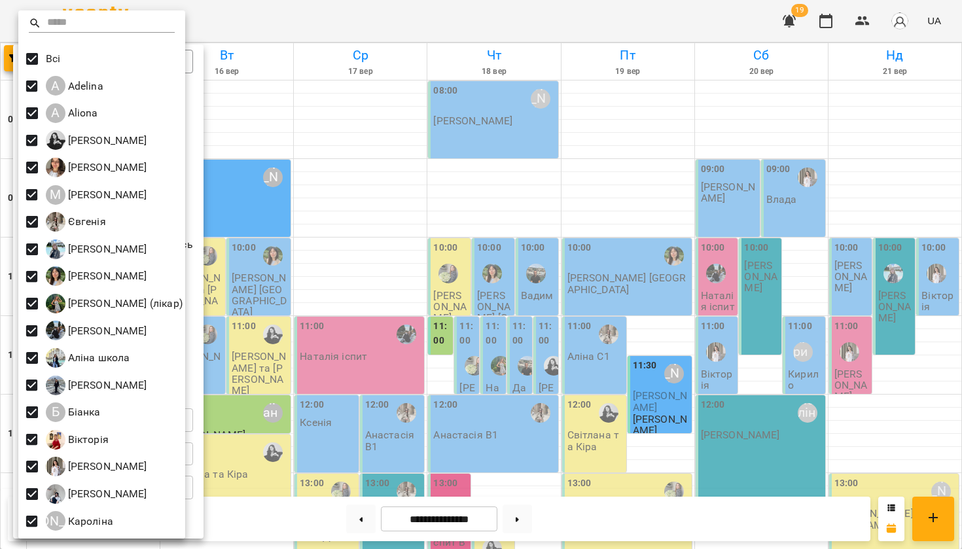
click at [663, 27] on div at bounding box center [481, 274] width 962 height 549
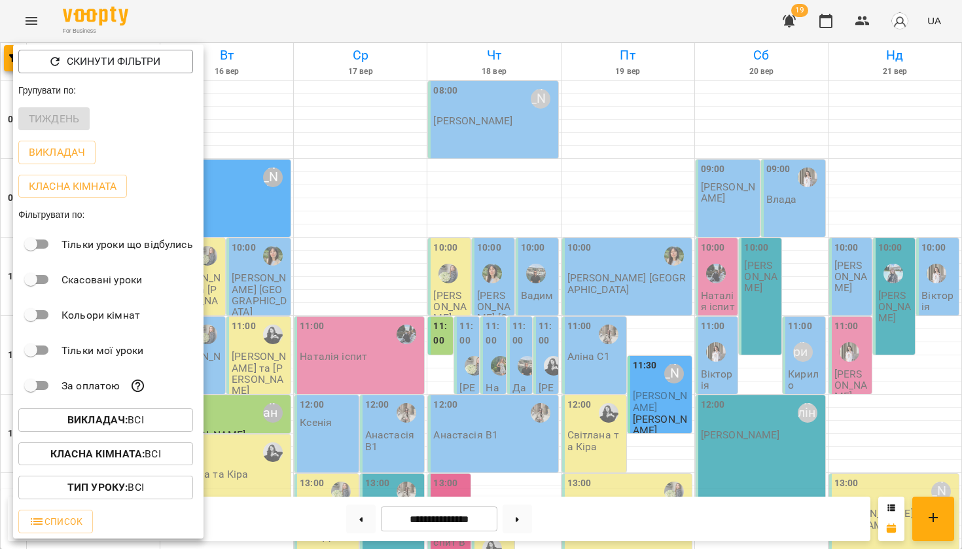
click at [663, 27] on div at bounding box center [481, 274] width 962 height 549
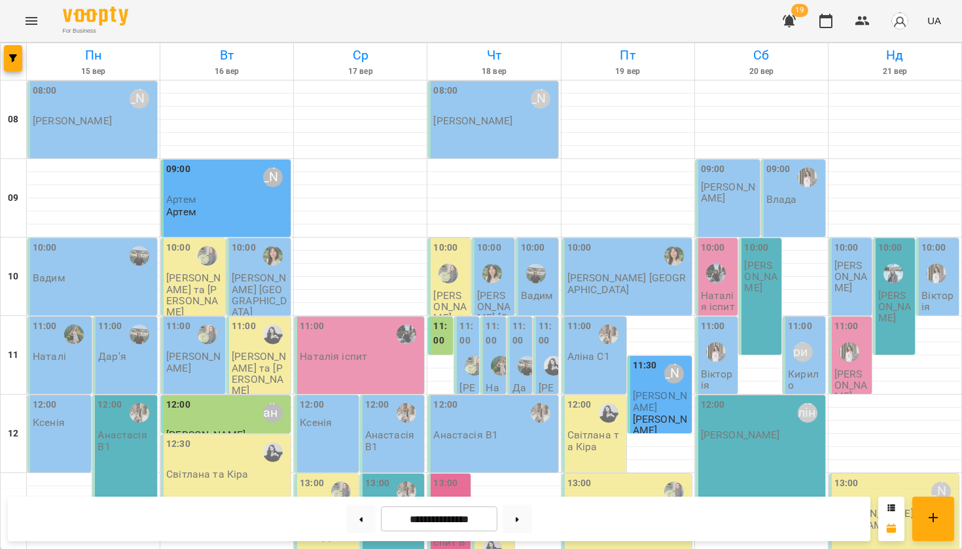
scroll to position [50, 0]
click at [359, 520] on button at bounding box center [360, 519] width 29 height 29
type input "**********"
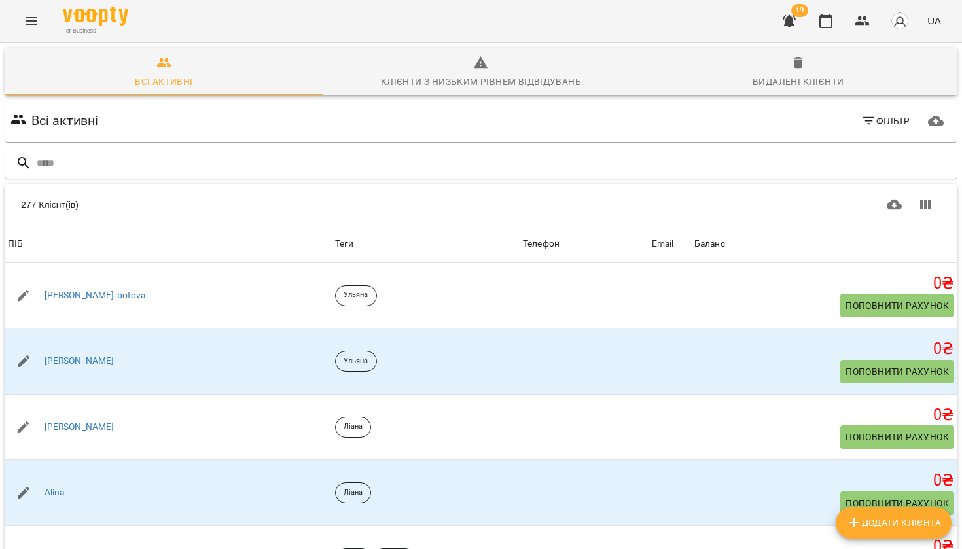
click at [40, 24] on button "Menu" at bounding box center [31, 20] width 31 height 31
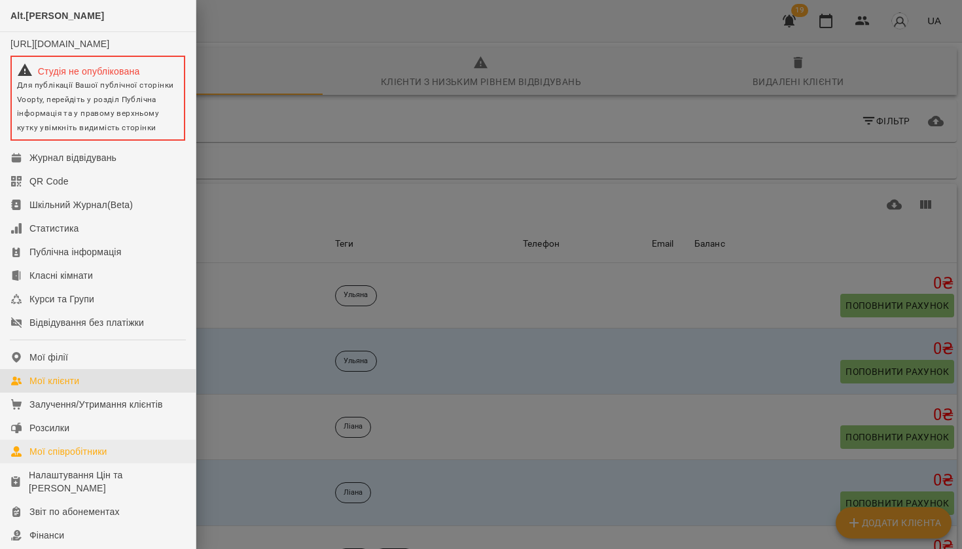
click at [68, 458] on div "Мої співробітники" at bounding box center [68, 451] width 78 height 13
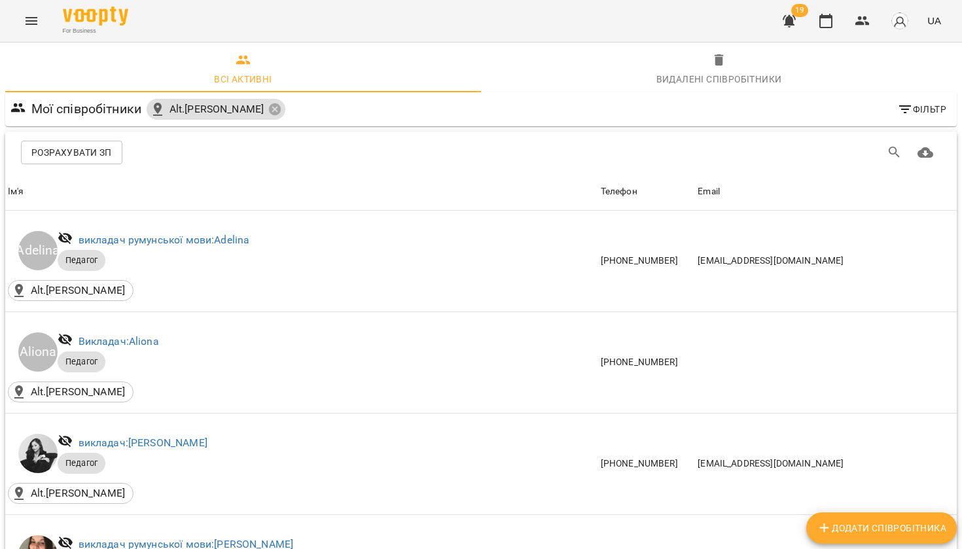
scroll to position [889, 0]
